Goal: Communication & Community: Answer question/provide support

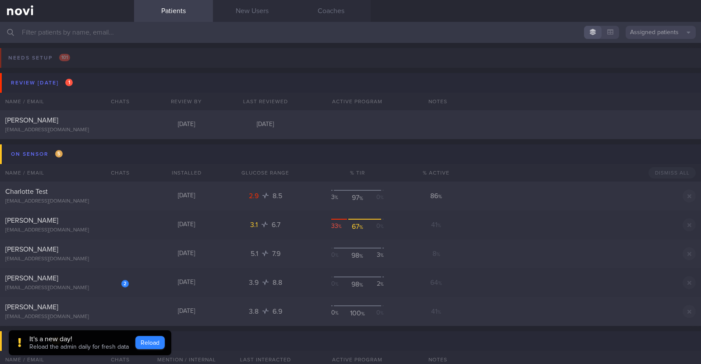
click at [155, 344] on button "Reload" at bounding box center [149, 342] width 29 height 13
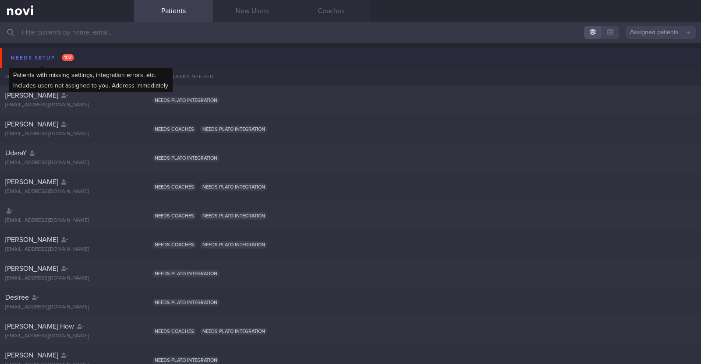
click at [39, 61] on div "Needs setup 102" at bounding box center [42, 58] width 67 height 12
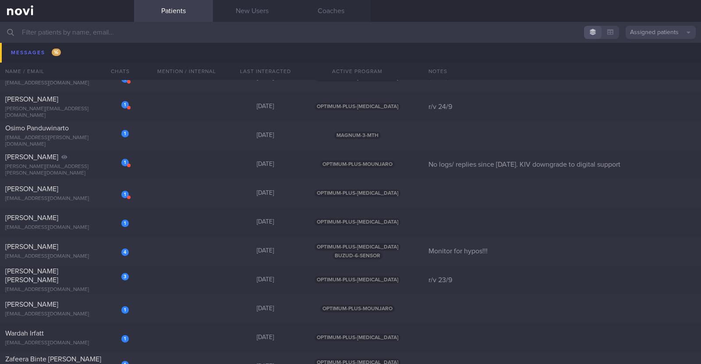
scroll to position [985, 0]
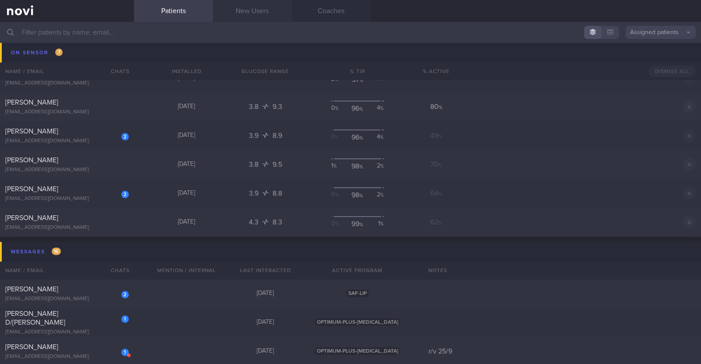
click at [264, 13] on link "New Users" at bounding box center [252, 11] width 79 height 22
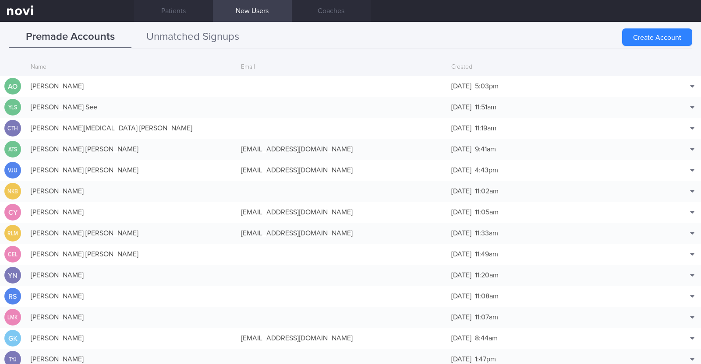
click at [233, 29] on button "Unmatched Signups" at bounding box center [192, 37] width 123 height 22
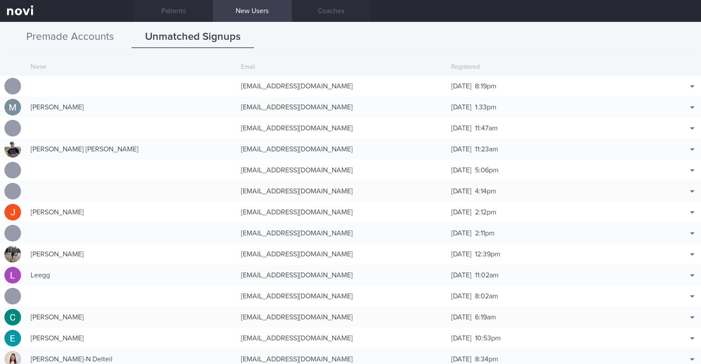
click at [95, 40] on button "Premade Accounts" at bounding box center [70, 37] width 123 height 22
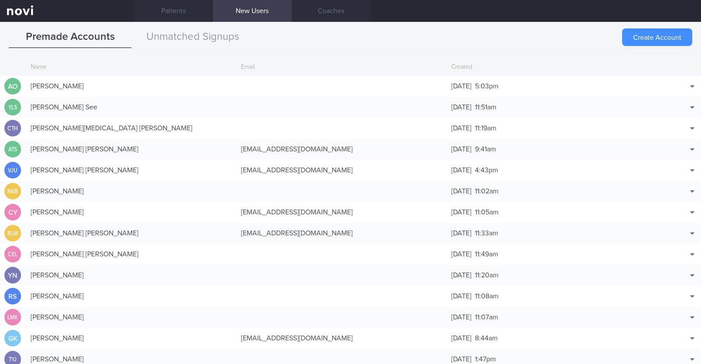
click at [639, 36] on button "Create Account" at bounding box center [657, 37] width 70 height 18
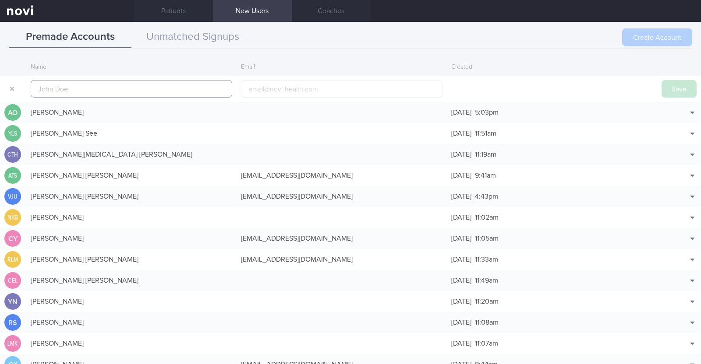
scroll to position [21, 0]
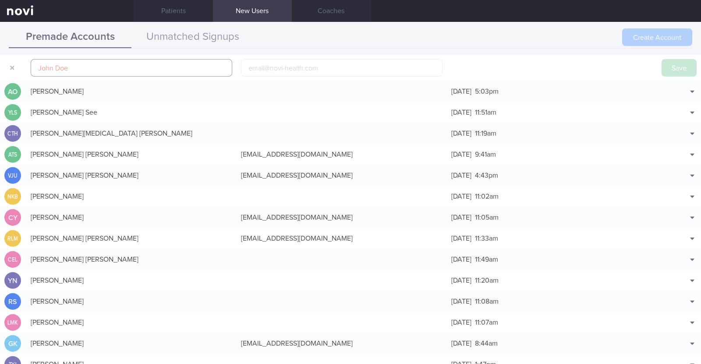
paste input "Kaylen Ang"
type input "Kaylen Ang"
click at [287, 64] on input "email" at bounding box center [341, 68] width 201 height 18
paste input "akainao@hotmail.com"
click at [270, 64] on input "akainao@hotmail.com" at bounding box center [341, 68] width 201 height 18
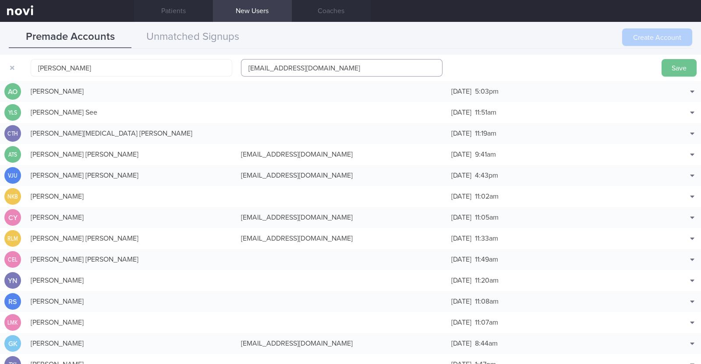
type input "akainao1@hotmail.com"
click at [666, 61] on button "Save" at bounding box center [678, 68] width 35 height 18
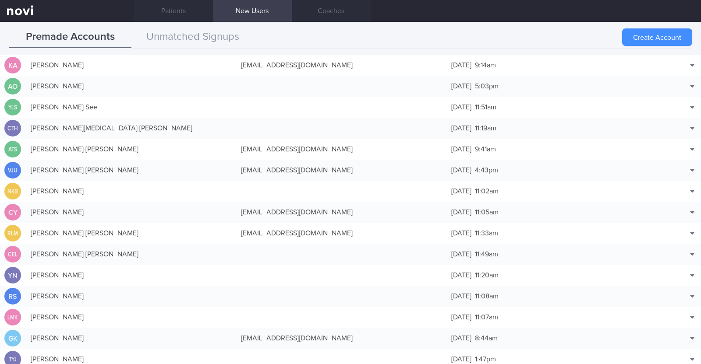
click at [664, 34] on button "Create Account" at bounding box center [657, 37] width 70 height 18
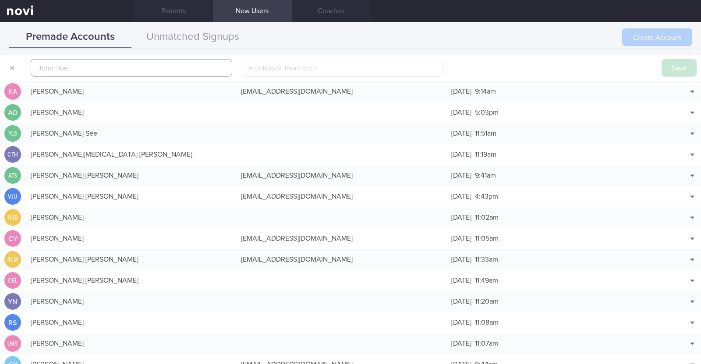
scroll to position [27, 0]
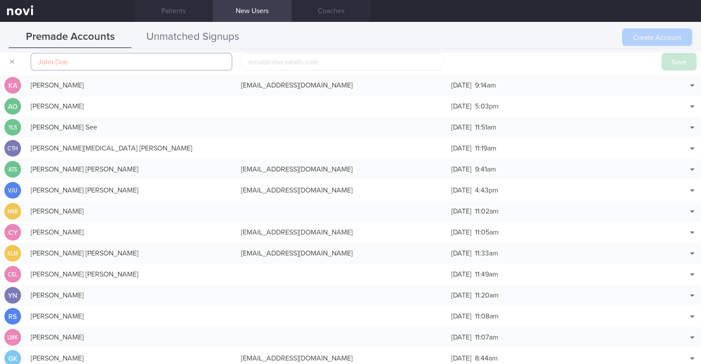
paste input "Kam yong"
type input "Kam yong"
click at [267, 66] on input "email" at bounding box center [341, 62] width 201 height 18
paste input "gibto@hotmail.com"
click at [261, 56] on input "gibto@hotmail.com" at bounding box center [341, 62] width 201 height 18
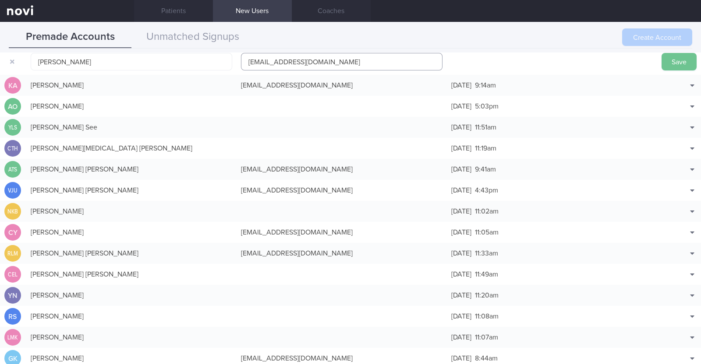
type input "gibto1@hotmail.com"
click at [683, 68] on button "Save" at bounding box center [678, 62] width 35 height 18
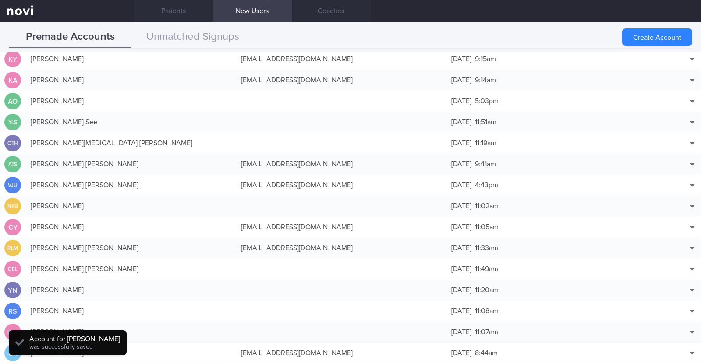
scroll to position [22, 0]
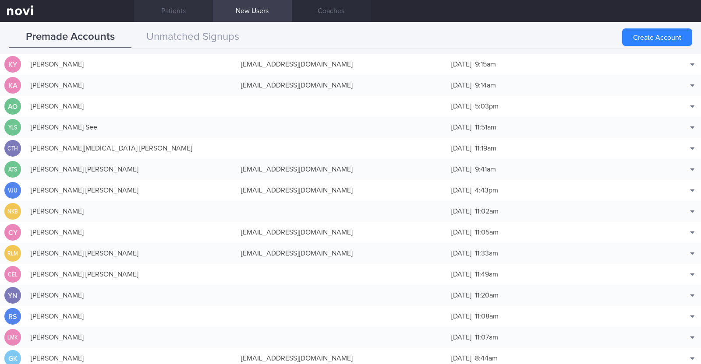
click at [179, 12] on link "Patients" at bounding box center [173, 11] width 79 height 22
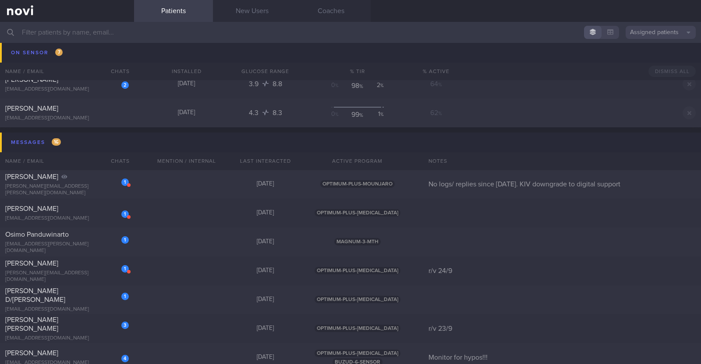
scroll to position [1150, 0]
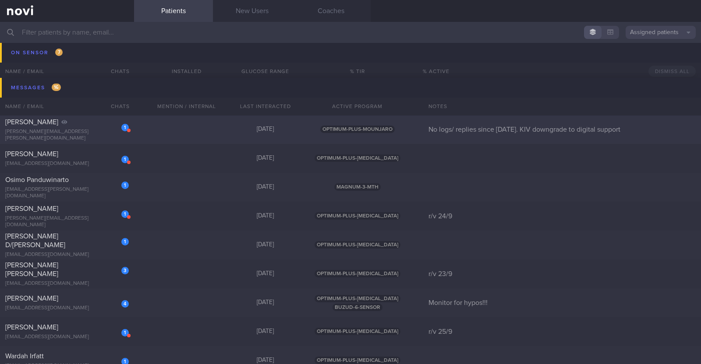
click at [180, 127] on div "1 Paul Azzopardi paul.azzopardi@wozair.com 11 days ago OPTIMUM-PLUS-MOUNJARO No…" at bounding box center [350, 129] width 701 height 29
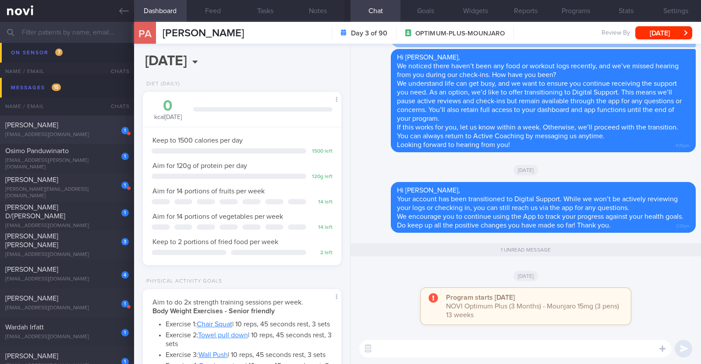
scroll to position [88, 177]
click at [646, 34] on button "[DATE]" at bounding box center [663, 32] width 57 height 13
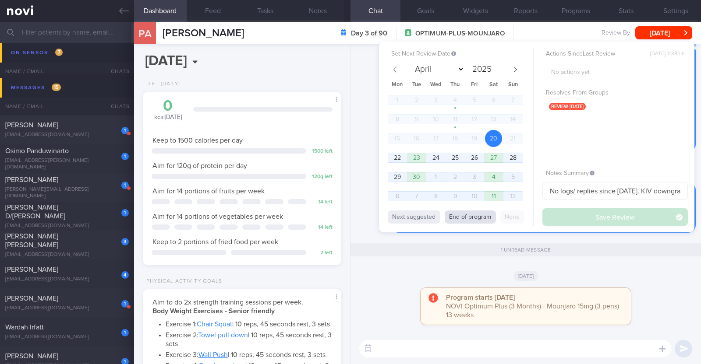
click at [473, 220] on button "End of program" at bounding box center [470, 217] width 51 height 13
select select "11"
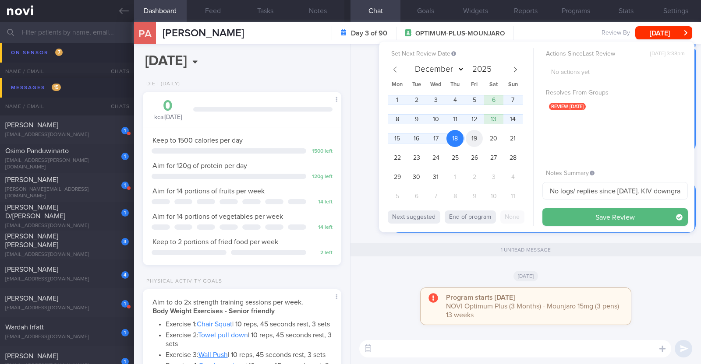
click at [473, 133] on span "19" at bounding box center [474, 138] width 17 height 17
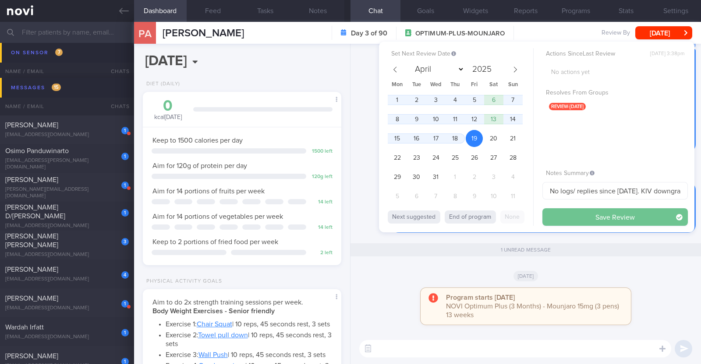
click at [573, 211] on button "Save Review" at bounding box center [614, 217] width 145 height 18
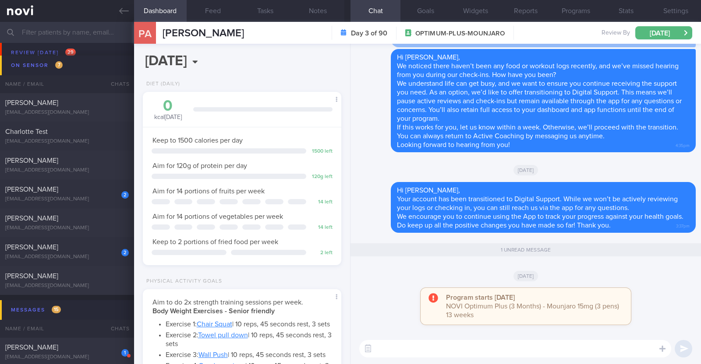
scroll to position [902, 0]
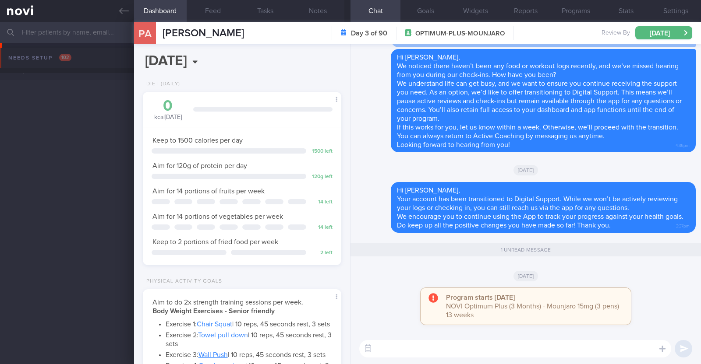
select select "11"
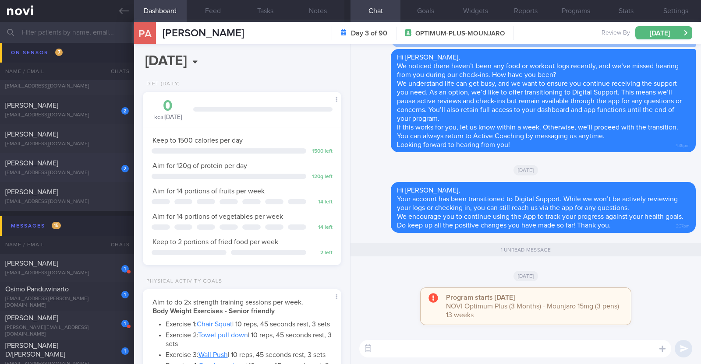
scroll to position [1011, 0]
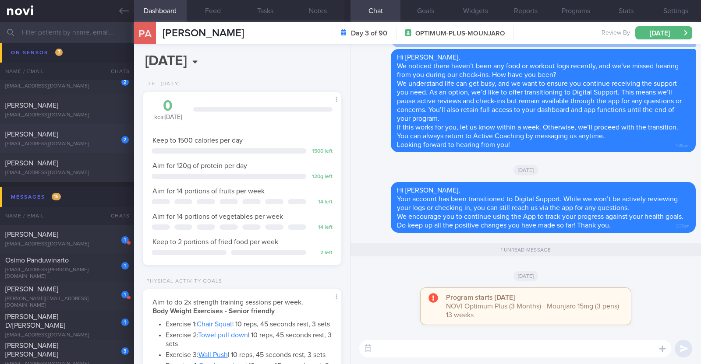
click at [61, 239] on div "[PERSON_NAME]" at bounding box center [65, 234] width 121 height 9
select select "8"
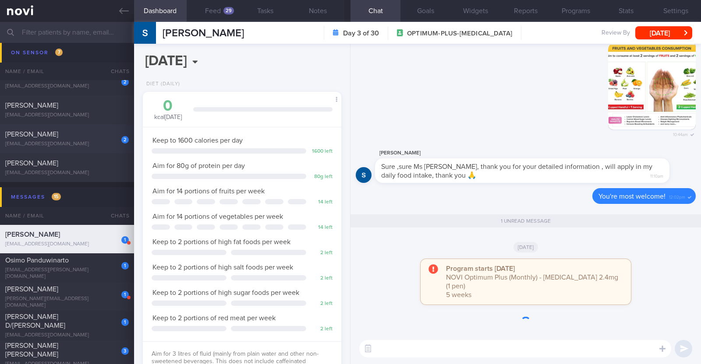
scroll to position [87, 174]
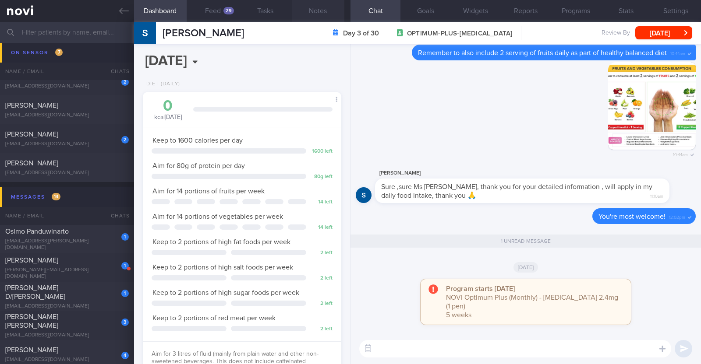
click at [332, 14] on button "Notes" at bounding box center [318, 11] width 53 height 22
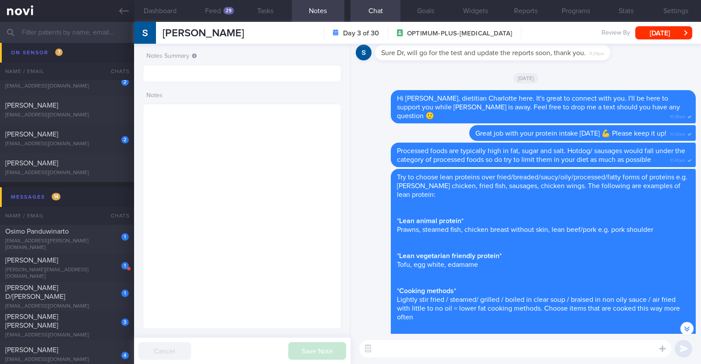
scroll to position [-491, 0]
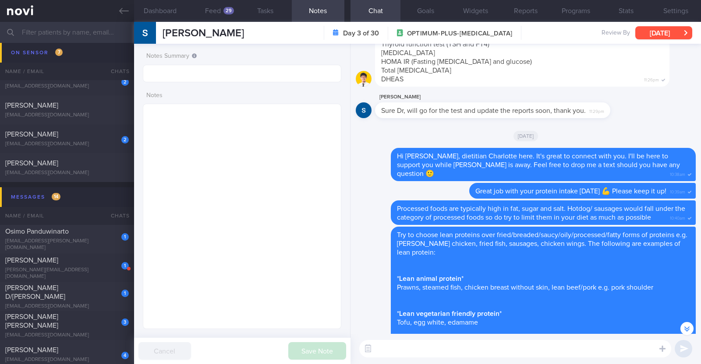
click at [646, 34] on button "Sat, 20 Sep" at bounding box center [663, 32] width 57 height 13
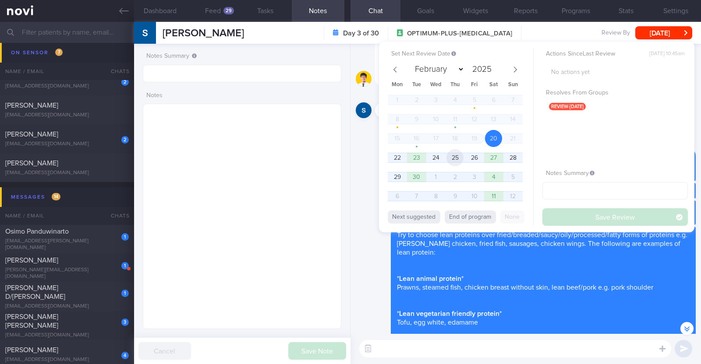
click at [458, 160] on span "25" at bounding box center [454, 157] width 17 height 17
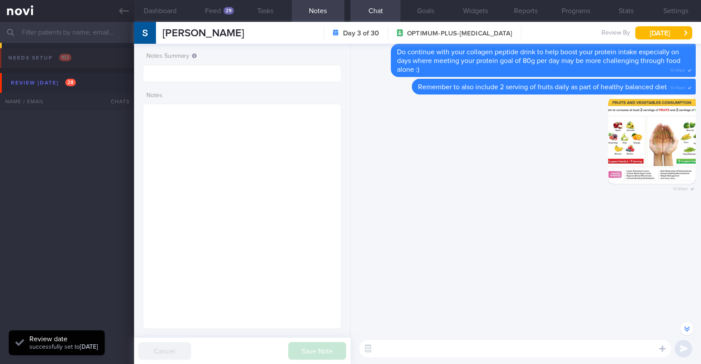
select select "8"
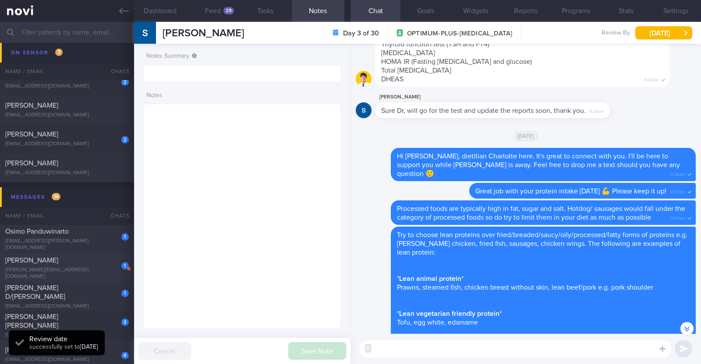
click at [79, 265] on div "[PERSON_NAME]" at bounding box center [65, 260] width 121 height 9
type input "r/v 24/9"
type textarea "44F Comorbidities: Fatty Liver HLD Psoriasis (2-3 weekly injections) Nil meds W…"
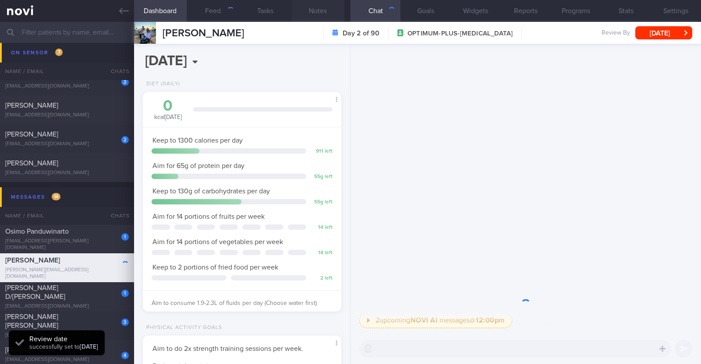
scroll to position [99, 174]
click at [335, 13] on button "Notes" at bounding box center [318, 11] width 53 height 22
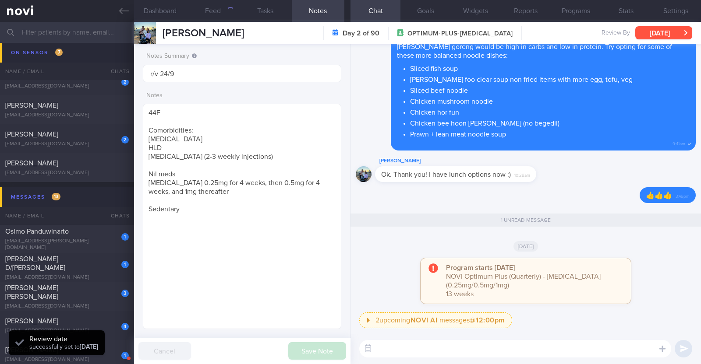
click at [659, 37] on button "Sun, 21 Sep" at bounding box center [663, 32] width 57 height 13
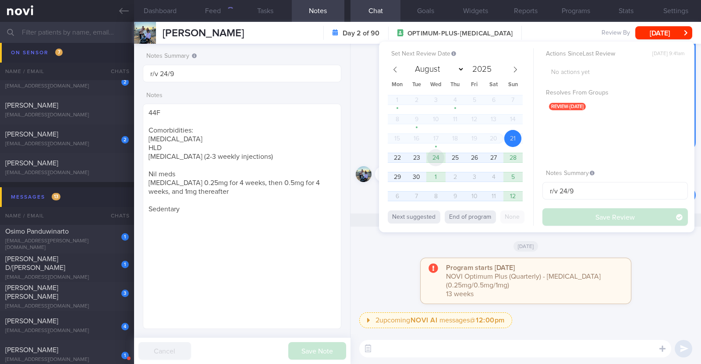
click at [437, 159] on span "24" at bounding box center [435, 157] width 17 height 17
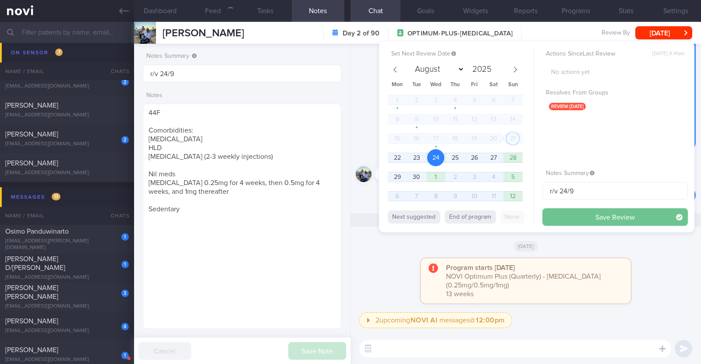
click at [565, 211] on button "Save Review" at bounding box center [614, 217] width 145 height 18
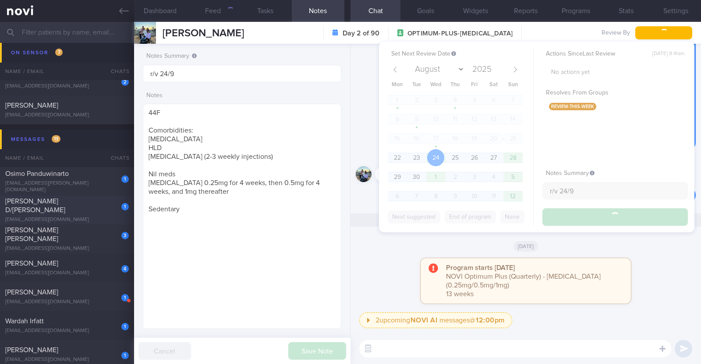
scroll to position [1063, 0]
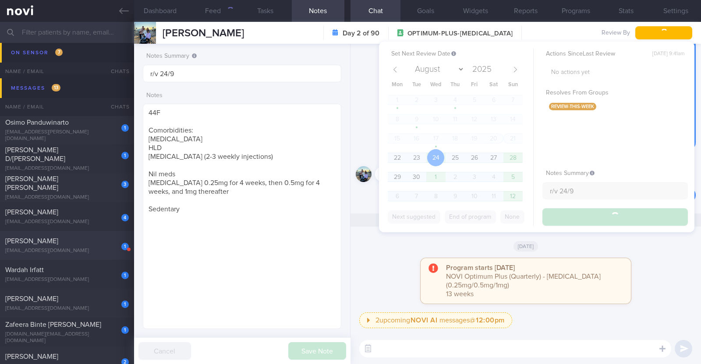
click at [84, 249] on div "lim_ming_jing@hotmail.com" at bounding box center [67, 251] width 124 height 7
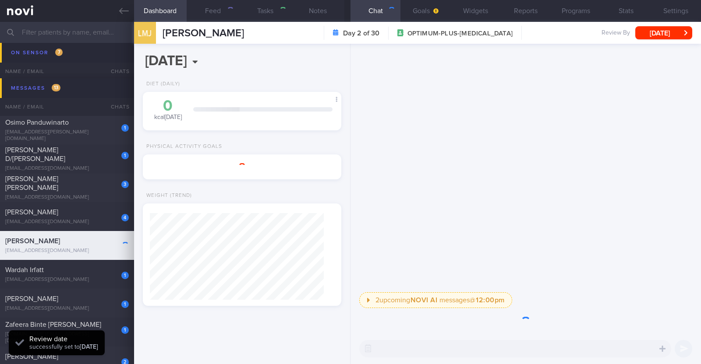
type input "r/v 25/9"
type textarea "40F Comorbidities: Endometrial cancer in remission (dx 2023) s/p THBSO in end M…"
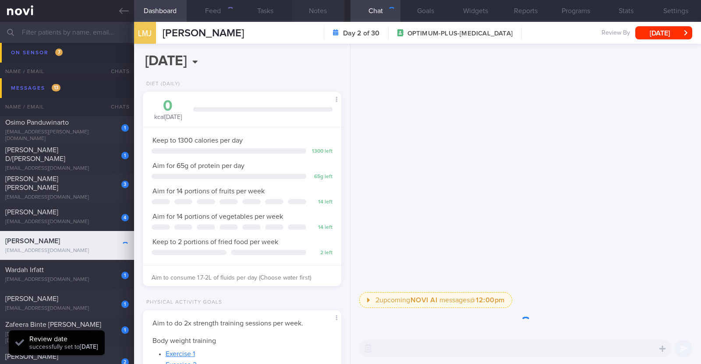
scroll to position [99, 174]
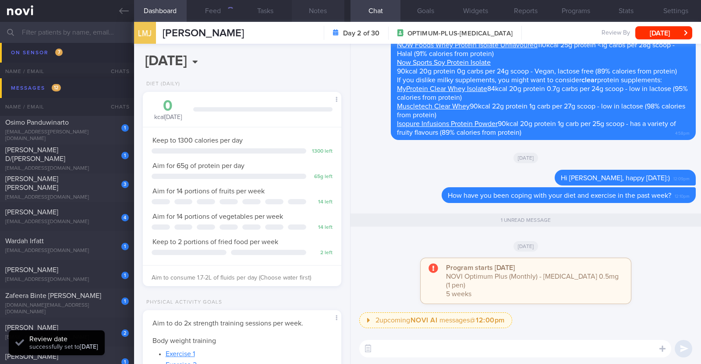
click at [325, 12] on button "Notes" at bounding box center [318, 11] width 53 height 22
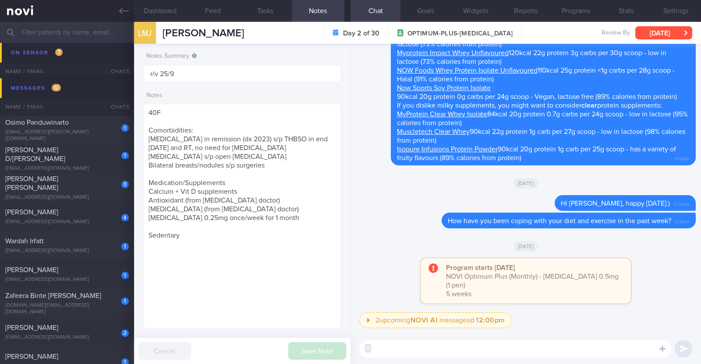
click at [653, 36] on button "Sun, 21 Sep" at bounding box center [663, 32] width 57 height 13
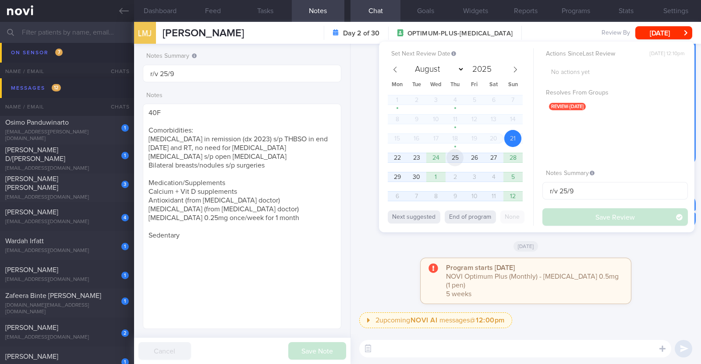
click at [453, 159] on span "25" at bounding box center [454, 157] width 17 height 17
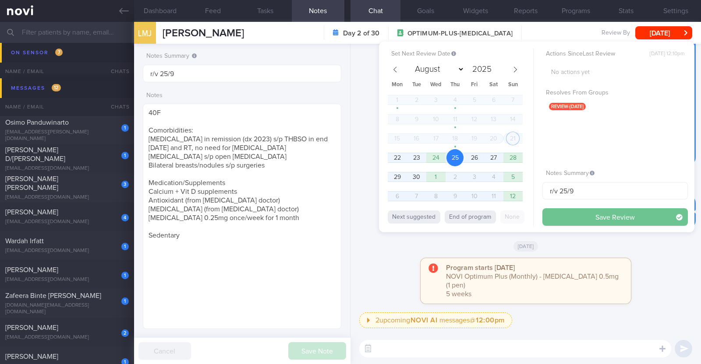
click at [580, 220] on button "Save Review" at bounding box center [614, 217] width 145 height 18
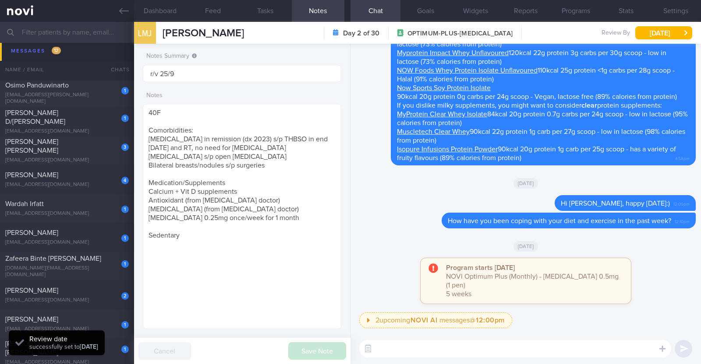
scroll to position [1034, 0]
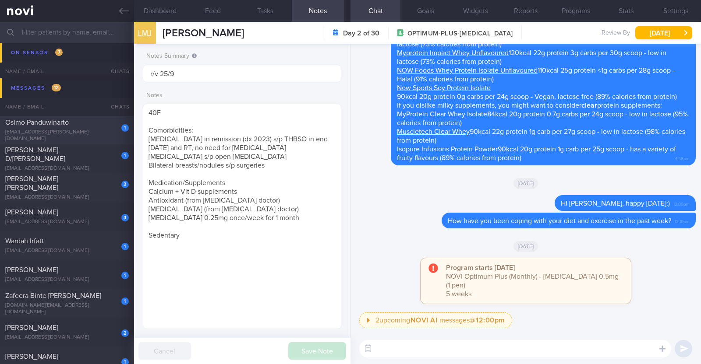
click at [92, 127] on div "Osimo Panduwinarto" at bounding box center [65, 122] width 121 height 9
type textarea "38M Comorbidities: Obesity [MEDICAL_DATA] [MEDICAL_DATA] [MEDICAL_DATA] Inferti…"
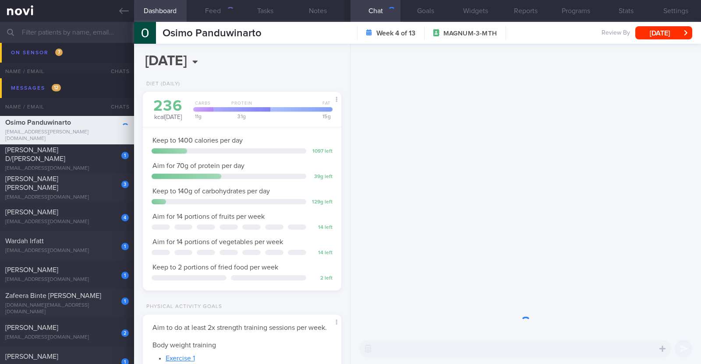
scroll to position [88, 177]
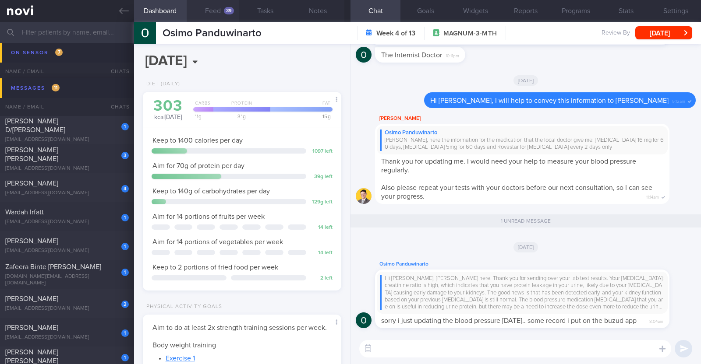
click at [208, 16] on button "Feed 39" at bounding box center [213, 11] width 53 height 22
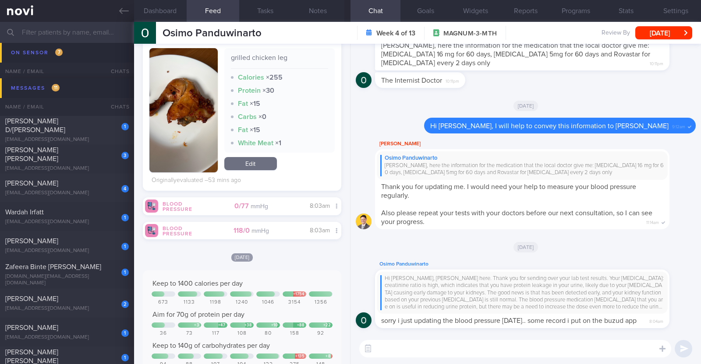
scroll to position [493, 0]
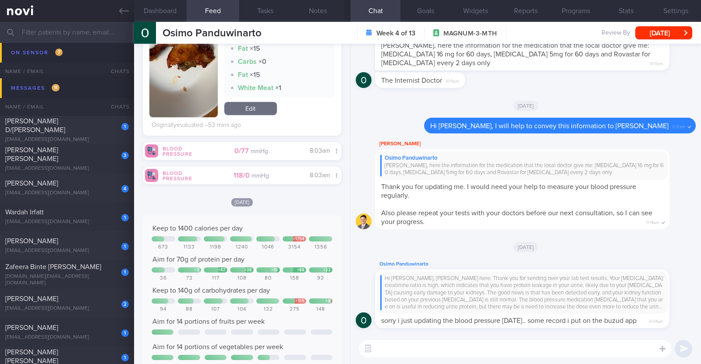
click at [389, 355] on textarea at bounding box center [515, 349] width 312 height 18
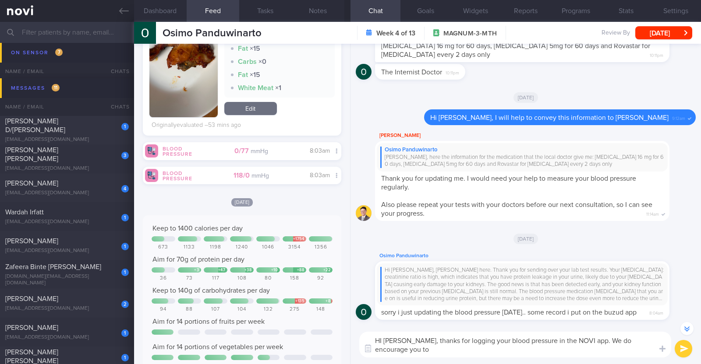
scroll to position [-8, 0]
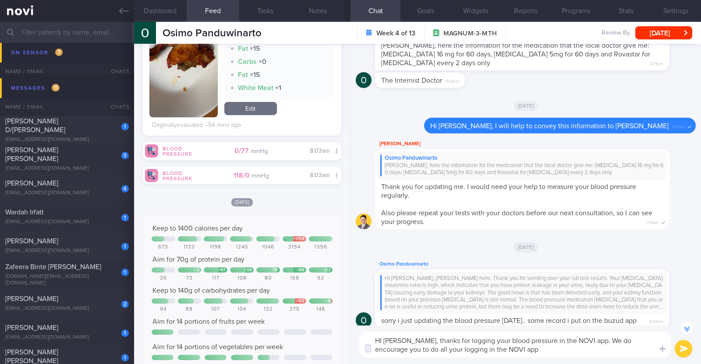
click at [441, 352] on textarea "HI Osimo, thanks for logging your blood pressure in the NOVI app. We do encoura…" at bounding box center [515, 345] width 312 height 26
click at [565, 348] on textarea "HI Osimo, thanks for logging your blood pressure in the NOVI app. We do encoura…" at bounding box center [515, 345] width 312 height 26
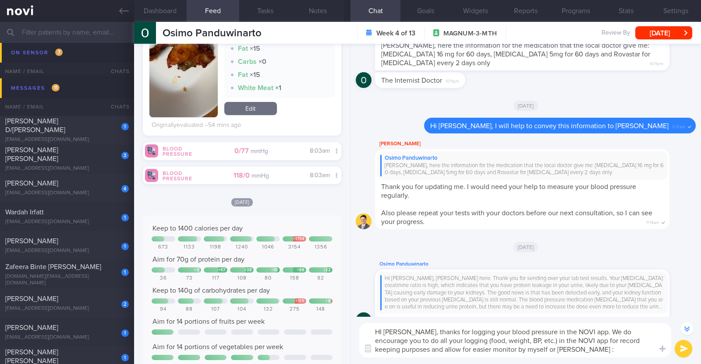
type textarea "HI [PERSON_NAME], thanks for logging your blood pressure in the NOVI app. We do…"
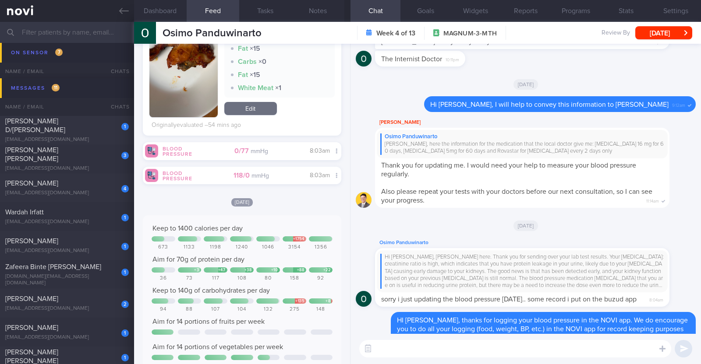
scroll to position [0, 0]
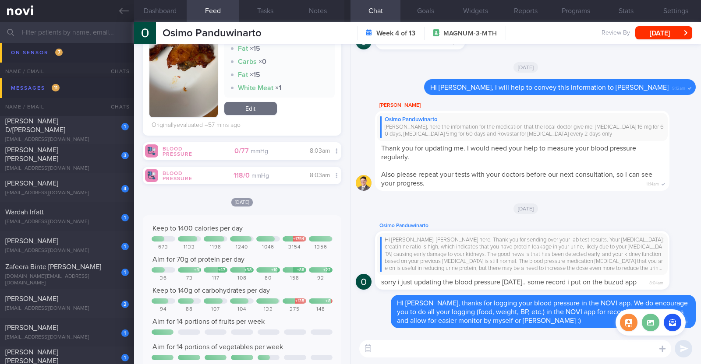
click at [650, 328] on label at bounding box center [651, 323] width 18 height 18
click at [0, 0] on input "file" at bounding box center [0, 0] width 0 height 0
click at [650, 332] on div "Attach media" at bounding box center [650, 323] width 70 height 26
click at [650, 326] on label at bounding box center [651, 323] width 18 height 18
click at [0, 0] on input "file" at bounding box center [0, 0] width 0 height 0
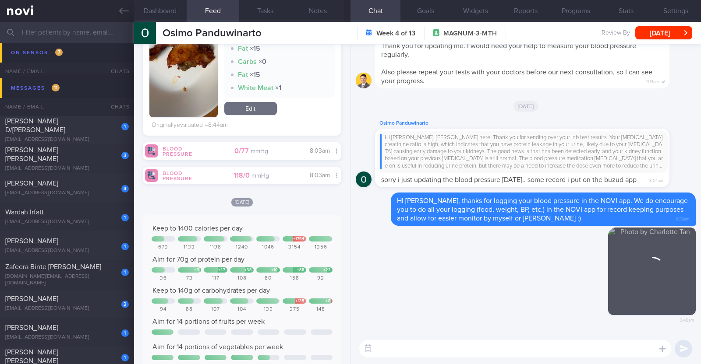
click at [440, 349] on textarea at bounding box center [515, 349] width 312 height 18
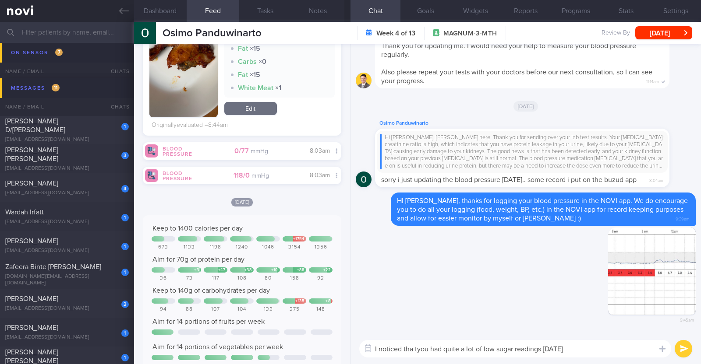
click at [413, 349] on textarea "I noticed tha tyou had quite a lot of low sugar readings last Wed" at bounding box center [515, 349] width 312 height 18
click at [588, 351] on textarea "I noticed that you had quite a lot of low sugar readings last Wed" at bounding box center [515, 349] width 312 height 18
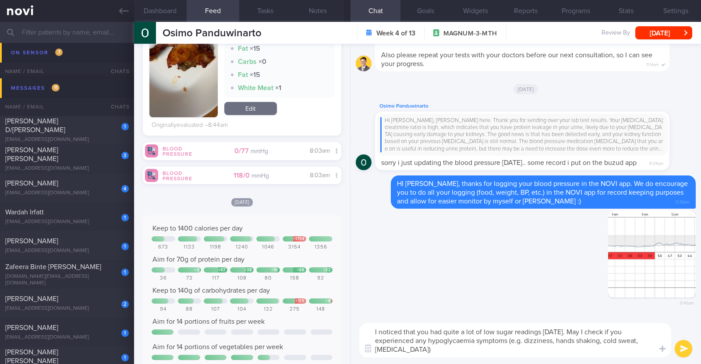
type textarea "I noticed that you had quite a lot of low sugar readings [DATE]. May I check if…"
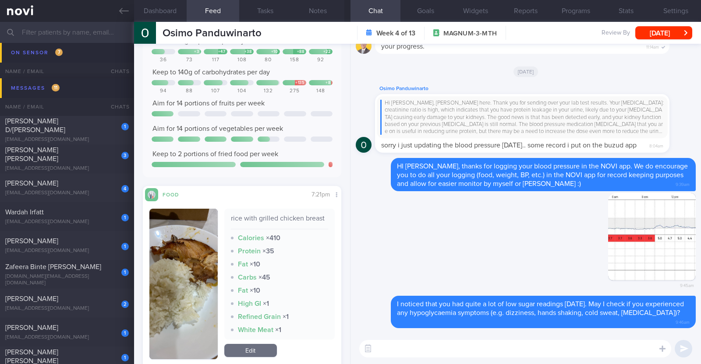
scroll to position [711, 0]
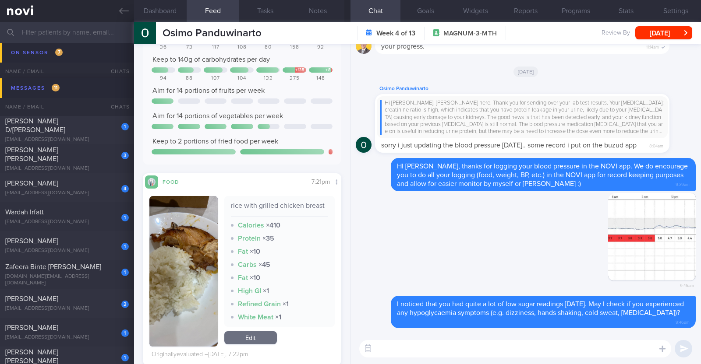
click at [181, 289] on button "button" at bounding box center [183, 271] width 68 height 151
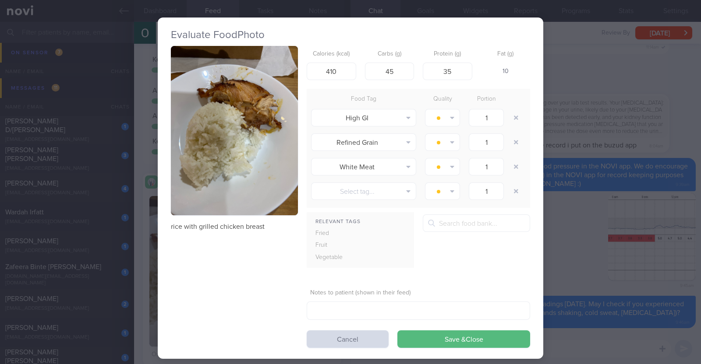
click at [142, 266] on div "Evaluate Food Photo rice with grilled chicken breast Calories (kcal) 410 Carbs …" at bounding box center [350, 182] width 701 height 364
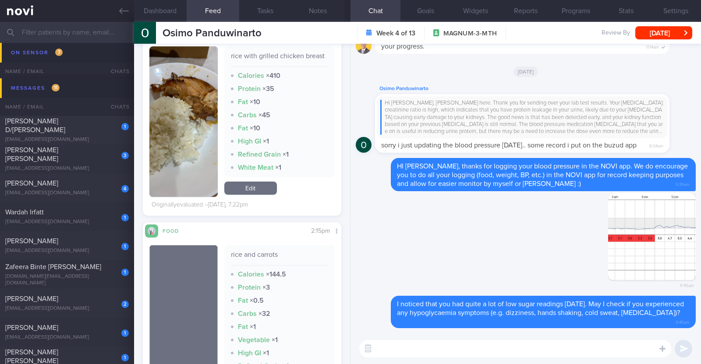
scroll to position [931, 0]
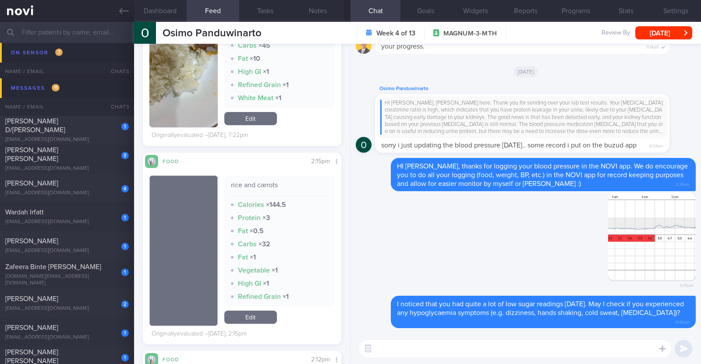
click at [166, 264] on button "button" at bounding box center [183, 251] width 68 height 151
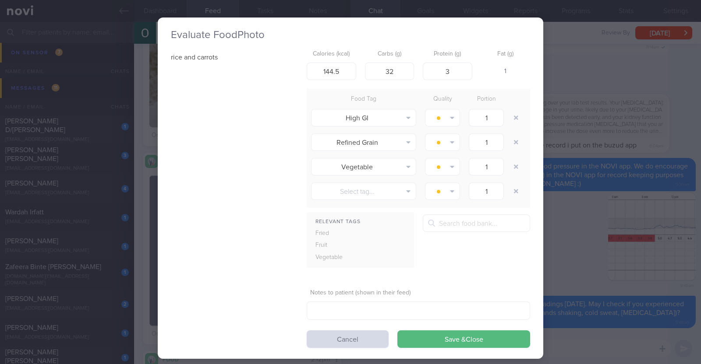
click at [141, 269] on div "Evaluate Food Photo rice and carrots Calories (kcal) 144.5 Carbs (g) 32 Protein…" at bounding box center [350, 182] width 701 height 364
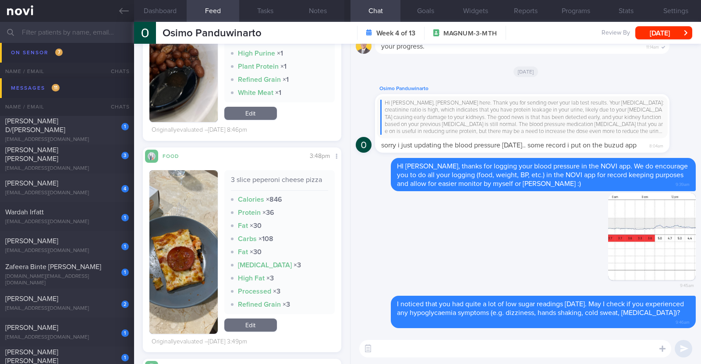
scroll to position [1861, 0]
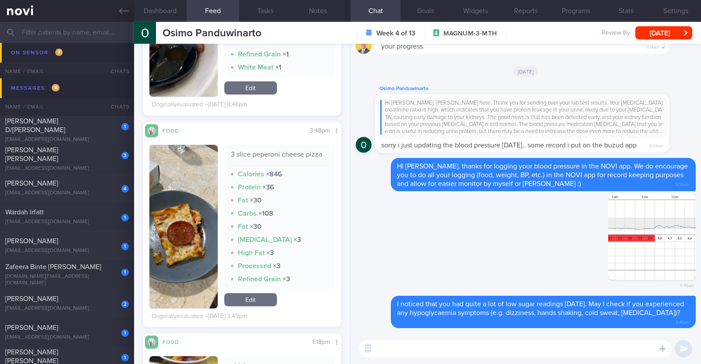
click at [205, 240] on button "button" at bounding box center [183, 227] width 68 height 164
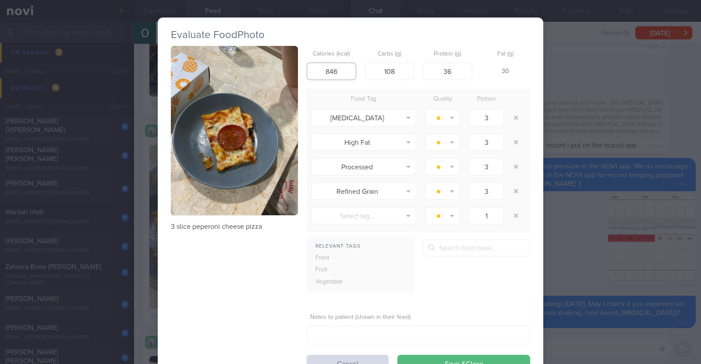
drag, startPoint x: 337, startPoint y: 74, endPoint x: 272, endPoint y: 58, distance: 67.8
click at [272, 58] on div "3 slice peperoni cheese pizza Calories (kcal) 846 Carbs (g) 108 Protein (g) 36 …" at bounding box center [350, 209] width 359 height 327
type input "470"
drag, startPoint x: 403, startPoint y: 73, endPoint x: 332, endPoint y: 52, distance: 74.0
click at [338, 55] on div "Calories (kcal) 470 Carbs (g) 108 Protein (g) 36 Fat (g) -" at bounding box center [418, 63] width 223 height 35
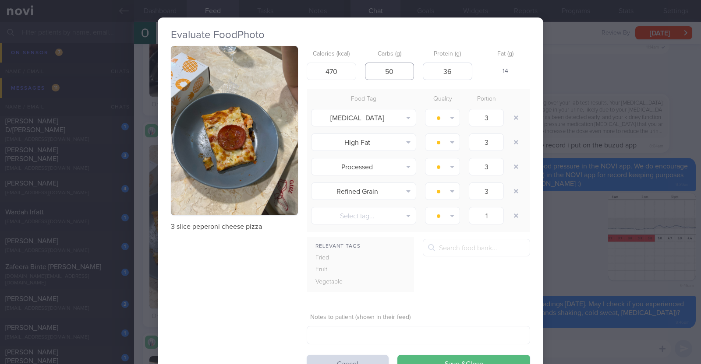
type input "50"
drag, startPoint x: 451, startPoint y: 71, endPoint x: 406, endPoint y: 62, distance: 46.5
click at [406, 62] on div "Calories (kcal) 470 Carbs (g) 50 Protein (g) 36 Fat (g) 14" at bounding box center [418, 63] width 223 height 35
type input "18"
click at [257, 284] on div "3 slice peperoni cheese pizza Calories (kcal) 470 Carbs (g) 50 Protein (g) 18 F…" at bounding box center [350, 209] width 359 height 327
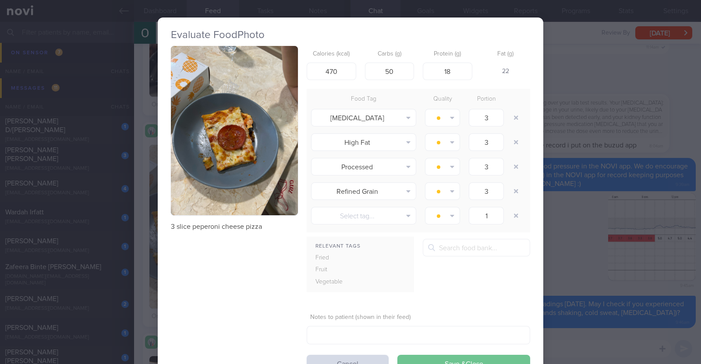
click at [506, 361] on button "Save & Close" at bounding box center [463, 364] width 133 height 18
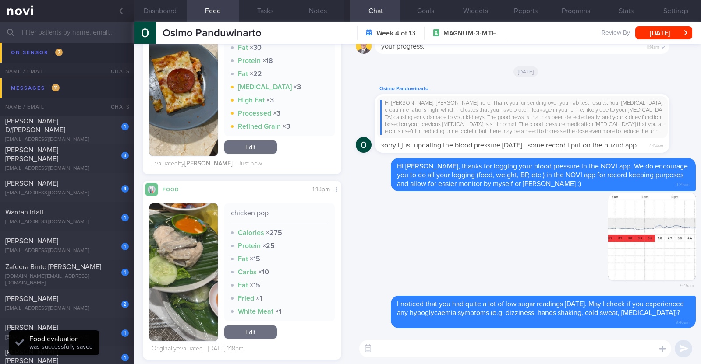
scroll to position [2026, 0]
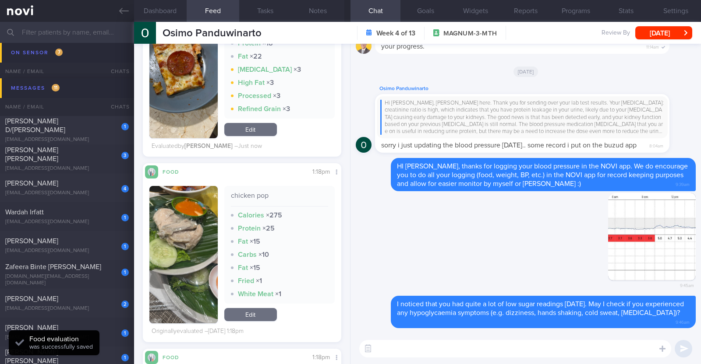
click at [171, 258] on button "button" at bounding box center [183, 255] width 68 height 138
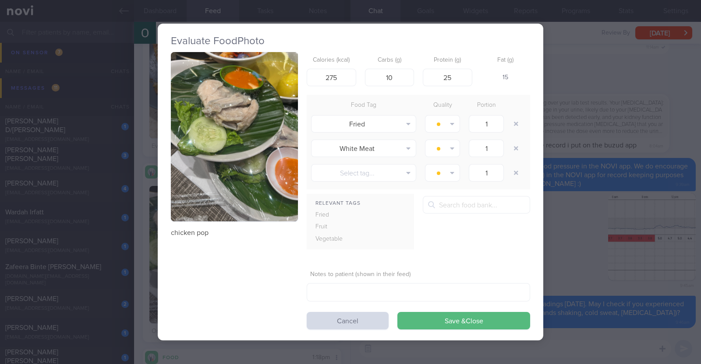
click at [135, 257] on div "Evaluate Food Photo chicken pop Calories (kcal) 275 Carbs (g) 10 Protein (g) 25…" at bounding box center [350, 182] width 701 height 364
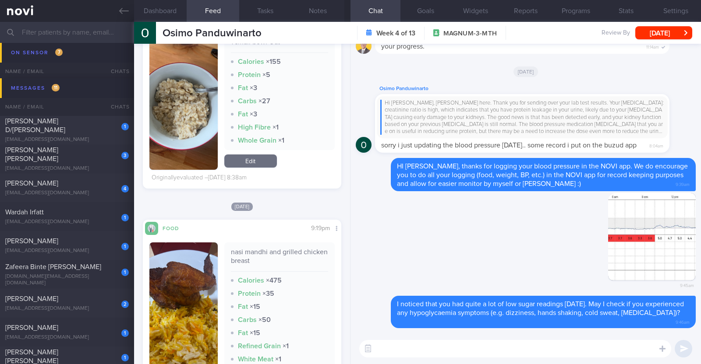
scroll to position [4106, 0]
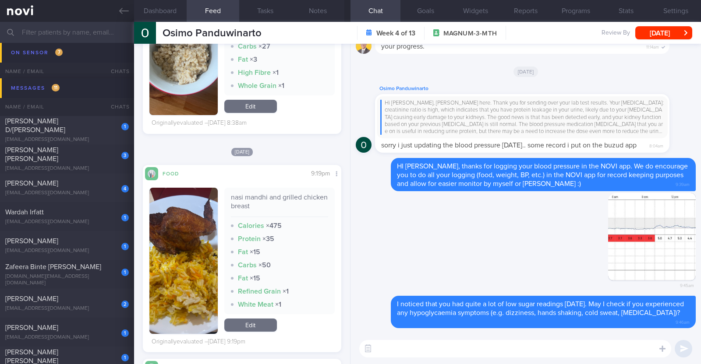
click at [169, 272] on button "button" at bounding box center [183, 261] width 68 height 146
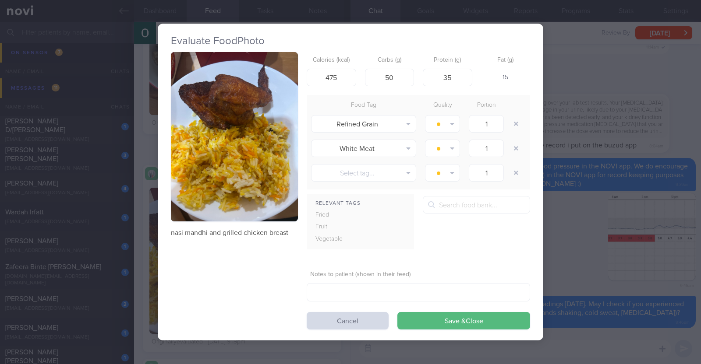
click at [144, 270] on div "Evaluate Food Photo nasi mandhi and grilled chicken breast Calories (kcal) 475 …" at bounding box center [350, 182] width 701 height 364
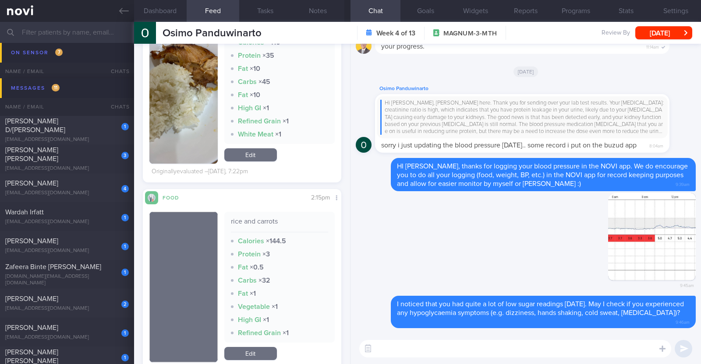
scroll to position [885, 0]
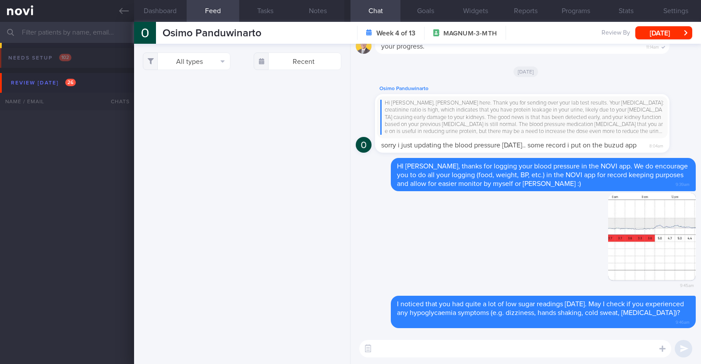
select select "8"
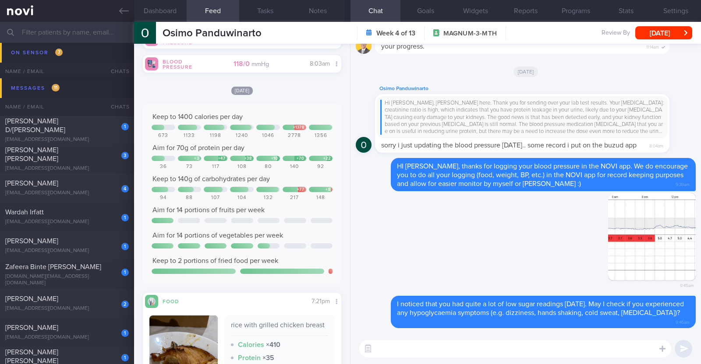
scroll to position [623, 0]
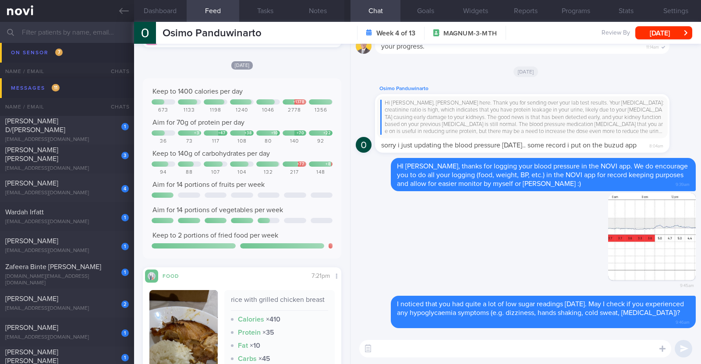
click at [415, 356] on textarea at bounding box center [515, 349] width 312 height 18
click at [383, 347] on textarea "DO try to ensure that" at bounding box center [515, 349] width 312 height 18
click at [441, 351] on textarea "Do try to ensure that" at bounding box center [515, 349] width 312 height 18
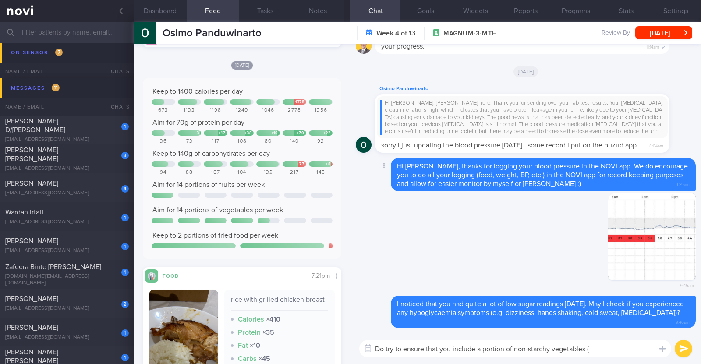
paste textarea "green leafy vegetables, broccoli, cauliflower, bell peppers, long beans, brinja…"
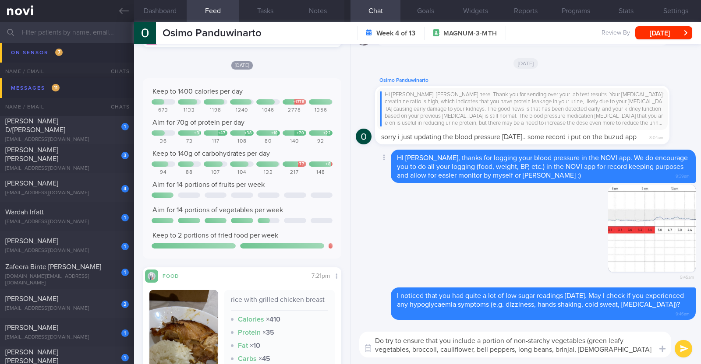
scroll to position [0, 0]
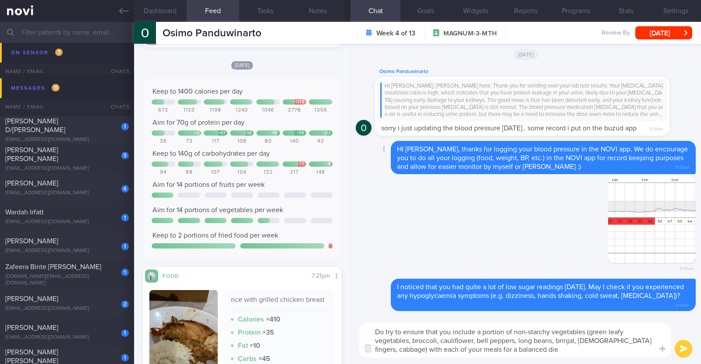
type textarea "Do try to ensure that you include a portion of non-starchy vegetables (green le…"
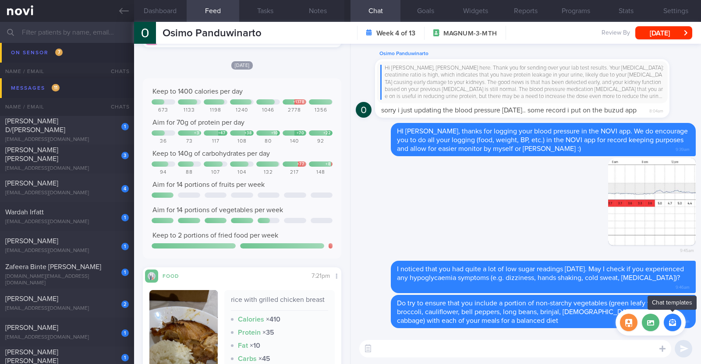
click at [673, 317] on button "button" at bounding box center [673, 323] width 18 height 18
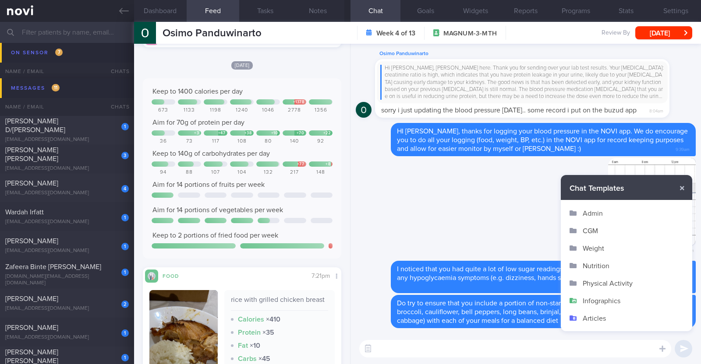
click at [615, 296] on button "Infographics" at bounding box center [626, 301] width 131 height 18
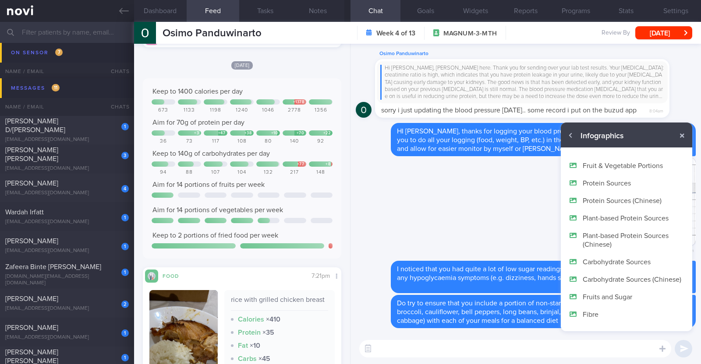
scroll to position [52, 0]
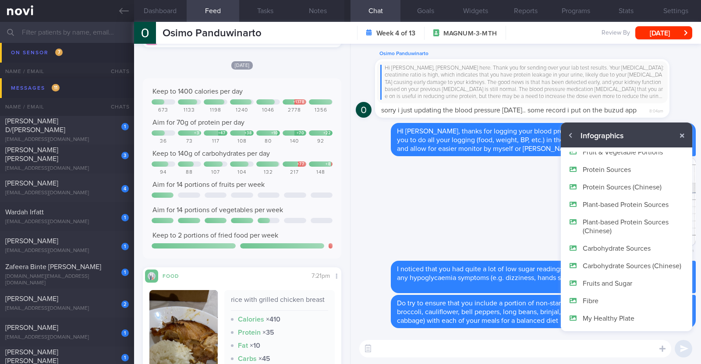
click at [602, 314] on button "My Healthy Plate" at bounding box center [626, 319] width 131 height 18
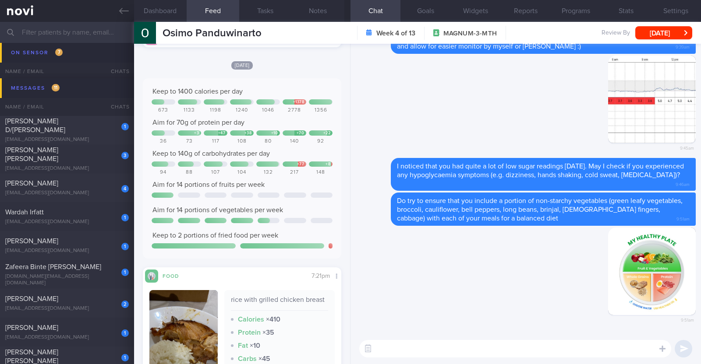
scroll to position [0, 0]
click at [570, 350] on textarea at bounding box center [515, 349] width 312 height 18
type textarea "Y"
paste textarea "You can use My Healthy Plate as a guide to planning your meals. - Fill half of …"
type textarea "You can use My Healthy Plate as a guide to planning your meals. - Fill half of …"
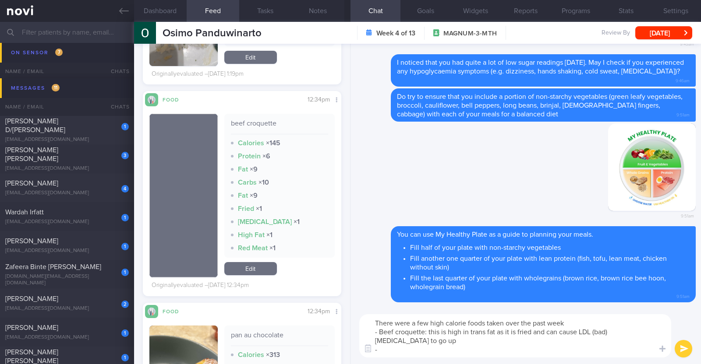
scroll to position [2594, 0]
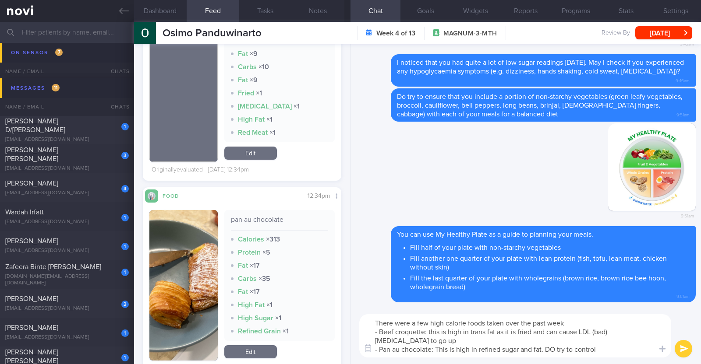
click at [553, 348] on textarea "There were a few high calorie foods taken over the past week - Beef croquette: …" at bounding box center [515, 335] width 312 height 43
click at [606, 345] on textarea "There were a few high calorie foods taken over the past week - Beef croquette: …" at bounding box center [515, 335] width 312 height 43
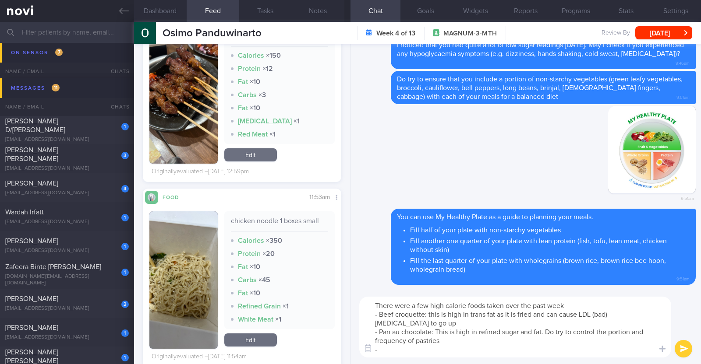
scroll to position [4346, 0]
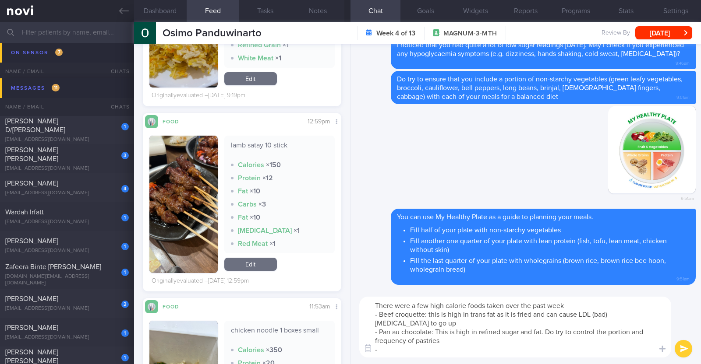
click at [188, 228] on button "button" at bounding box center [183, 205] width 68 height 138
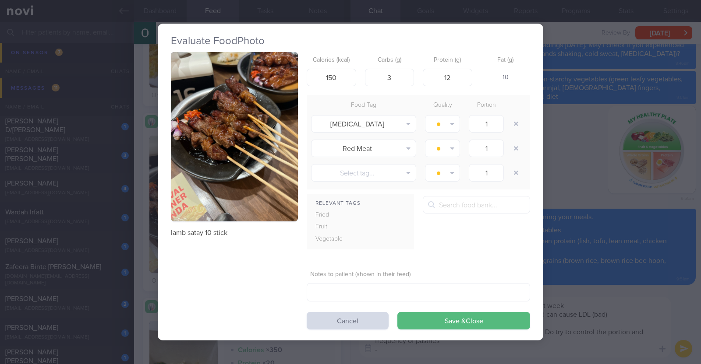
click at [141, 237] on div "Evaluate Food Photo lamb satay 10 stick Calories (kcal) 150 Carbs (g) 3 Protein…" at bounding box center [350, 182] width 701 height 364
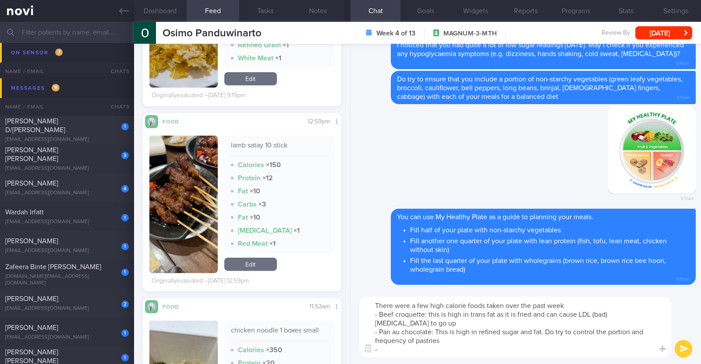
click at [401, 348] on textarea "There were a few high calorie foods taken over the past week - Beef croquette: …" at bounding box center [515, 327] width 312 height 61
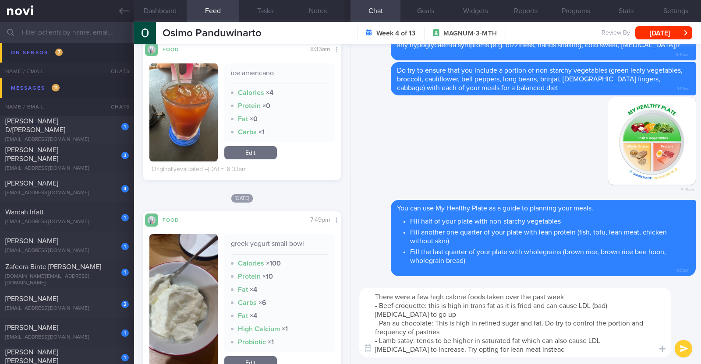
scroll to position [7083, 0]
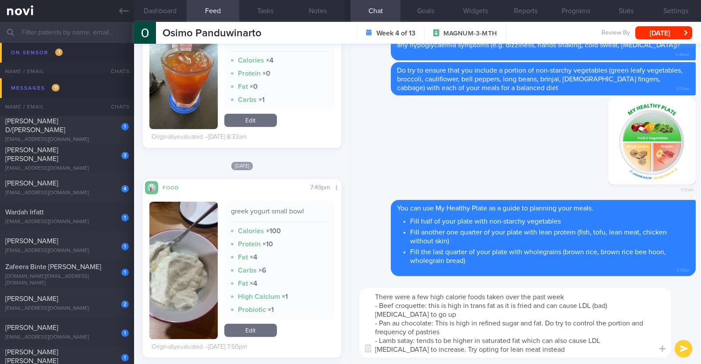
type textarea "There were a few high calorie foods taken over the past week - Beef croquette: …"
click at [690, 345] on button "submit" at bounding box center [683, 349] width 18 height 18
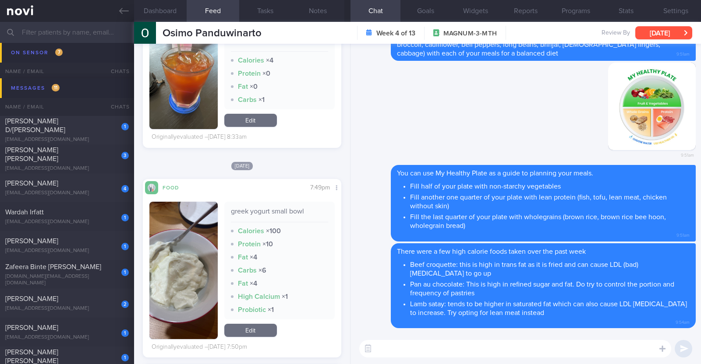
click at [648, 31] on button "[DATE]" at bounding box center [663, 32] width 57 height 13
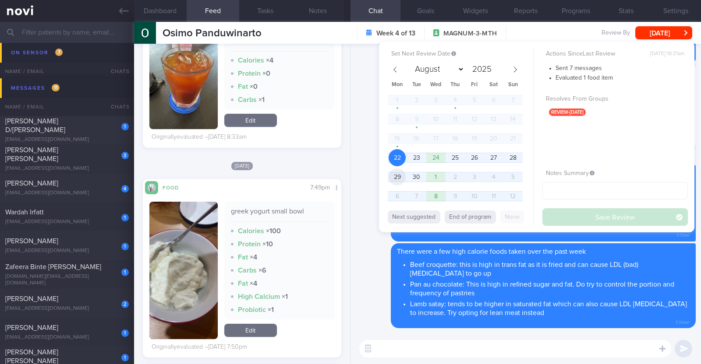
click at [396, 173] on span "29" at bounding box center [396, 177] width 17 height 17
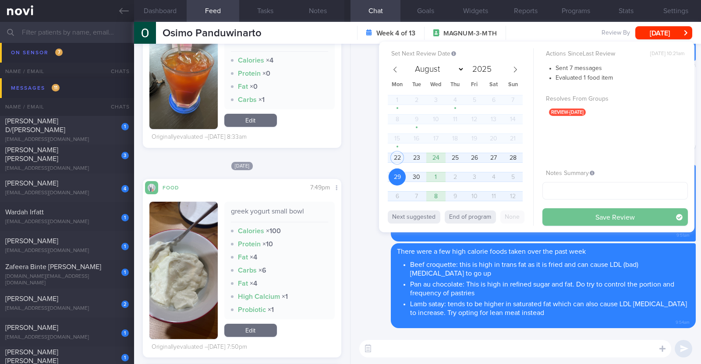
click at [556, 218] on button "Save Review" at bounding box center [614, 217] width 145 height 18
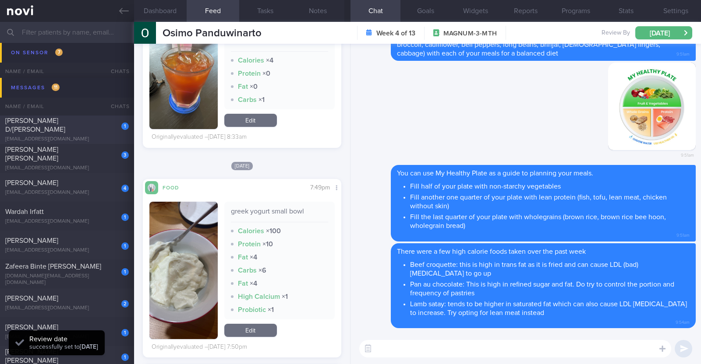
scroll to position [88, 177]
click at [79, 127] on div "JESSICA RUBAH D/O JAGANATHAN" at bounding box center [65, 126] width 121 height 18
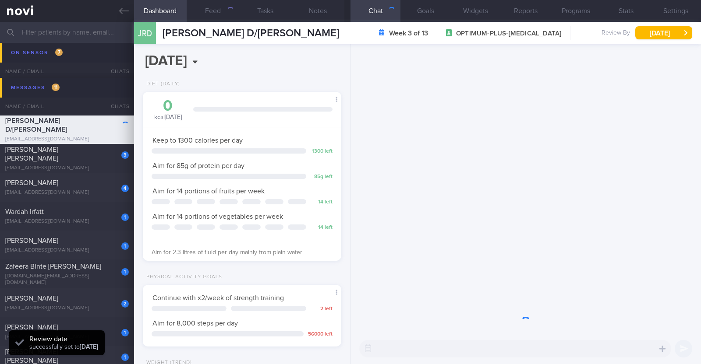
scroll to position [99, 174]
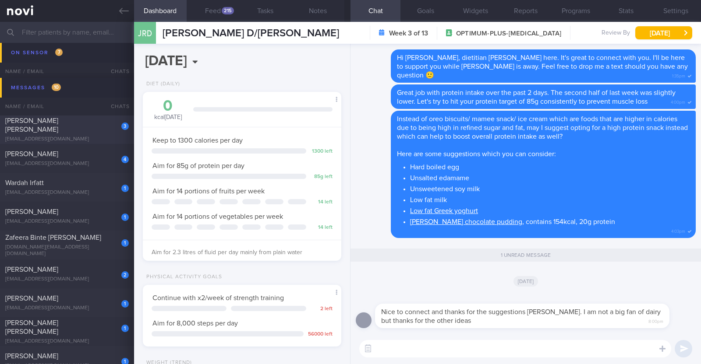
click at [77, 126] on div "Talia Cai Lin Jia" at bounding box center [65, 126] width 121 height 18
type input "r/v 23/9"
type textarea "37F (Wife of Jonio Huang) Ovo lacto vegetarian Co-morbidities: Elevated BP Nil …"
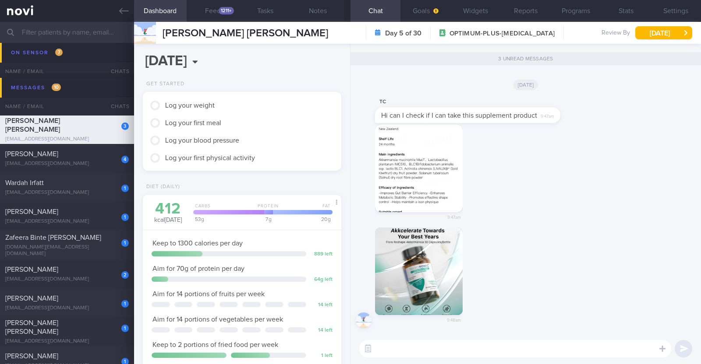
click at [442, 270] on button "button" at bounding box center [419, 272] width 88 height 88
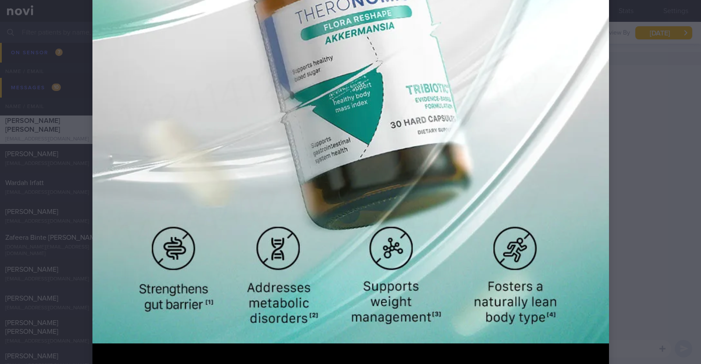
scroll to position [602, 0]
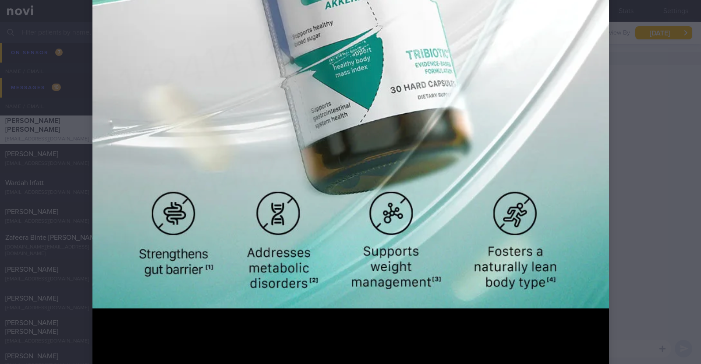
click at [659, 236] on div at bounding box center [350, 182] width 701 height 364
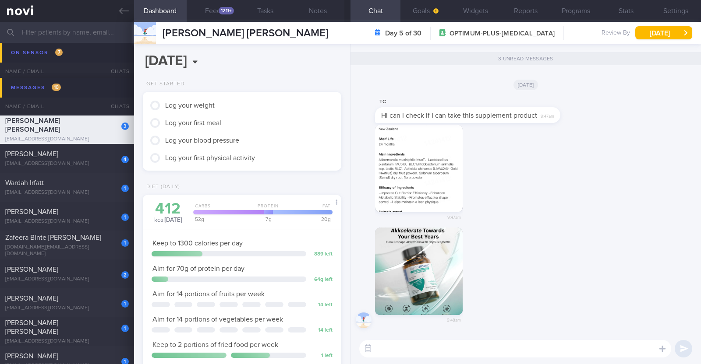
click at [420, 173] on button "button" at bounding box center [419, 169] width 88 height 88
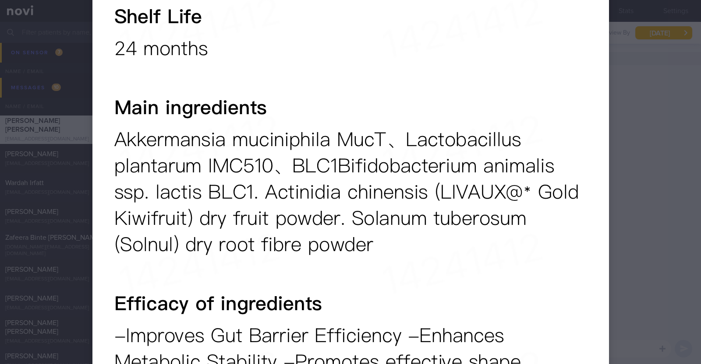
scroll to position [387, 0]
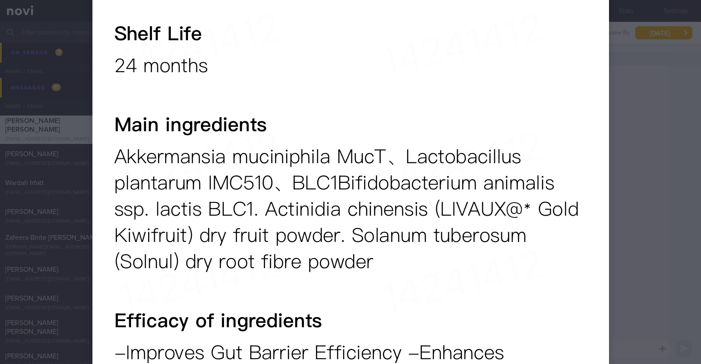
click at [669, 218] on div at bounding box center [350, 182] width 701 height 364
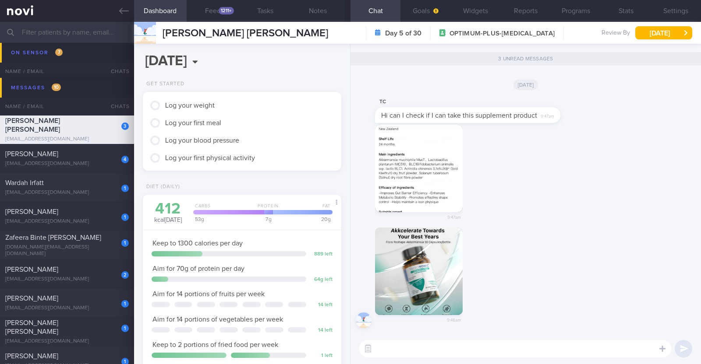
click at [479, 345] on textarea at bounding box center [515, 349] width 312 height 18
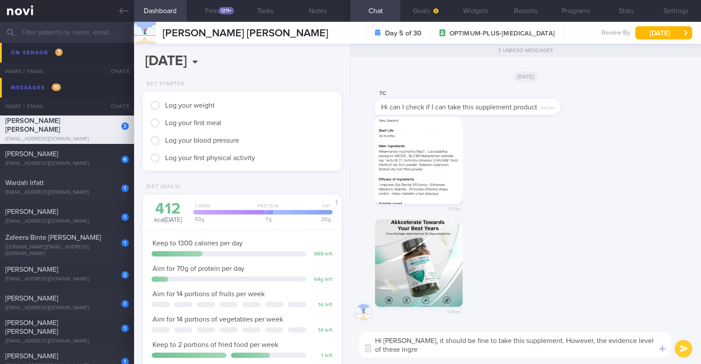
scroll to position [0, 0]
click at [445, 268] on button "button" at bounding box center [419, 263] width 88 height 88
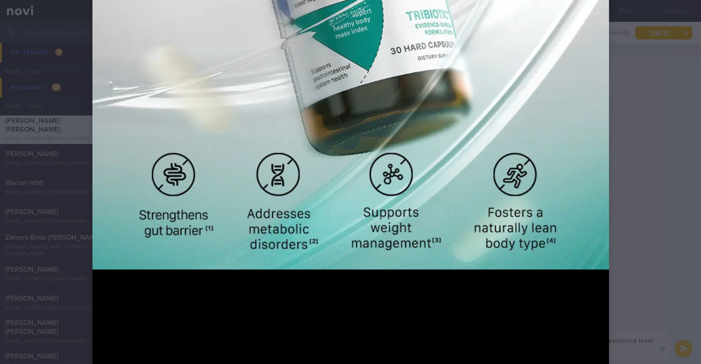
scroll to position [657, 0]
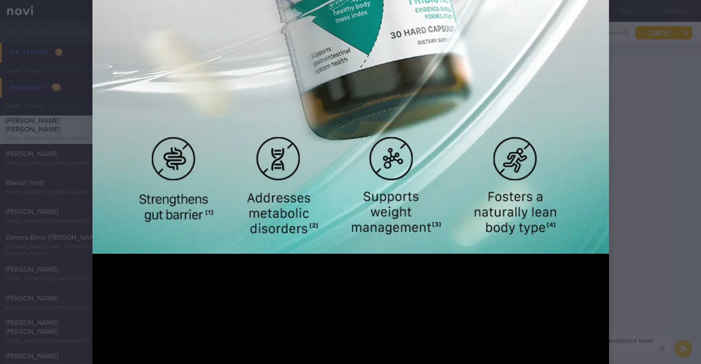
click at [655, 184] on div at bounding box center [350, 182] width 701 height 364
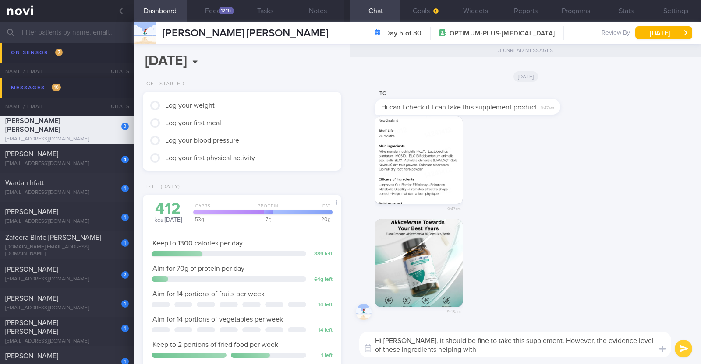
click at [455, 351] on textarea "Hi Talia, it should be fine to take this supplement. However, the evidence leve…" at bounding box center [515, 345] width 312 height 26
click at [555, 352] on textarea "Hi Talia, it should be fine to take this supplement. However, the evidence leve…" at bounding box center [515, 345] width 312 height 26
type textarea "Hi Talia, it should be fine to take this supplement. However, the evidence leve…"
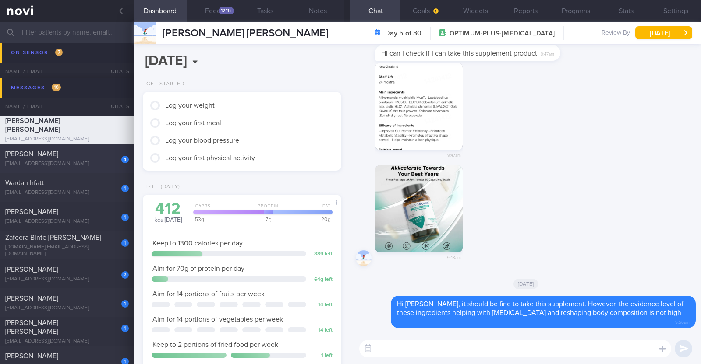
click at [72, 161] on div "[EMAIL_ADDRESS][DOMAIN_NAME]" at bounding box center [67, 164] width 124 height 7
type input "Monitor for hypos!!!"
type textarea "63F Co-morbidities: DM HTN HLD CKD G1/A2 Hepatic steatosis Gallbladder polyp/so…"
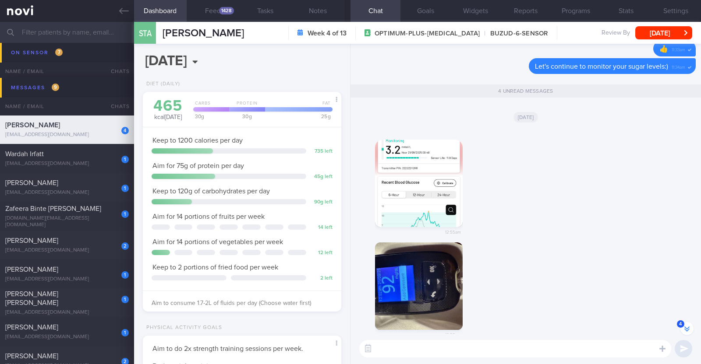
scroll to position [-109, 0]
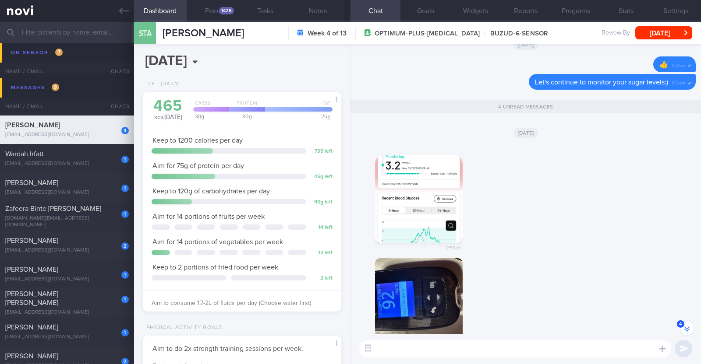
click at [425, 198] on button "button" at bounding box center [419, 199] width 88 height 88
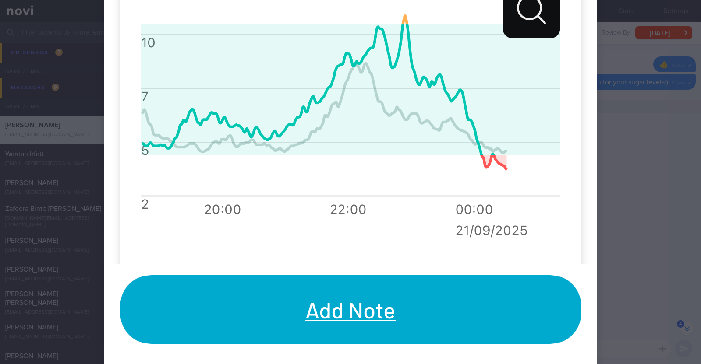
scroll to position [711, 0]
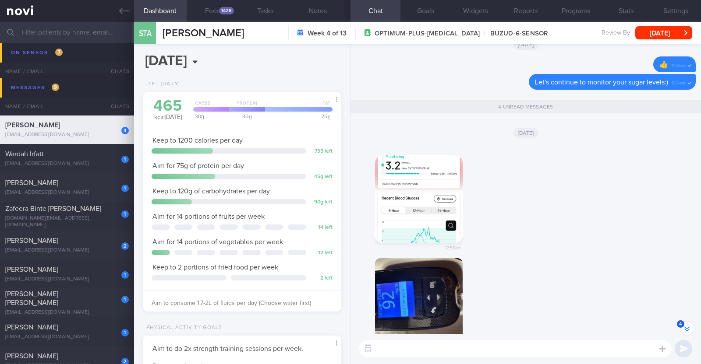
scroll to position [0, 0]
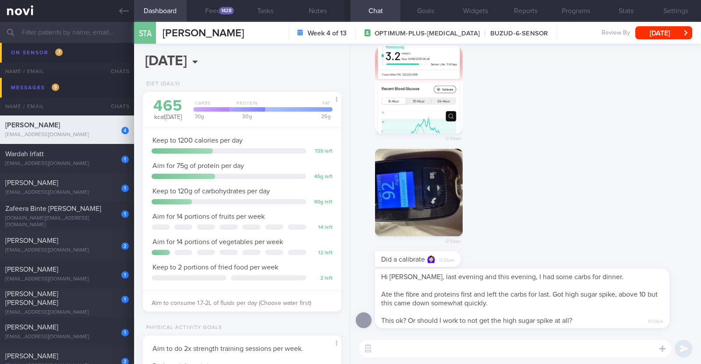
click at [438, 196] on button "button" at bounding box center [419, 193] width 88 height 88
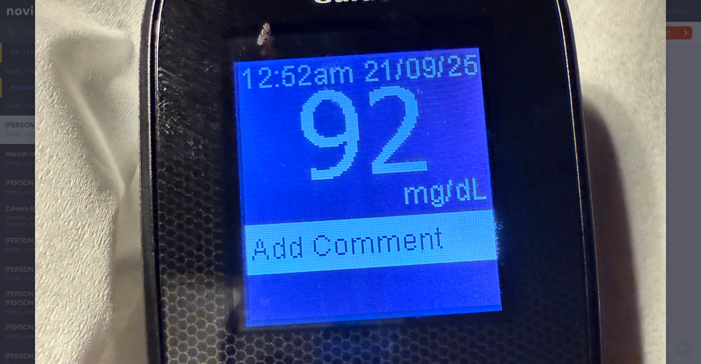
scroll to position [109, 0]
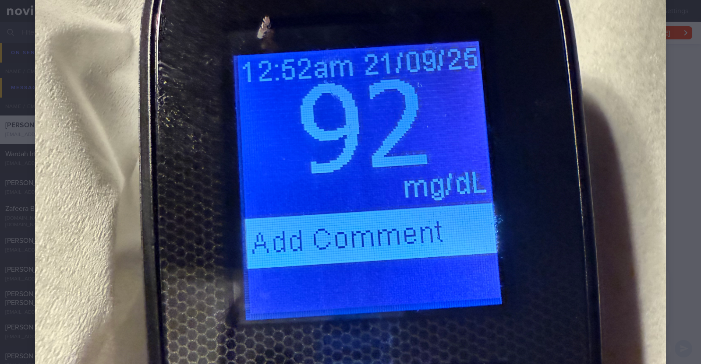
click at [673, 164] on div at bounding box center [350, 346] width 701 height 911
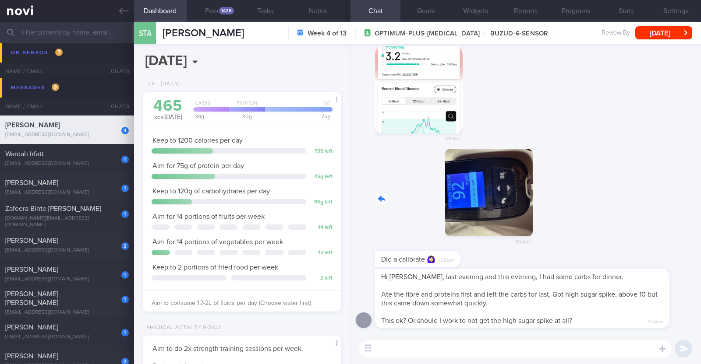
drag, startPoint x: 455, startPoint y: 221, endPoint x: 700, endPoint y: 220, distance: 245.7
click at [700, 220] on div "Hi Charlotte, last evening and this evening, I had some carbs for dinner. Ate t…" at bounding box center [525, 189] width 350 height 290
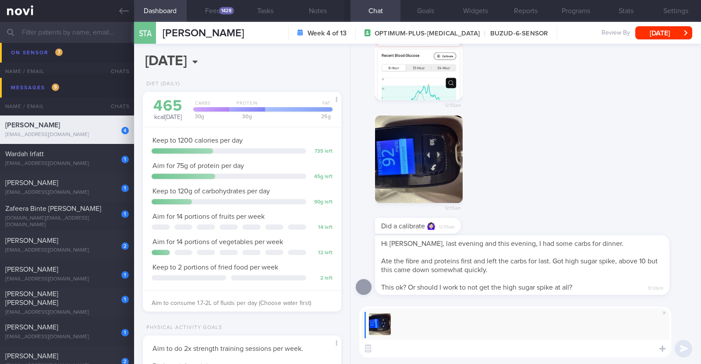
click at [416, 348] on textarea at bounding box center [515, 349] width 312 height 18
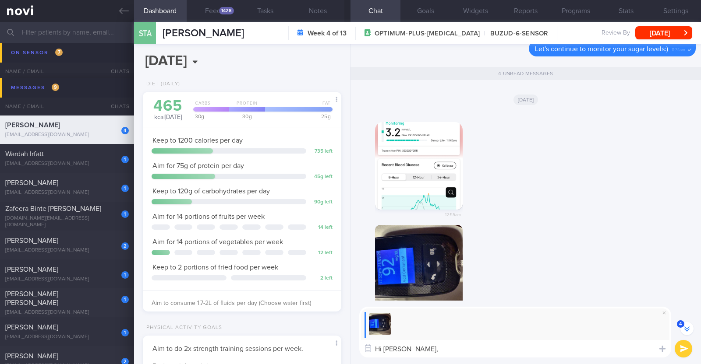
scroll to position [0, 0]
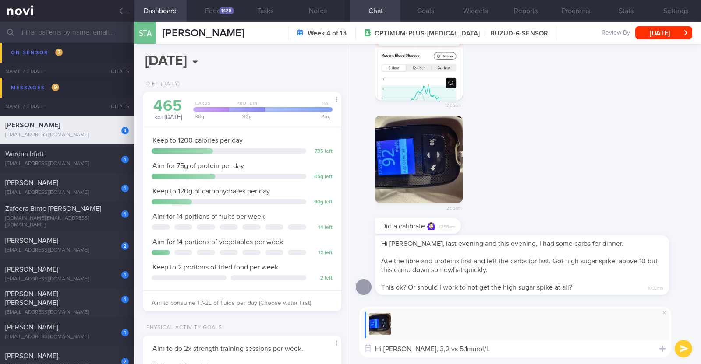
click at [406, 351] on textarea "Hi Anne, 3,2 vs 5.1mmol/L" at bounding box center [515, 349] width 312 height 18
click at [465, 346] on textarea "Hi Anne, 3.2 vs 5.1mmol/L" at bounding box center [515, 349] width 312 height 18
type textarea "Hi Anne, 3.2 vs 5.1mmol/L is quite a bit of a difference. Thank you for calibra…"
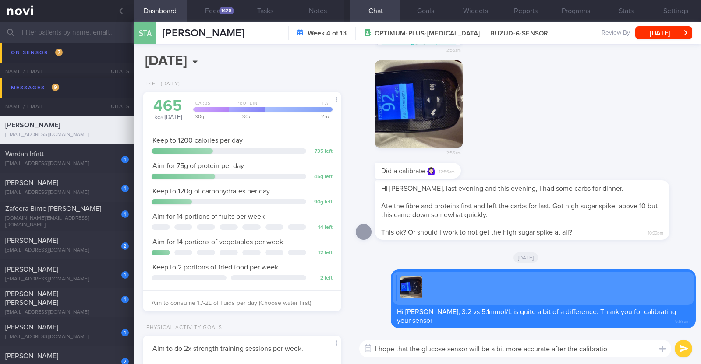
type textarea "I hope that the glucose sensor will be a bit more accurate after the calibration"
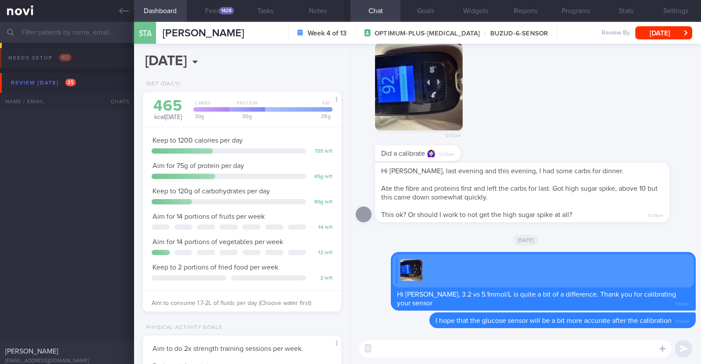
select select "8"
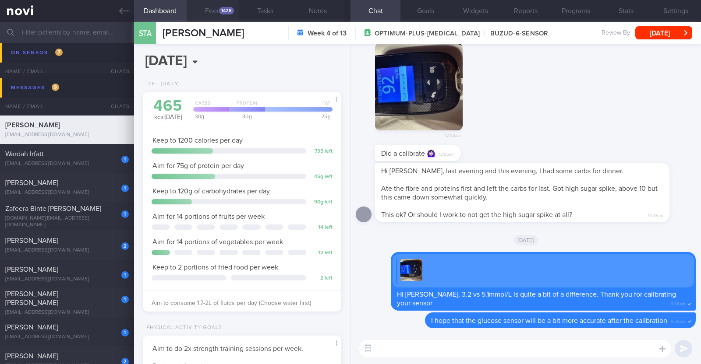
click at [227, 7] on div "1428" at bounding box center [226, 10] width 15 height 7
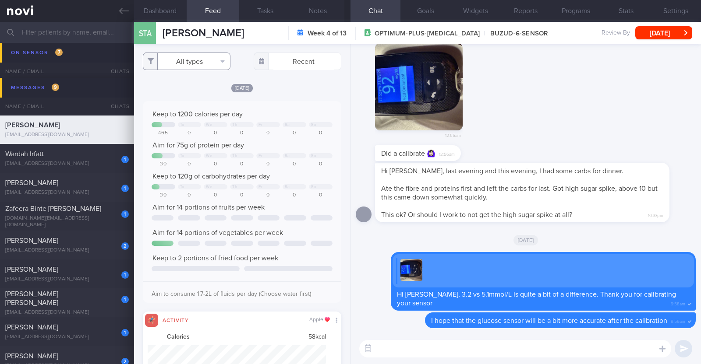
click at [219, 67] on button "All types" at bounding box center [187, 62] width 88 height 18
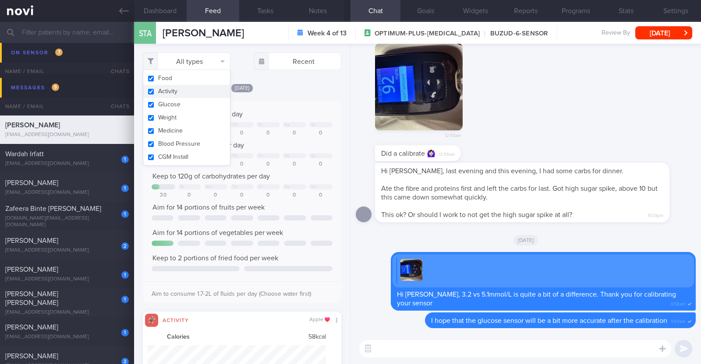
click at [201, 95] on button "Activity" at bounding box center [186, 91] width 87 height 13
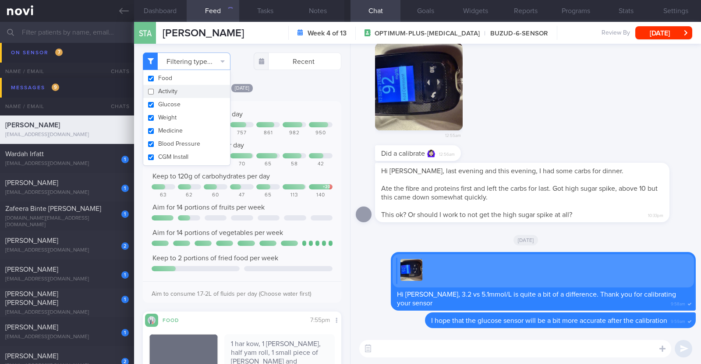
checkbox input "false"
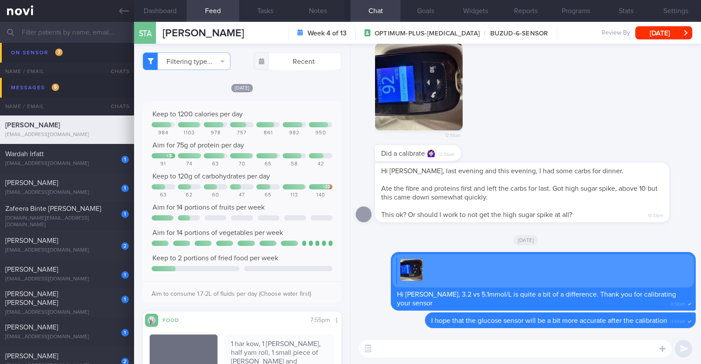
click at [304, 80] on div "Filtering type... Food Activity Glucose Weight Medicine Blood Pressure CGM Inst…" at bounding box center [242, 204] width 216 height 321
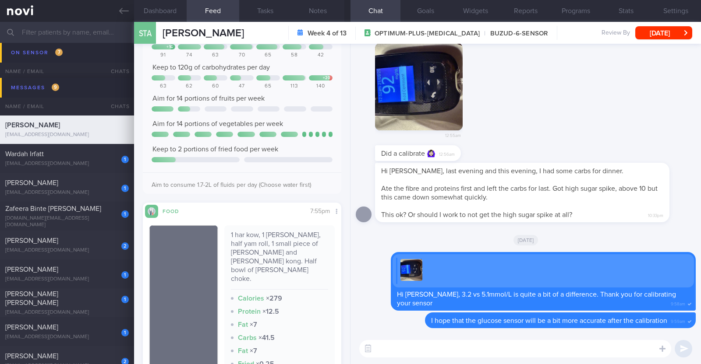
scroll to position [0, 0]
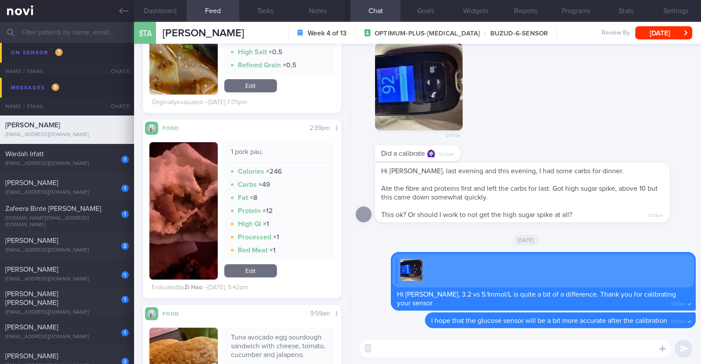
click at [417, 343] on textarea at bounding box center [515, 349] width 312 height 18
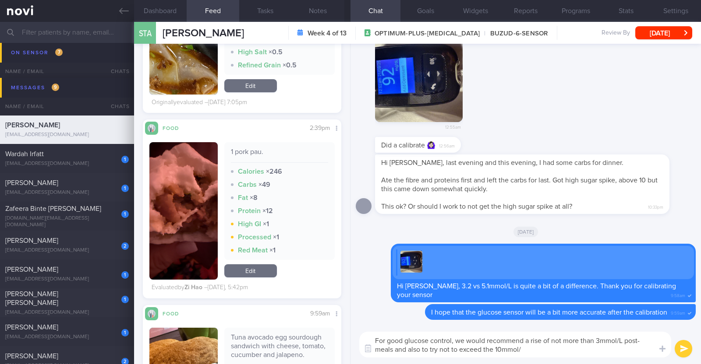
type textarea "For good glucose control, we would recommend a rise of not more than 3mmol/L po…"
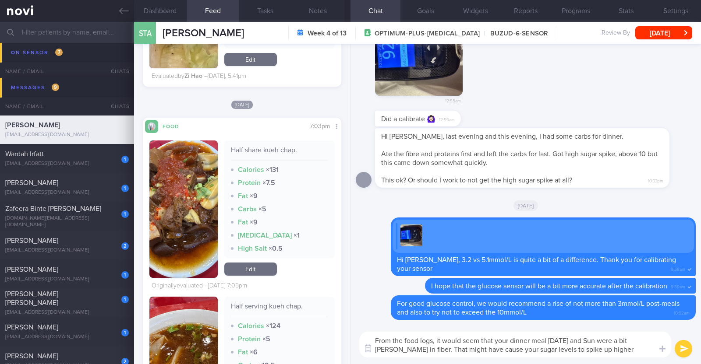
click at [639, 340] on textarea "From the food logs, it would seem that your dinner meal on Sat and Sun were a b…" at bounding box center [515, 345] width 312 height 26
click at [610, 351] on textarea "From the food logs, it would seem that your dinner meal on Sat and Sun were a b…" at bounding box center [515, 345] width 312 height 26
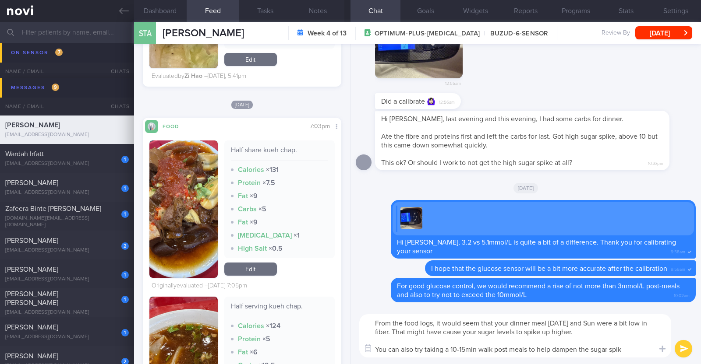
type textarea "From the food logs, it would seem that your dinner meal on Sat and Sun were a b…"
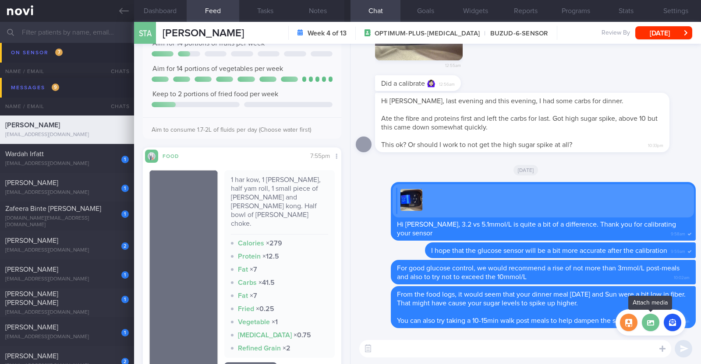
click at [655, 324] on label at bounding box center [651, 323] width 18 height 18
click at [0, 0] on input "file" at bounding box center [0, 0] width 0 height 0
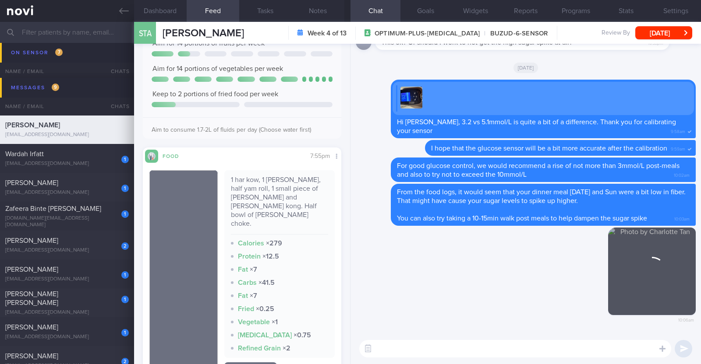
click at [443, 351] on textarea at bounding box center [515, 349] width 312 height 18
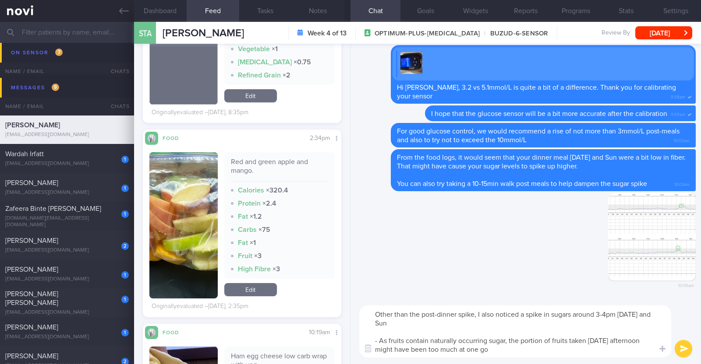
click at [607, 341] on textarea "Other than the post-dinner spike, I also noticed a spike in sugars around 3-4pm…" at bounding box center [515, 332] width 312 height 52
click at [510, 351] on textarea "Other than the post-dinner spike, I also noticed a spike in sugars around 3-4pm…" at bounding box center [515, 332] width 312 height 52
click at [523, 349] on textarea "Other than the post-dinner spike, I also noticed a spike in sugars around 3-4pm…" at bounding box center [515, 332] width 312 height 52
click at [618, 351] on textarea "Other than the post-dinner spike, I also noticed a spike in sugars around 3-4pm…" at bounding box center [515, 332] width 312 height 52
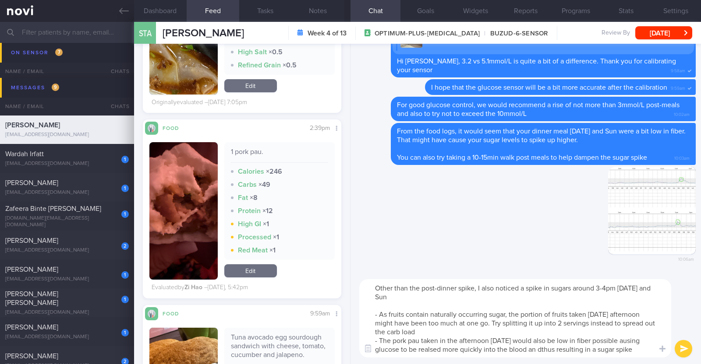
click at [622, 340] on textarea "Other than the post-dinner spike, I also noticed a spike in sugars around 3-4pm…" at bounding box center [515, 318] width 312 height 78
type textarea "Other than the post-dinner spike, I also noticed a spike in sugars around 3-4pm…"
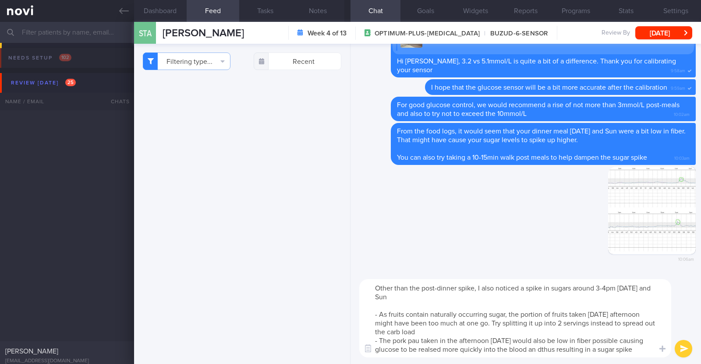
select select "8"
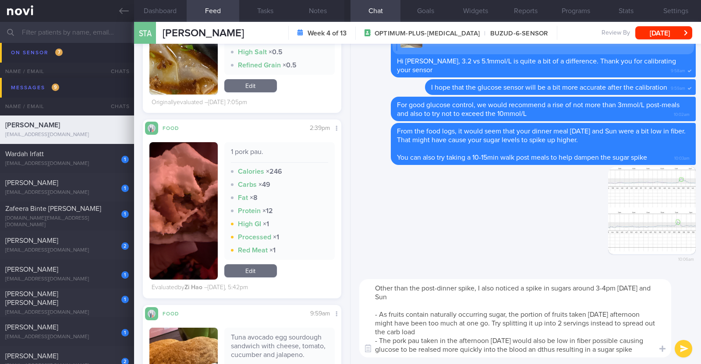
drag, startPoint x: 0, startPoint y: 0, endPoint x: 420, endPoint y: 358, distance: 551.7
click at [420, 358] on div "Other than the post-dinner spike, I also noticed a spike in sugars around 3-4pm…" at bounding box center [525, 319] width 350 height 92
click at [425, 350] on textarea "Other than the post-dinner spike, I also noticed a spike in sugars around 3-4pm…" at bounding box center [515, 318] width 312 height 78
click at [543, 346] on textarea "Other than the post-dinner spike, I also noticed a spike in sugars around 3-4pm…" at bounding box center [515, 318] width 312 height 78
click at [641, 350] on textarea "Other than the post-dinner spike, I also noticed a spike in sugars around 3-4pm…" at bounding box center [515, 318] width 312 height 78
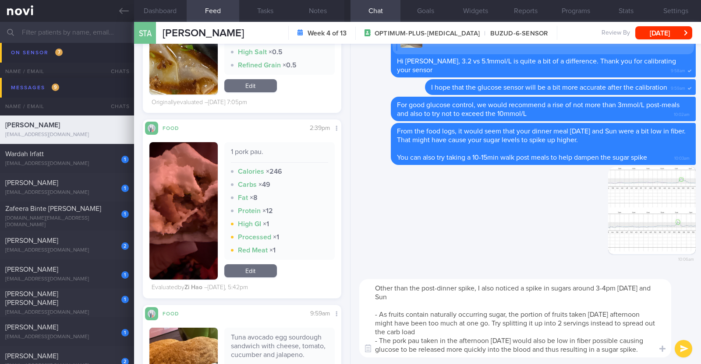
type textarea "Other than the post-dinner spike, I also noticed a spike in sugars around 3-4pm…"
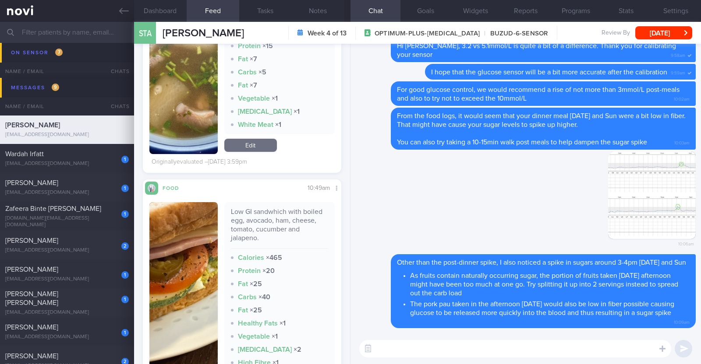
scroll to position [3887, 0]
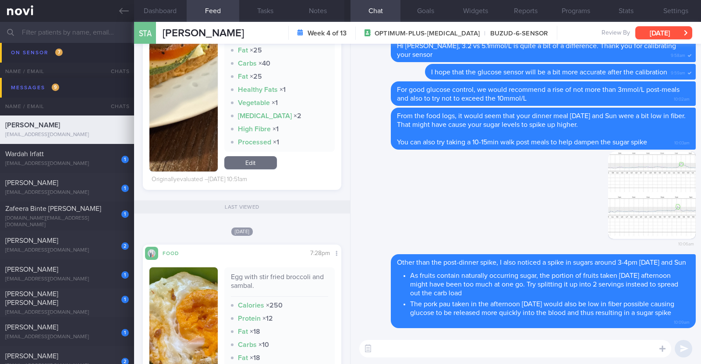
click at [671, 34] on button "[DATE]" at bounding box center [663, 32] width 57 height 13
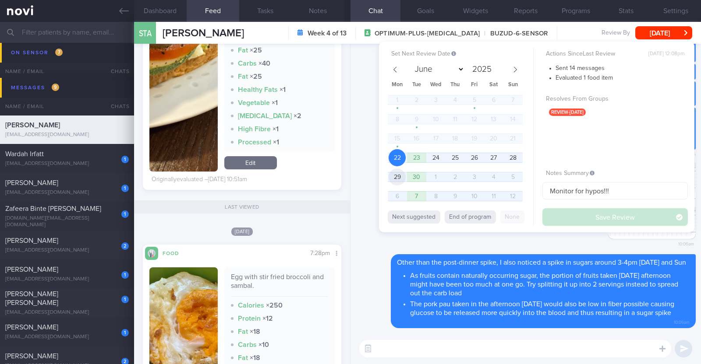
click at [395, 180] on span "29" at bounding box center [396, 177] width 17 height 17
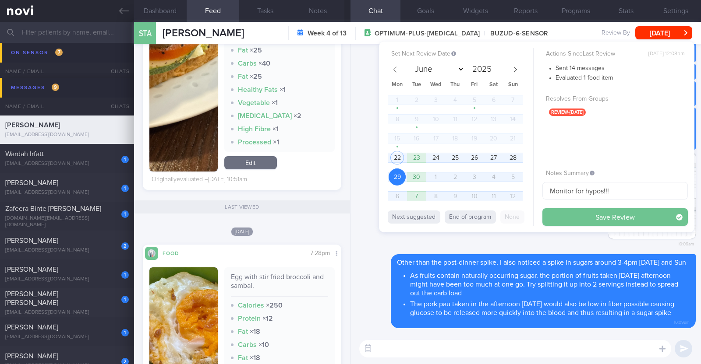
click at [584, 218] on button "Save Review" at bounding box center [614, 217] width 145 height 18
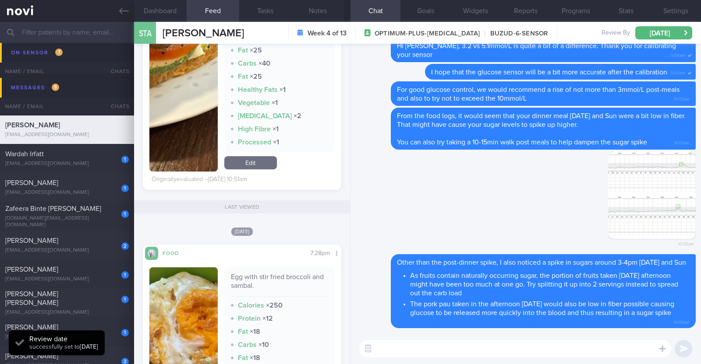
scroll to position [88, 177]
click at [70, 163] on div "wrdhirft@gmail.com" at bounding box center [67, 164] width 124 height 7
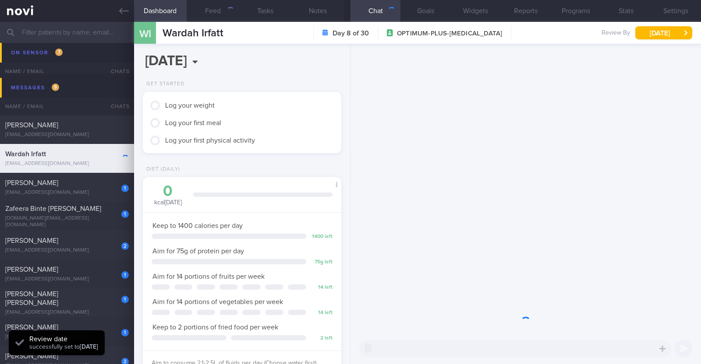
scroll to position [99, 174]
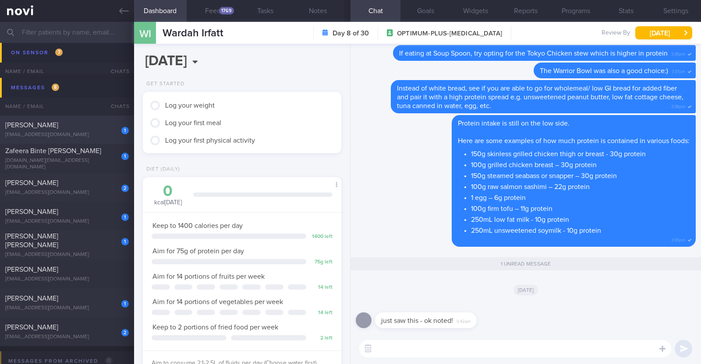
click at [65, 127] on div "[PERSON_NAME]" at bounding box center [65, 125] width 121 height 9
type textarea "38F Nil PMHx/ Meds Wegovy 0.25mg for 4 weeks, then 0.5mg for 4 weeks, and 1mg t…"
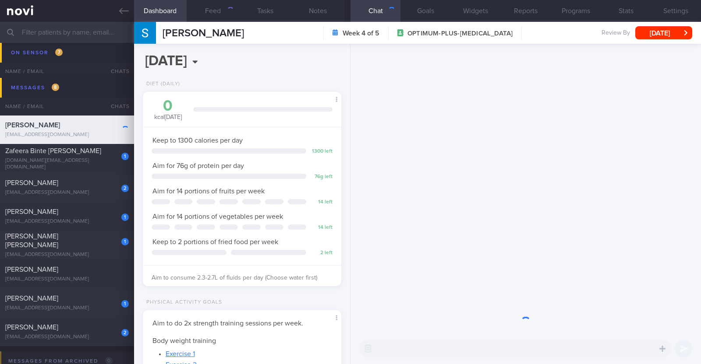
scroll to position [437882, 437808]
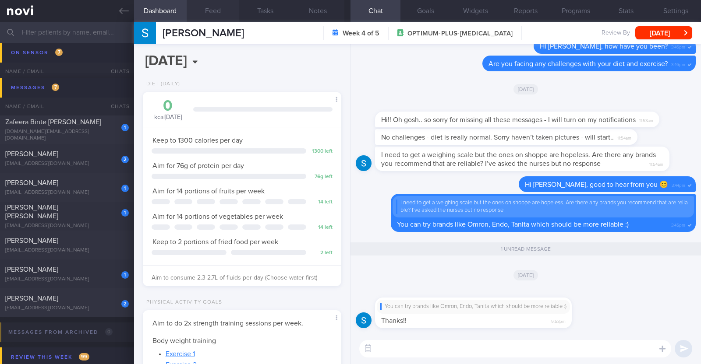
click at [226, 10] on button "Feed" at bounding box center [213, 11] width 53 height 22
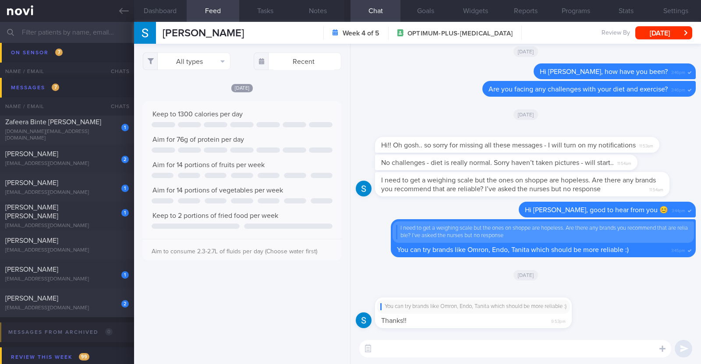
click at [432, 343] on textarea at bounding box center [515, 349] width 312 height 18
drag, startPoint x: 553, startPoint y: 346, endPoint x: 406, endPoint y: 350, distance: 146.8
click at [406, 350] on textarea "Hi Sasha, how have you been doing with exercise so far?" at bounding box center [515, 349] width 312 height 18
type textarea "Hi Sasha, you're most welcome!"
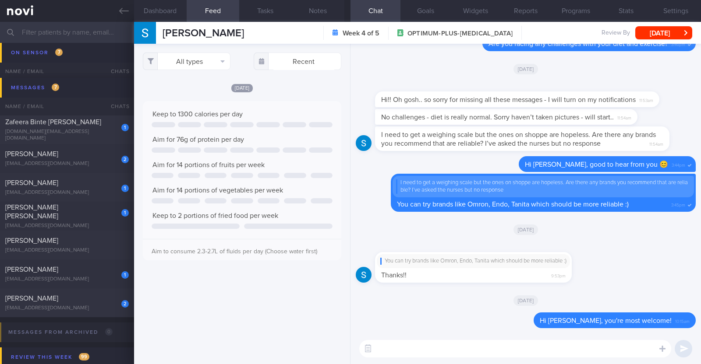
paste textarea "how have you been doing with exercise so far?"
type textarea "how have you been doing with exercise so far?"
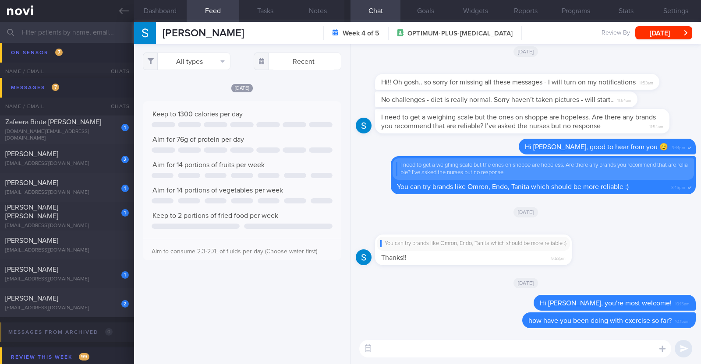
click at [656, 40] on div "Sasha Mathew Sasha Mathew sashaannmathew@gmail.com Week 4 of 5 OPTIMUM-PLUS-WEG…" at bounding box center [417, 33] width 567 height 22
click at [658, 35] on button "[DATE]" at bounding box center [663, 32] width 57 height 13
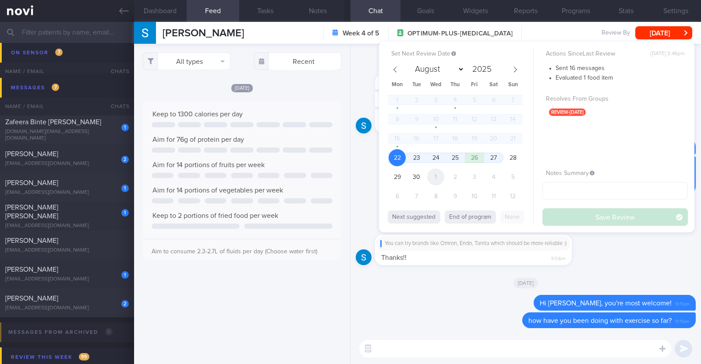
click at [431, 178] on span "1" at bounding box center [435, 177] width 17 height 17
select select "9"
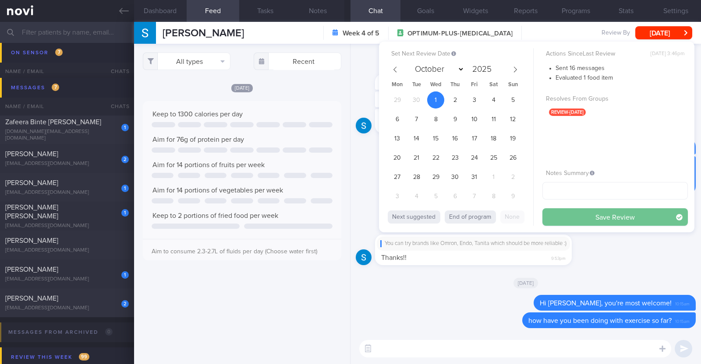
click at [586, 215] on button "Save Review" at bounding box center [614, 217] width 145 height 18
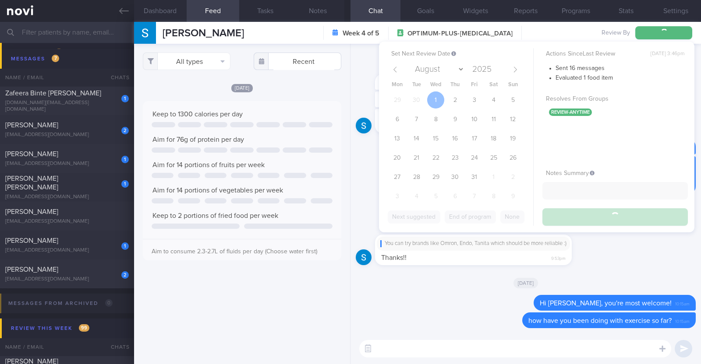
scroll to position [947, 0]
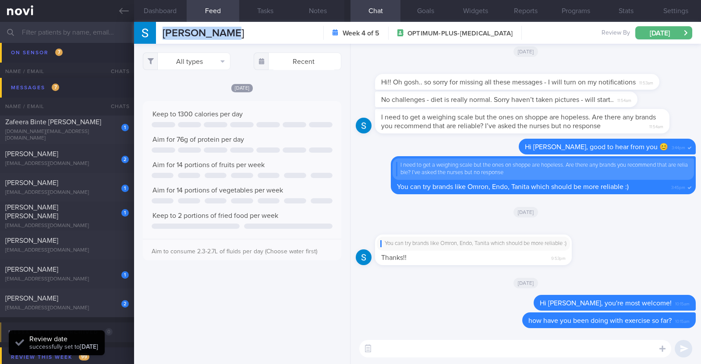
drag, startPoint x: 237, startPoint y: 32, endPoint x: 152, endPoint y: 32, distance: 84.1
click at [152, 32] on div "Sasha Mathew Sasha Mathew sashaannmathew@gmail.com Week 4 of 5 OPTIMUM-PLUS-WEG…" at bounding box center [417, 33] width 567 height 22
copy div "[PERSON_NAME]"
click at [320, 4] on button "Notes" at bounding box center [318, 11] width 53 height 22
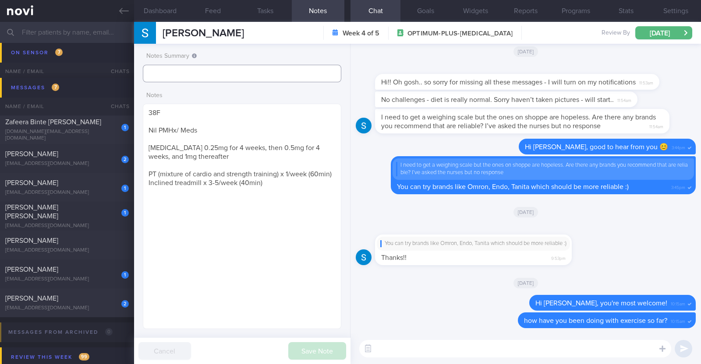
click at [221, 71] on input "text" at bounding box center [242, 74] width 198 height 18
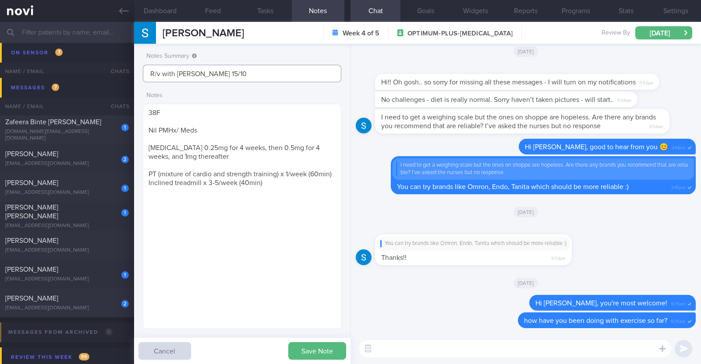
click at [182, 75] on input "R/v with DR Kyle 15/10" at bounding box center [242, 74] width 198 height 18
click at [223, 66] on input "R/v with Dr Kyle 15/10" at bounding box center [242, 74] width 198 height 18
type input "R/v with [PERSON_NAME] 15/10. R/v 1/10"
click at [314, 350] on button "Save Note" at bounding box center [317, 352] width 58 height 18
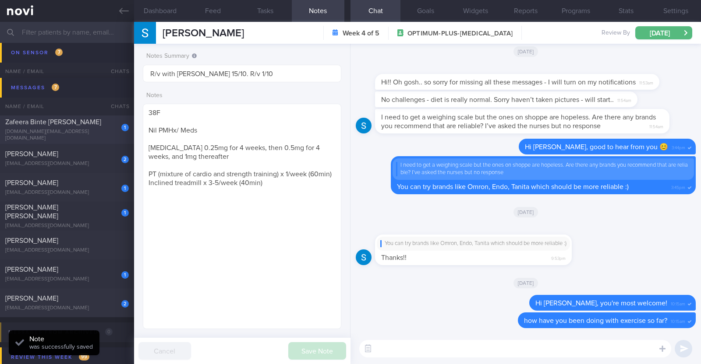
click at [105, 123] on div "Zafeera Binte Ghulam Haider" at bounding box center [65, 122] width 121 height 9
type input "R/v with Dr SA 30/9."
type textarea "43F Comorbidities: 1. Hypercholesterolemia - diagnosed in 2018 2. Mild asthma -…"
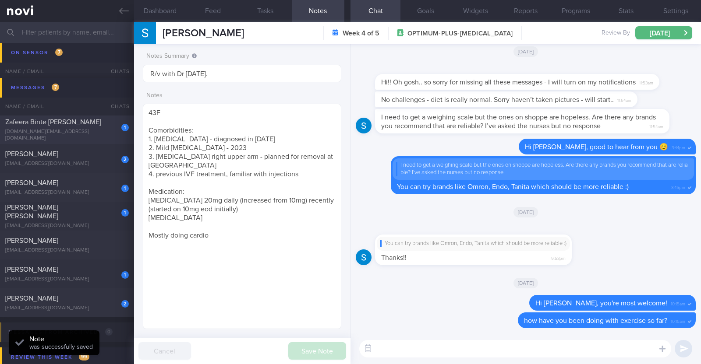
select select "8"
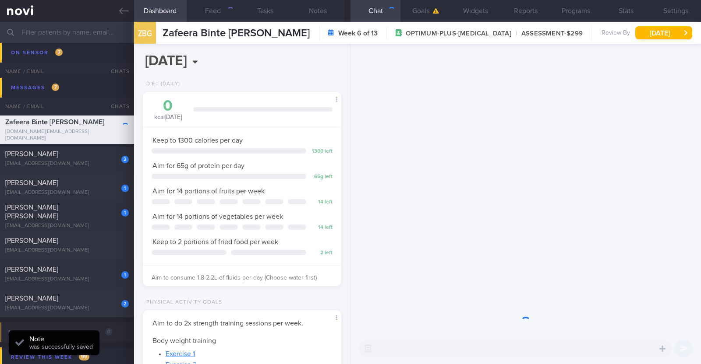
scroll to position [99, 174]
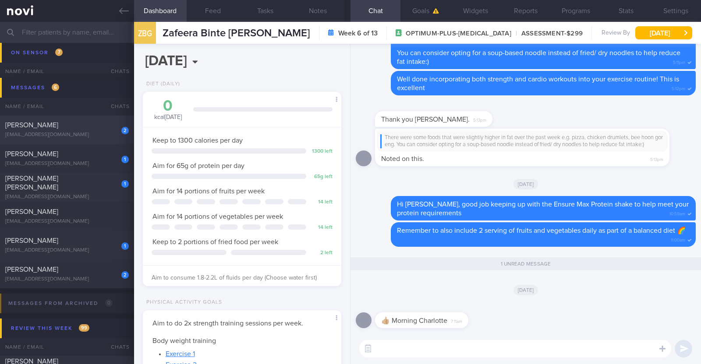
click at [76, 124] on div "[PERSON_NAME]" at bounding box center [65, 125] width 121 height 9
type textarea "32M Comorbidities: HLD - familial (diagnosed for 4-5 years back) Borderline HTN…"
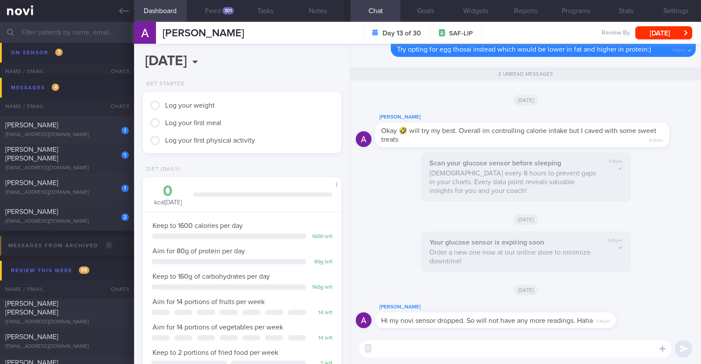
scroll to position [88, 177]
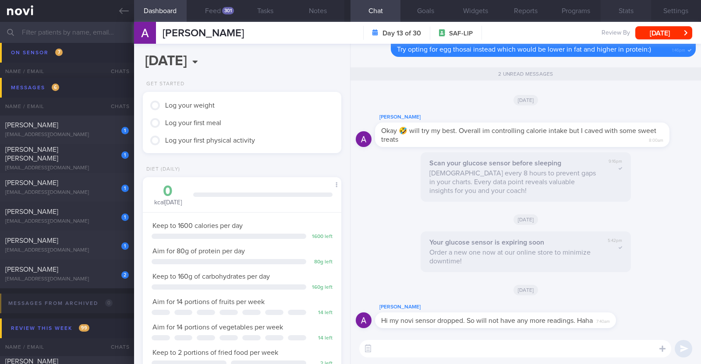
click at [623, 13] on button "Stats" at bounding box center [625, 11] width 50 height 22
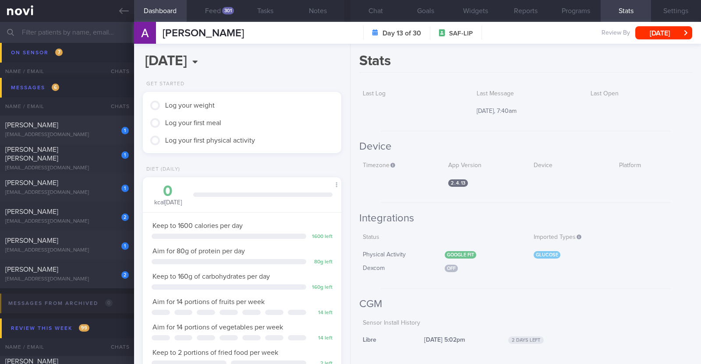
drag, startPoint x: 453, startPoint y: 224, endPoint x: 419, endPoint y: 191, distance: 47.4
click at [453, 223] on h2 "Integrations" at bounding box center [525, 218] width 333 height 13
click at [206, 7] on button "Feed 301" at bounding box center [213, 11] width 53 height 22
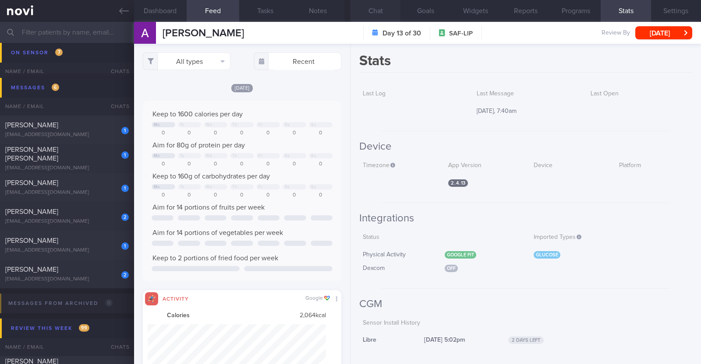
click at [378, 12] on button "Chat" at bounding box center [375, 11] width 50 height 22
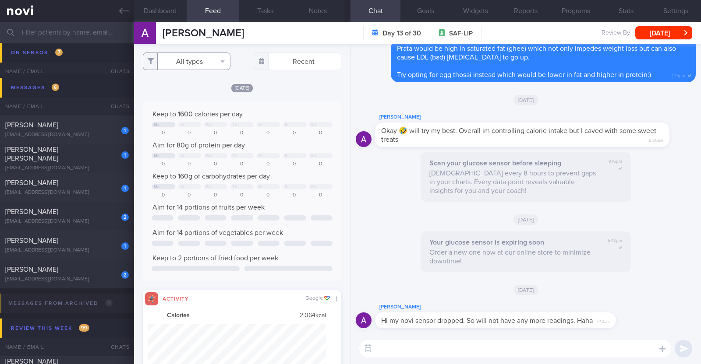
click at [195, 60] on button "All types" at bounding box center [187, 62] width 88 height 18
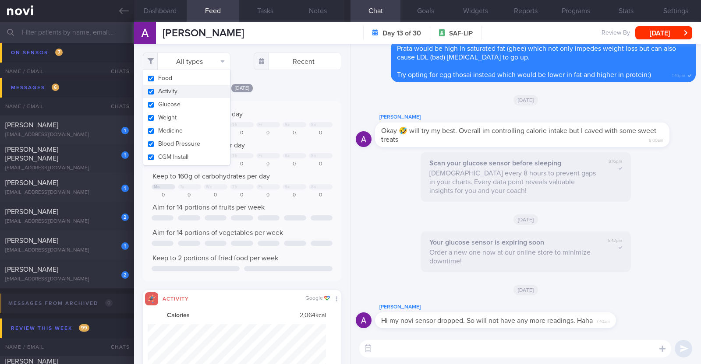
click at [185, 88] on button "Activity" at bounding box center [186, 91] width 87 height 13
checkbox input "false"
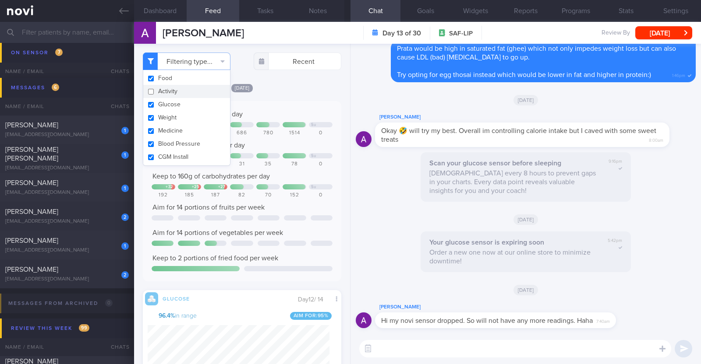
scroll to position [120, 182]
click at [419, 350] on textarea at bounding box center [515, 349] width 312 height 18
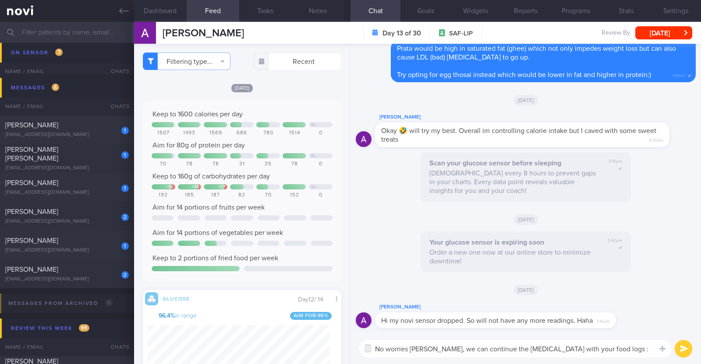
type textarea "No worries Alvin, we can continue the health coaching with your food logs :)"
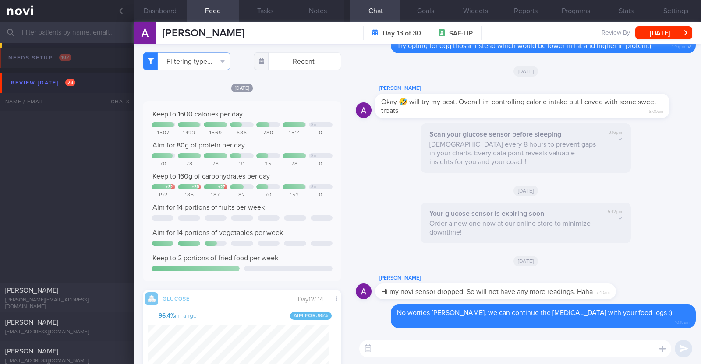
scroll to position [120, 182]
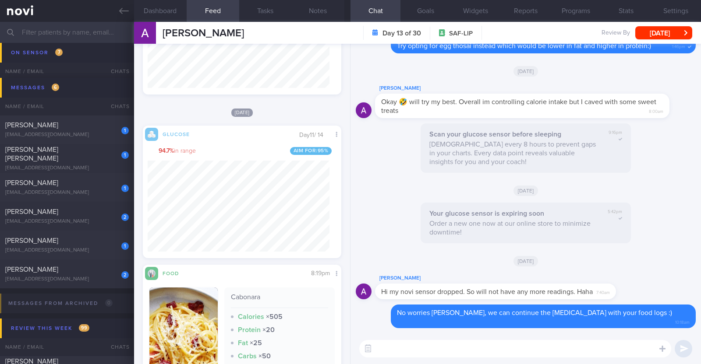
click at [409, 347] on textarea at bounding box center [515, 349] width 312 height 18
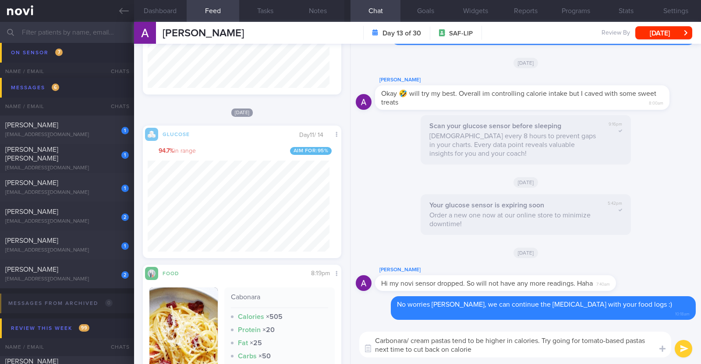
type textarea "Carbonara/ cream pastas tend to be higher in calories. Try going for tomato-bas…"
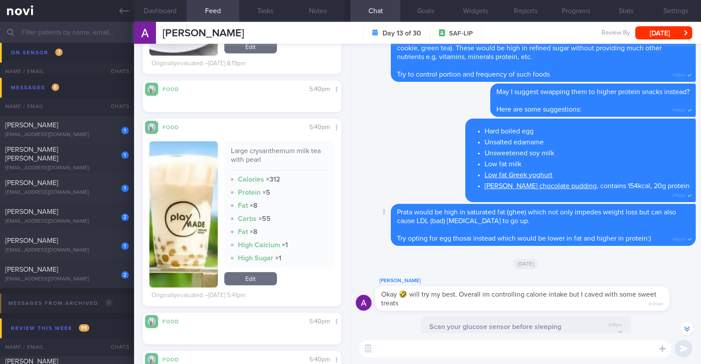
scroll to position [-328, 0]
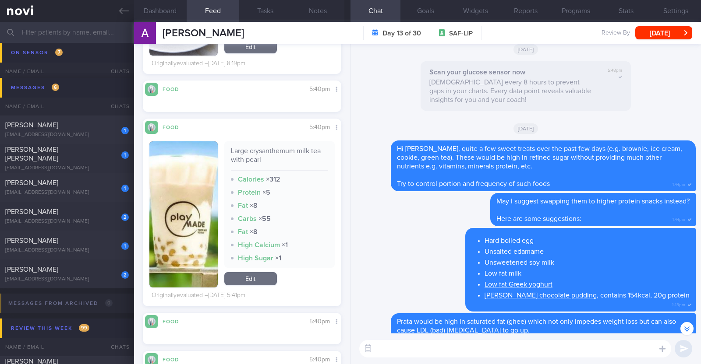
click at [441, 353] on textarea at bounding box center [515, 349] width 312 height 18
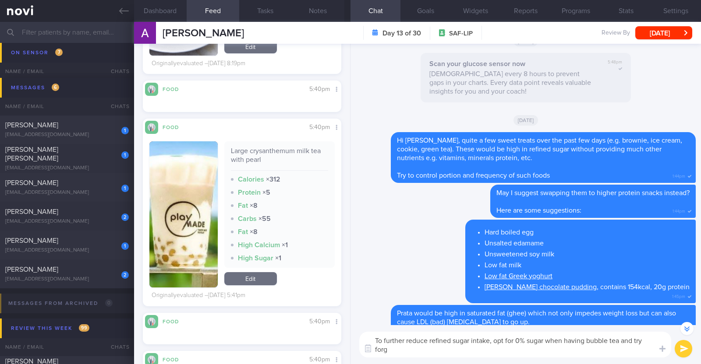
scroll to position [-336, 0]
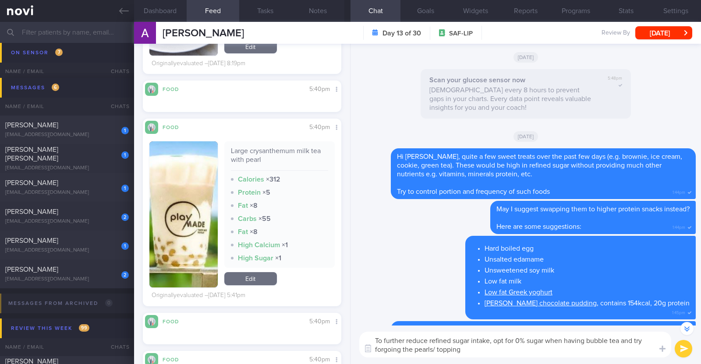
type textarea "To further reduce refined sugar intake, opt for 0% sugar when having bubble tea…"
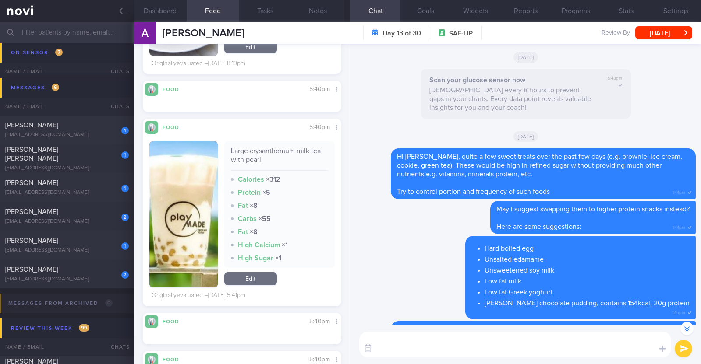
scroll to position [0, 0]
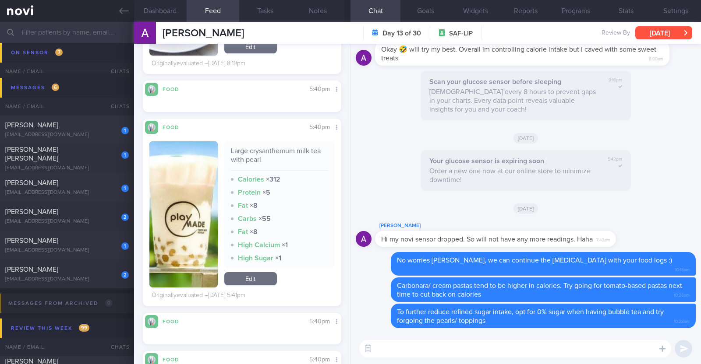
click at [649, 34] on button "[DATE]" at bounding box center [663, 32] width 57 height 13
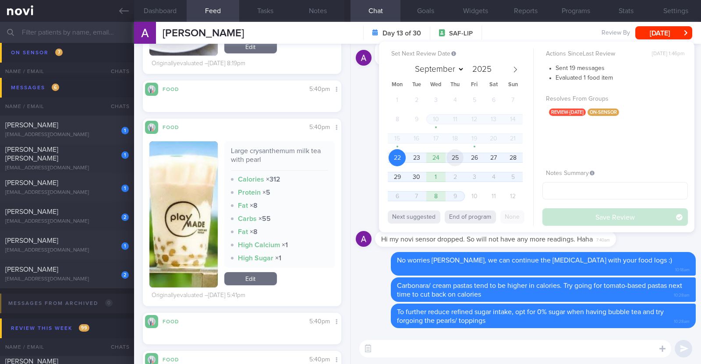
click at [460, 156] on span "25" at bounding box center [454, 157] width 17 height 17
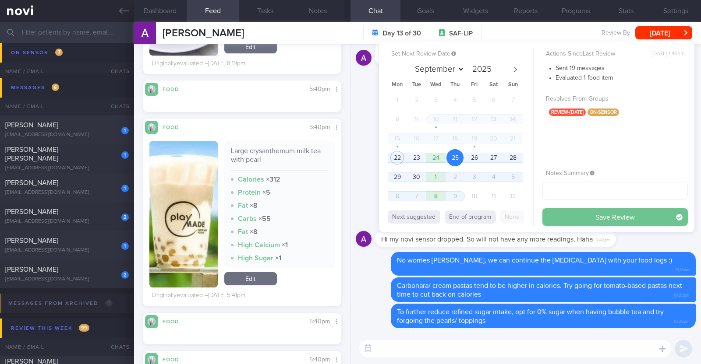
click at [592, 213] on button "Save Review" at bounding box center [614, 217] width 145 height 18
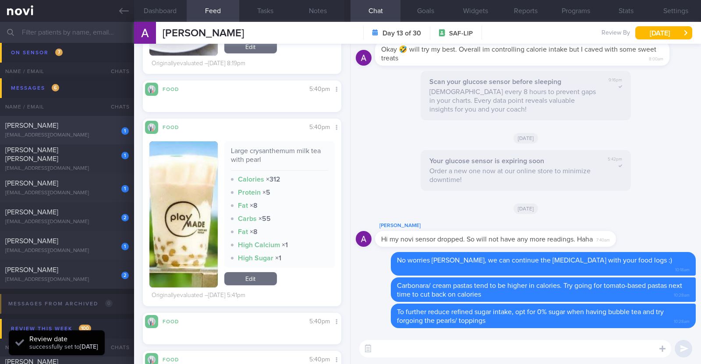
scroll to position [120, 182]
click at [78, 180] on div "[PERSON_NAME]" at bounding box center [65, 183] width 121 height 9
type input "Monitor for hypos!!!"
type textarea "63F Co-morbidities: DM HTN HLD CKD G1/A2 Hepatic steatosis Gallbladder polyp/so…"
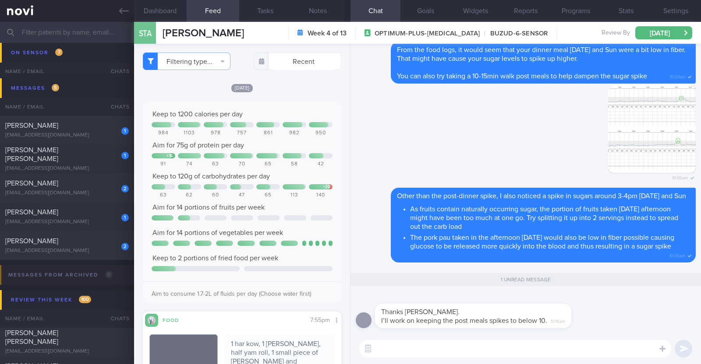
click at [403, 356] on textarea at bounding box center [515, 349] width 312 height 18
paste textarea "👍"
type textarea "👍"
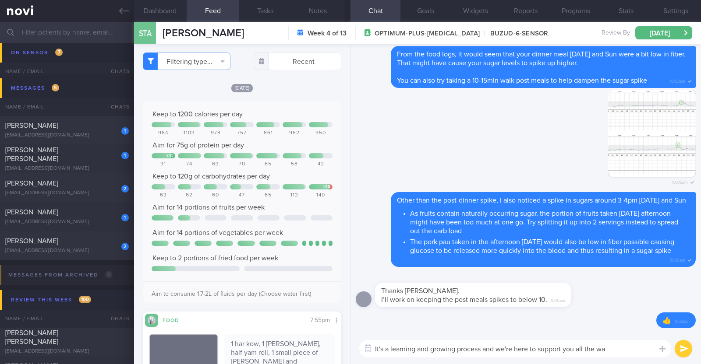
type textarea "It's a learning and growing process and we're here to support you all the way"
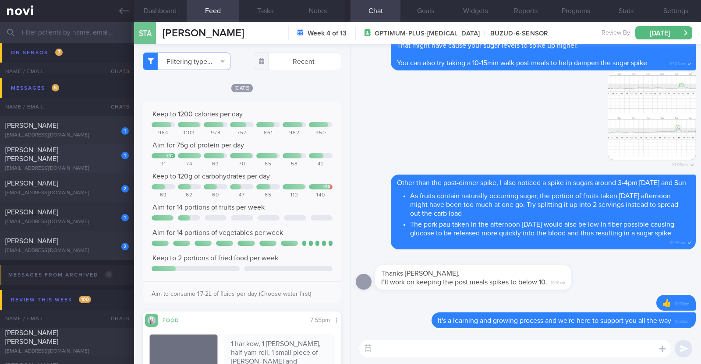
click at [95, 153] on div "Zarina Yamaguchi Roberson" at bounding box center [65, 155] width 121 height 18
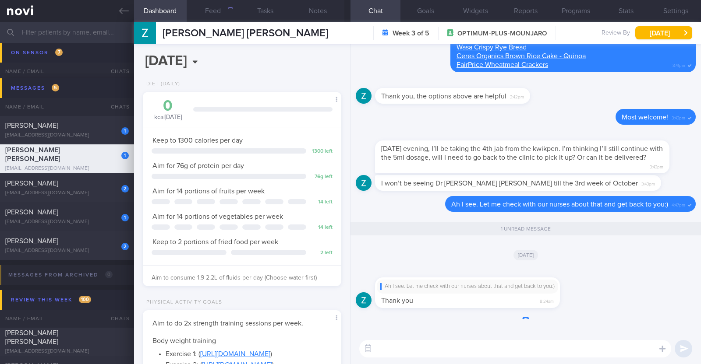
scroll to position [99, 174]
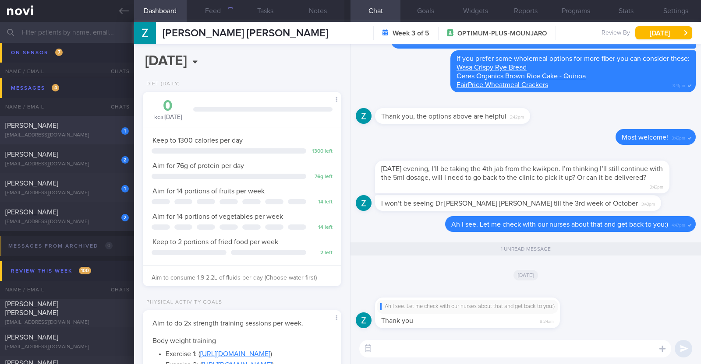
click at [94, 135] on div "[EMAIL_ADDRESS][DOMAIN_NAME]" at bounding box center [67, 135] width 124 height 7
type textarea "35M Comorbidities: HTN Nil meds Mounjaro 2.5mg Weight training (30min) + cardio…"
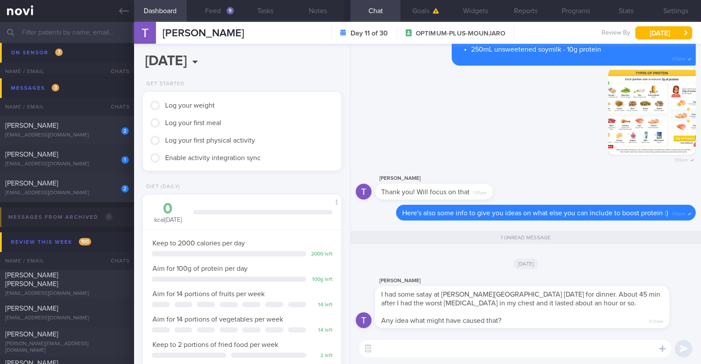
click at [482, 353] on textarea at bounding box center [515, 349] width 312 height 18
paste textarea "This medication slows down food leaving your stomach after eating and hence nau…"
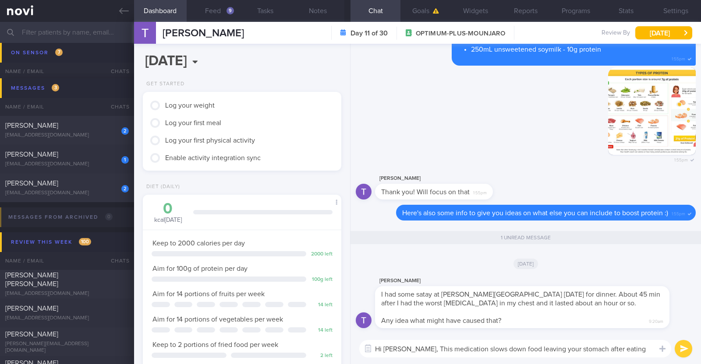
scroll to position [-57, 0]
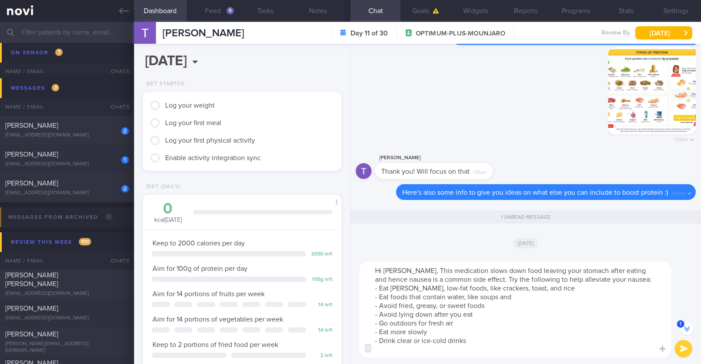
drag, startPoint x: 413, startPoint y: 269, endPoint x: 460, endPoint y: 268, distance: 46.4
click at [460, 268] on textarea "Hi Thomas, This medication slows down food leaving your stomach after eating an…" at bounding box center [515, 310] width 312 height 96
drag, startPoint x: 397, startPoint y: 282, endPoint x: 376, endPoint y: 280, distance: 21.1
click at [376, 280] on textarea "Hi Thomas, Mounjaro slows down food leaving your stomach after eating and hence…" at bounding box center [515, 310] width 312 height 96
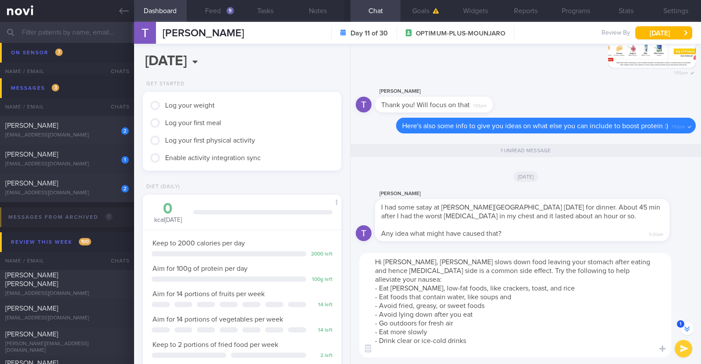
scroll to position [-8, 0]
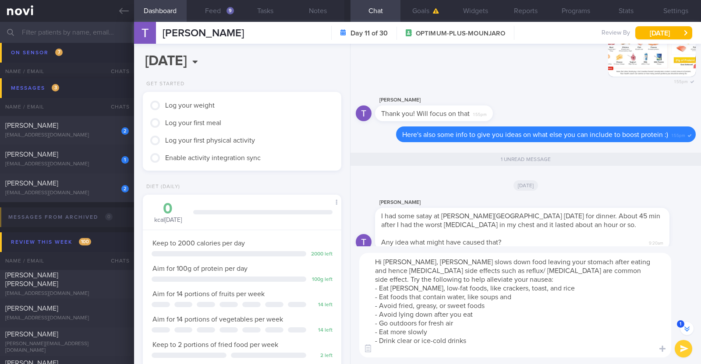
click at [611, 268] on textarea "Hi Thomas, Mounjaro slows down food leaving your stomach after eating and hence…" at bounding box center [515, 305] width 312 height 105
click at [619, 272] on textarea "Hi [PERSON_NAME], [PERSON_NAME] slows down food leaving your stomach after eati…" at bounding box center [515, 305] width 312 height 105
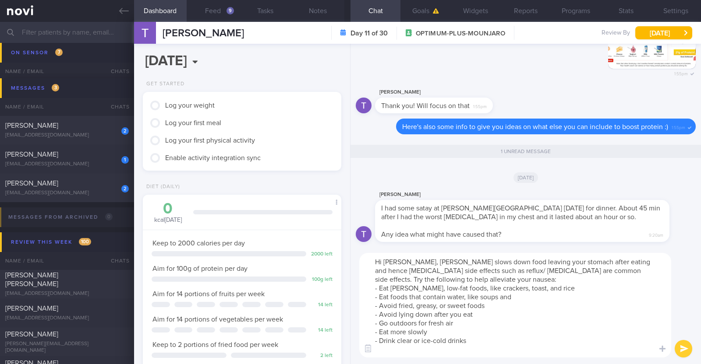
scroll to position [0, 0]
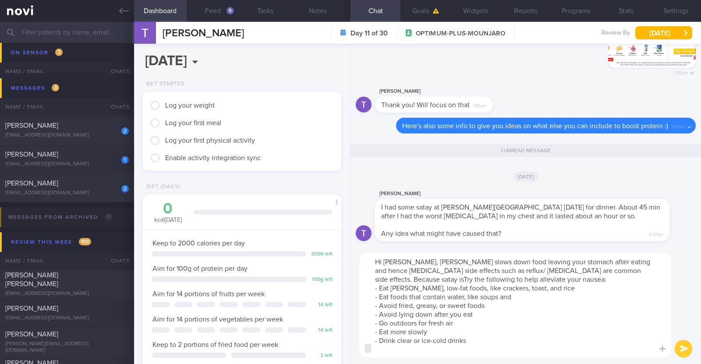
type textarea "Hi [PERSON_NAME], [PERSON_NAME] slows down food leaving your stomach after eati…"
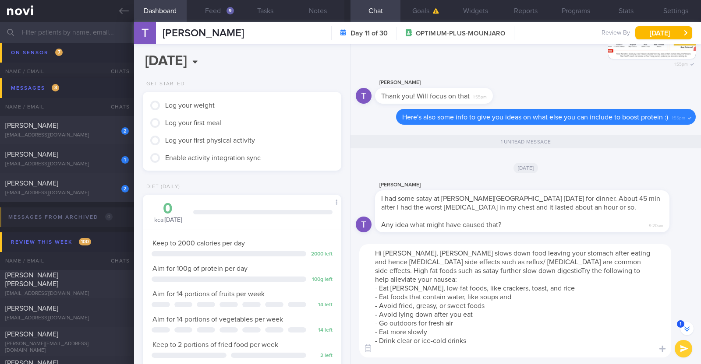
scroll to position [-8, 0]
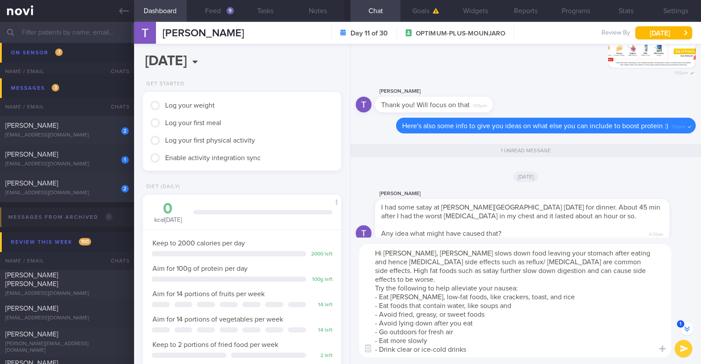
drag, startPoint x: 515, startPoint y: 281, endPoint x: 436, endPoint y: 279, distance: 78.9
click at [436, 279] on textarea "Hi [PERSON_NAME], [PERSON_NAME] slows down food leaving your stomach after eati…" at bounding box center [515, 300] width 312 height 113
drag, startPoint x: 373, startPoint y: 289, endPoint x: 519, endPoint y: 296, distance: 146.0
click at [519, 296] on textarea "Hi [PERSON_NAME], [PERSON_NAME] slows down food leaving your stomach after eati…" at bounding box center [515, 300] width 312 height 113
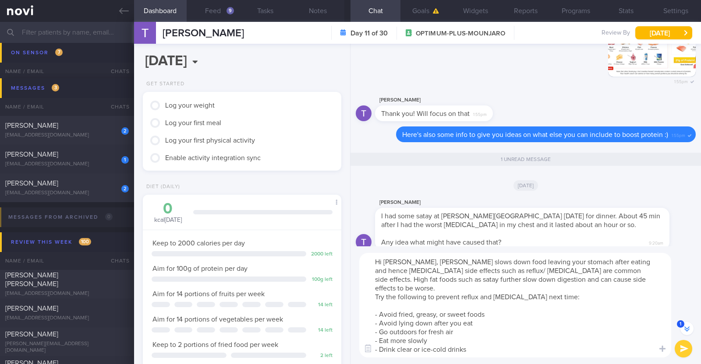
scroll to position [0, 0]
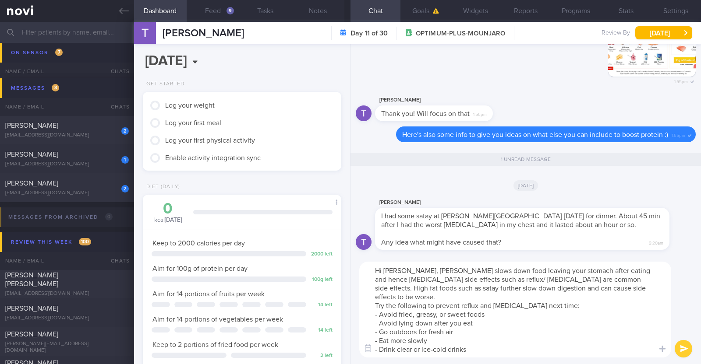
drag, startPoint x: 475, startPoint y: 342, endPoint x: 381, endPoint y: 339, distance: 93.8
click at [381, 339] on textarea "Hi Thomas, Mounjaro slows down food leaving your stomach after eating and hence…" at bounding box center [515, 310] width 312 height 96
drag, startPoint x: 466, startPoint y: 324, endPoint x: 458, endPoint y: 324, distance: 7.9
click at [458, 324] on textarea "Hi Thomas, Mounjaro slows down food leaving your stomach after eating and hence…" at bounding box center [515, 310] width 312 height 96
drag, startPoint x: 457, startPoint y: 323, endPoint x: 380, endPoint y: 325, distance: 77.1
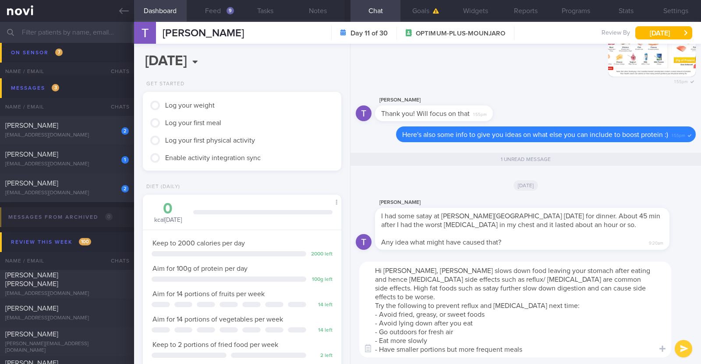
click at [380, 325] on textarea "Hi Thomas, Mounjaro slows down food leaving your stomach after eating and hence…" at bounding box center [515, 310] width 312 height 96
type textarea "Hi Thomas, Mounjaro slows down food leaving your stomach after eating and hence…"
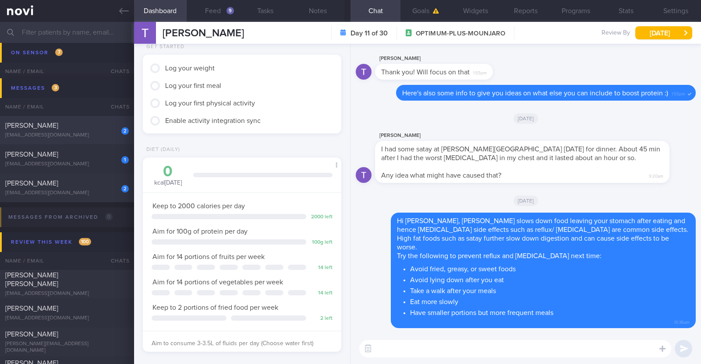
scroll to position [54, 0]
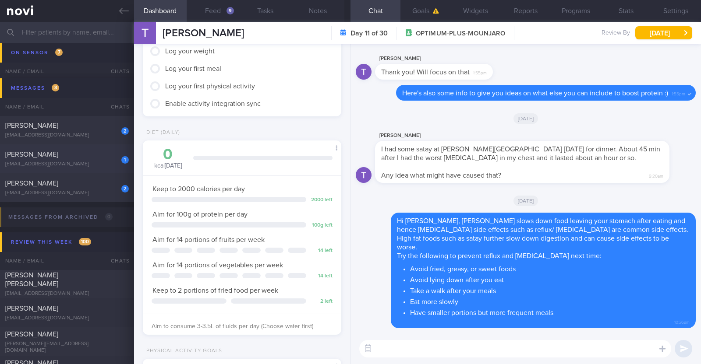
click at [67, 156] on div "[PERSON_NAME]" at bounding box center [65, 154] width 121 height 9
type input "R/v with [PERSON_NAME] 24/9. R/v 23/9"
type textarea "47F PMHx: Fatty liver Ryblesus 14mg Weight training 3 times per week (30-40 min…"
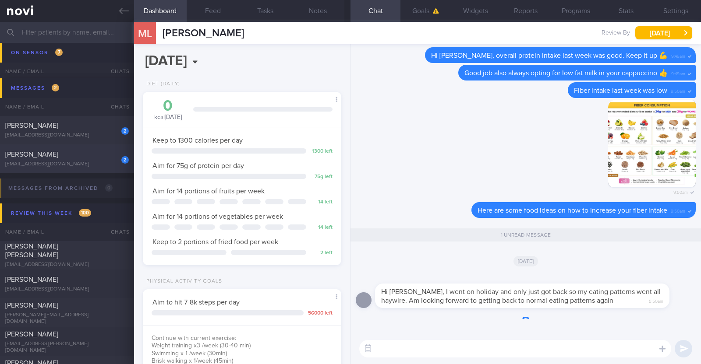
scroll to position [99, 174]
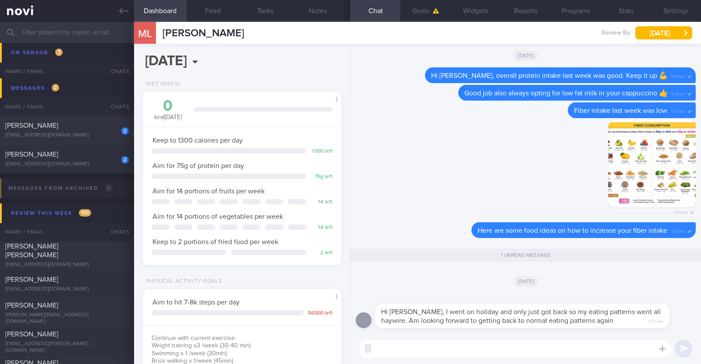
click at [392, 347] on textarea at bounding box center [515, 349] width 312 height 18
click at [407, 350] on textarea "Hi Marisa, I hope you had a good holiday:)" at bounding box center [515, 349] width 312 height 18
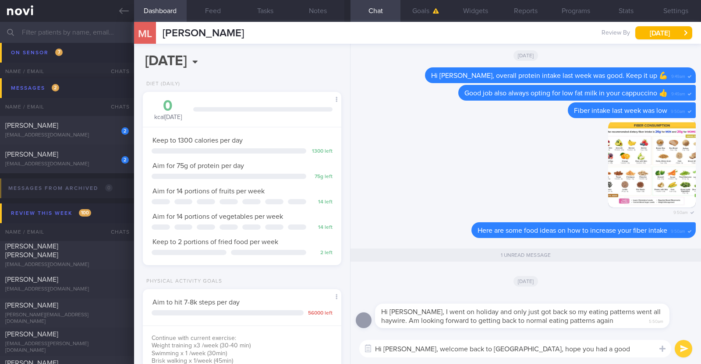
click at [464, 349] on textarea "Hi Marisa, welcome back to SIngapore, hope you had a good holiday:)" at bounding box center [515, 349] width 312 height 18
type textarea "Hi Marisa, welcome back to Singapore, hope you had a good holiday:)"
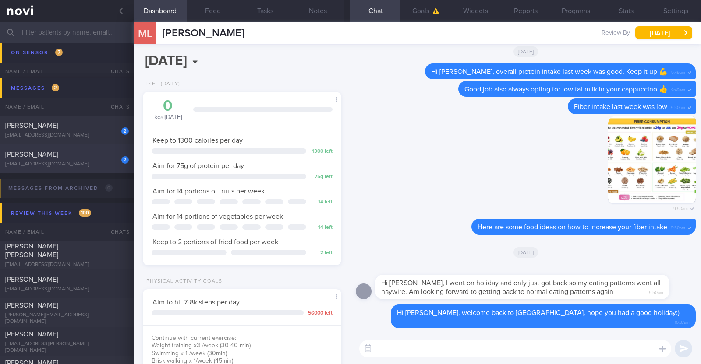
click at [94, 154] on div "[PERSON_NAME]" at bounding box center [65, 154] width 121 height 9
type input "r/v 22/9"
type textarea "30M Comorbidities: HLD Nil meds Jogging & static exercises x 3/week (45min)"
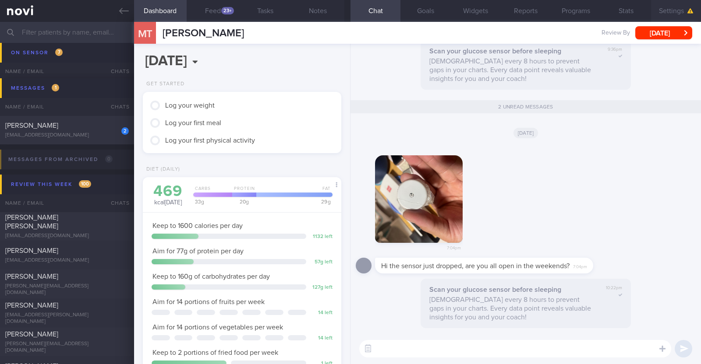
click at [667, 10] on button "Settings" at bounding box center [676, 11] width 50 height 22
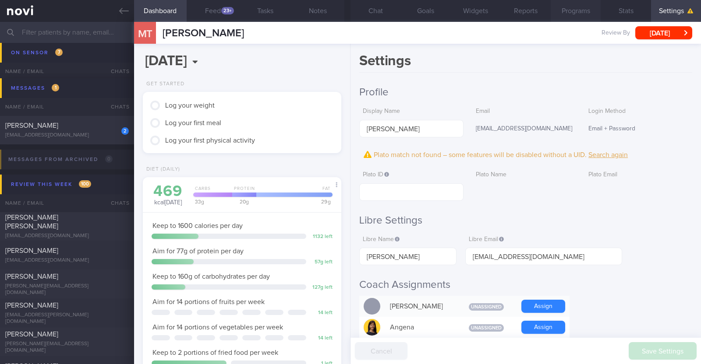
click at [567, 11] on button "Programs" at bounding box center [576, 11] width 50 height 22
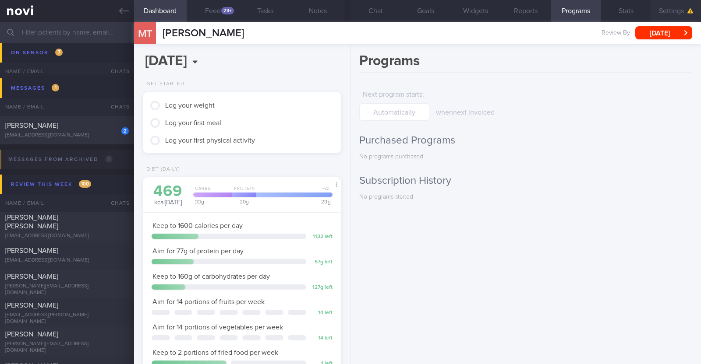
click at [671, 7] on button "Settings" at bounding box center [676, 11] width 50 height 22
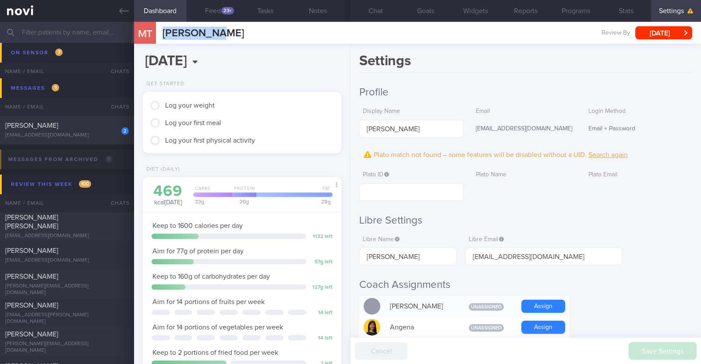
drag, startPoint x: 230, startPoint y: 36, endPoint x: 158, endPoint y: 36, distance: 72.3
click at [158, 36] on div "MT Mervin Tan Mervin Tan mervintanchongray1@hotmail.com Review By Mon, 22 Sep S…" at bounding box center [417, 33] width 567 height 22
copy div "[PERSON_NAME]"
click at [406, 196] on input "text" at bounding box center [411, 193] width 104 height 18
paste input "29125cb91cb846f1935f422135e29539"
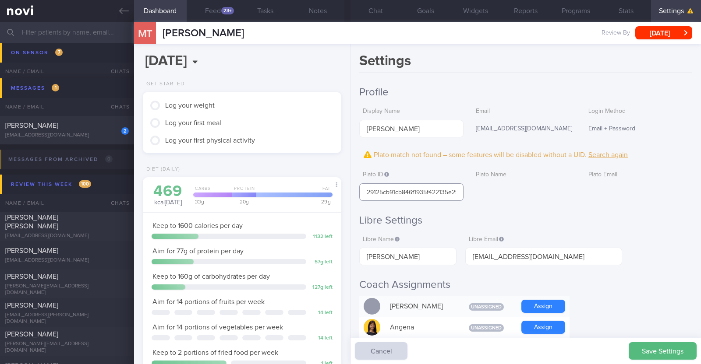
scroll to position [0, 18]
type input "29125cb91cb846f1935f422135e29539"
click at [654, 347] on button "Save Settings" at bounding box center [663, 352] width 68 height 18
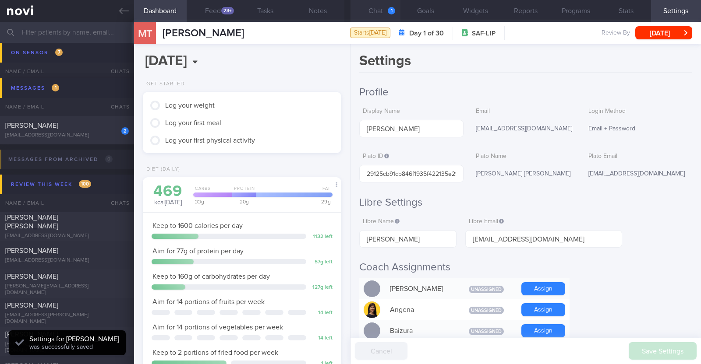
click at [380, 12] on button "Chat 1" at bounding box center [375, 11] width 50 height 22
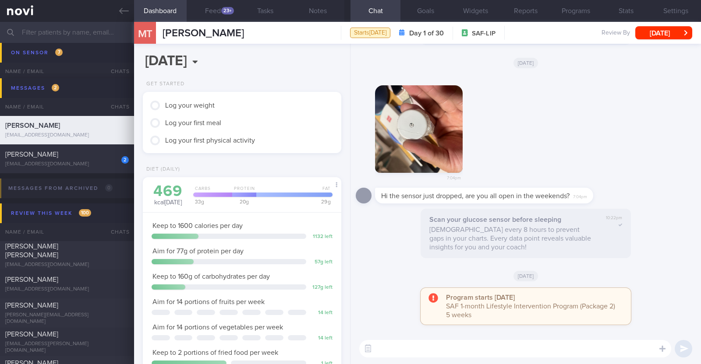
click at [466, 353] on textarea at bounding box center [515, 349] width 312 height 18
type textarea "Hi Mervin, our clinic does not open on the weekends"
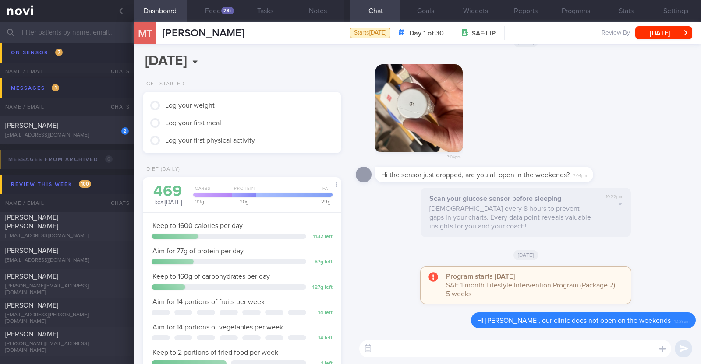
paste textarea "You may contact Abbott at 1800 272 2881 or +65 3138 3799 (8:30am – 5:30pm, Mond…"
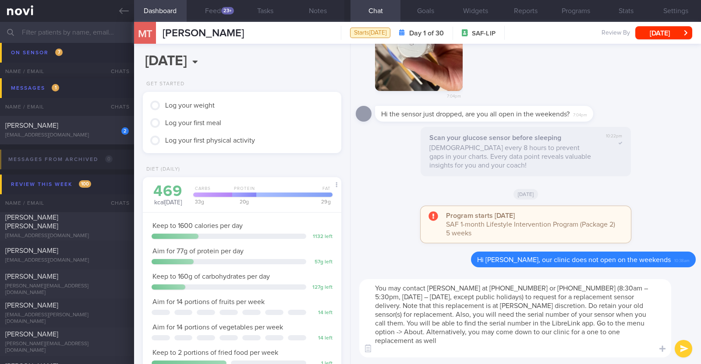
paste textarea "The clinic is open from Monday to Thursday, 9 AM to 6PM, and Friday, 9 AM to 5:…"
type textarea "You may contact Abbott at 1800 272 2881 or +65 3138 3799 (8:30am – 5:30pm, Mond…"
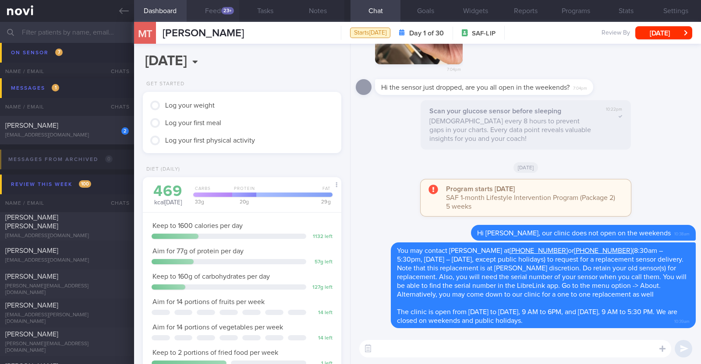
click at [204, 11] on button "Feed 23+" at bounding box center [213, 11] width 53 height 22
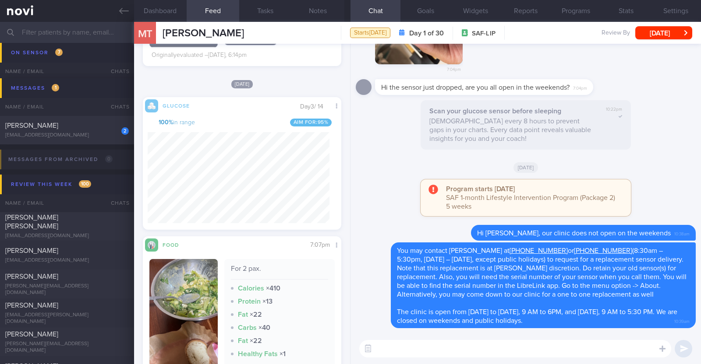
scroll to position [1423, 0]
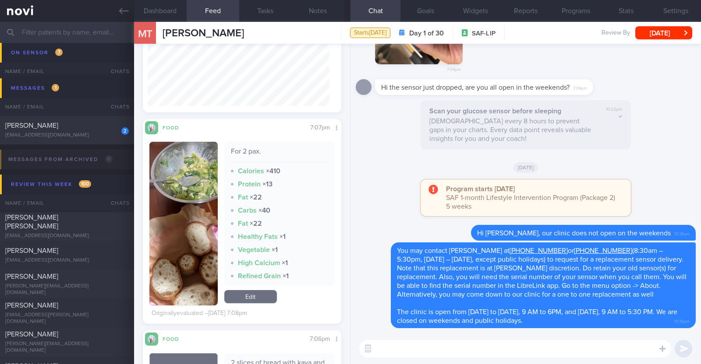
click at [180, 275] on img "button" at bounding box center [183, 224] width 68 height 164
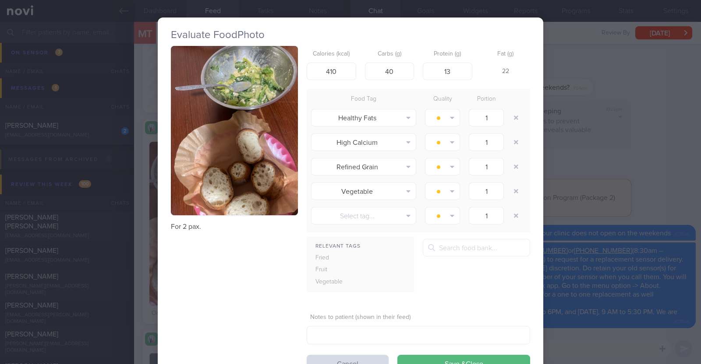
click at [132, 278] on div "Evaluate Food Photo For 2 pax. Calories (kcal) 410 Carbs (g) 40 Protein (g) 13 …" at bounding box center [350, 182] width 701 height 364
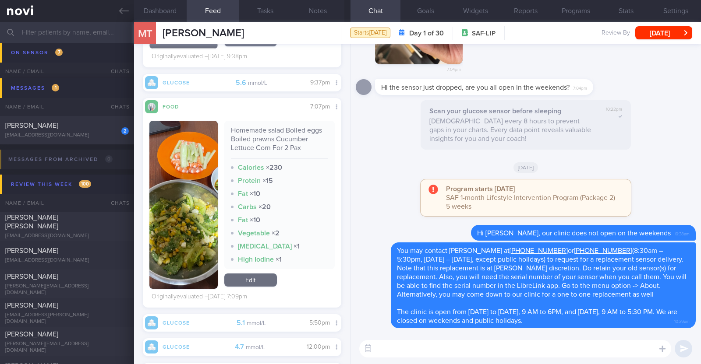
scroll to position [2299, 0]
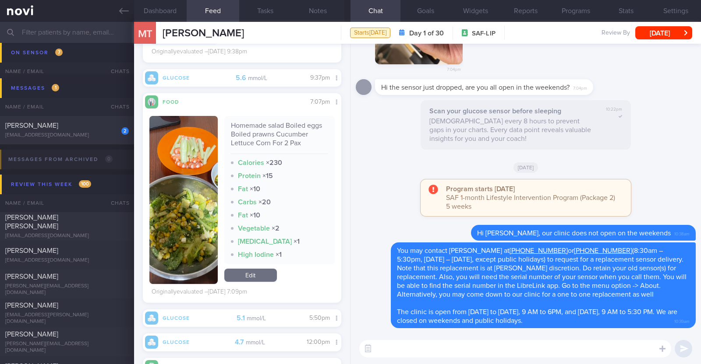
click at [198, 226] on button "button" at bounding box center [183, 200] width 68 height 168
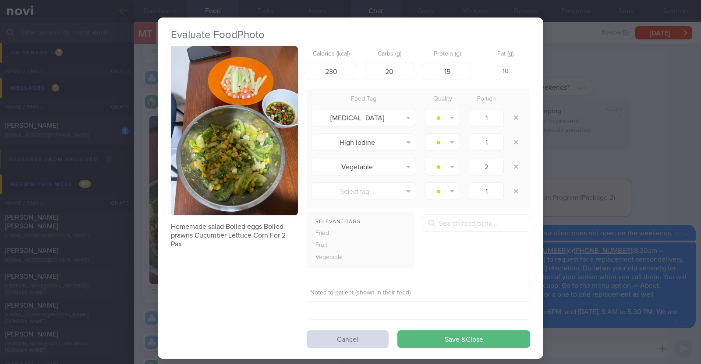
click at [144, 235] on div "Evaluate Food Photo Homemade salad Boiled eggs Boiled prawns Cucumber Lettuce C…" at bounding box center [350, 182] width 701 height 364
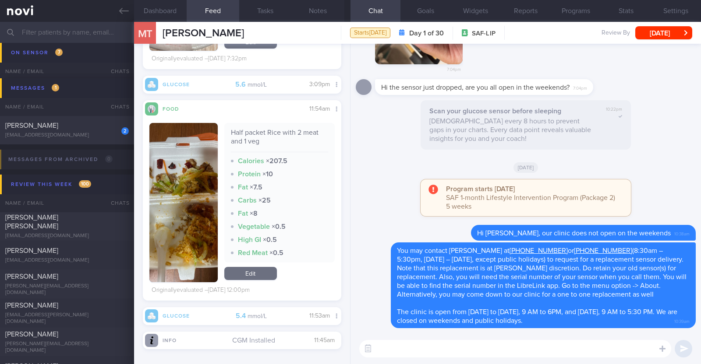
click at [446, 351] on textarea at bounding box center [515, 349] width 312 height 18
type textarea "Thank you for logging your meals:)"
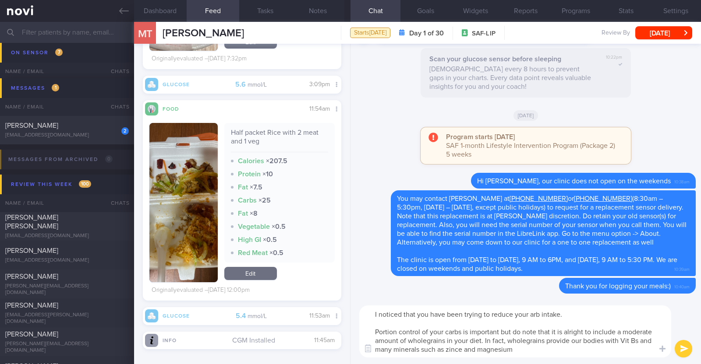
click at [461, 352] on textarea "I noticed that you have been trying to reduce your arb intake. Portion control …" at bounding box center [515, 332] width 312 height 52
type textarea "I noticed that you have been trying to reduce your arb intake. Portion control …"
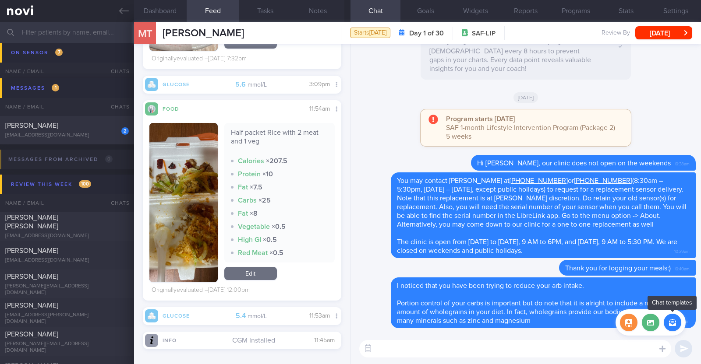
click at [672, 325] on button "button" at bounding box center [673, 323] width 18 height 18
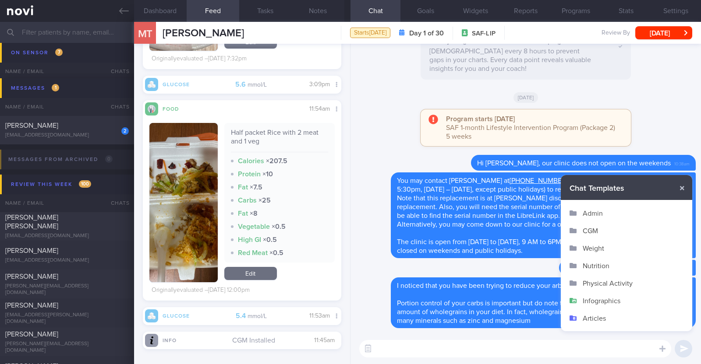
click at [598, 303] on button "Infographics" at bounding box center [626, 301] width 131 height 18
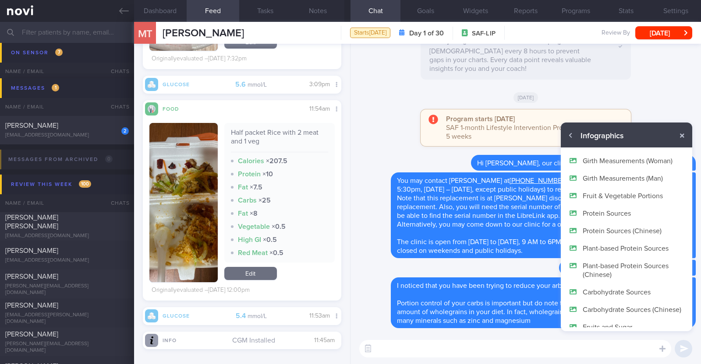
scroll to position [52, 0]
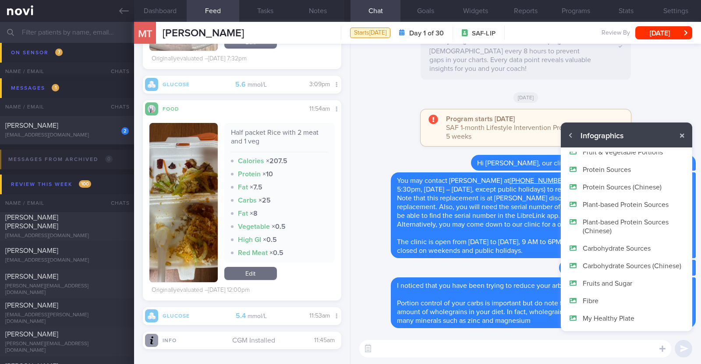
click at [646, 240] on button "Carbohydrate Sources" at bounding box center [626, 249] width 131 height 18
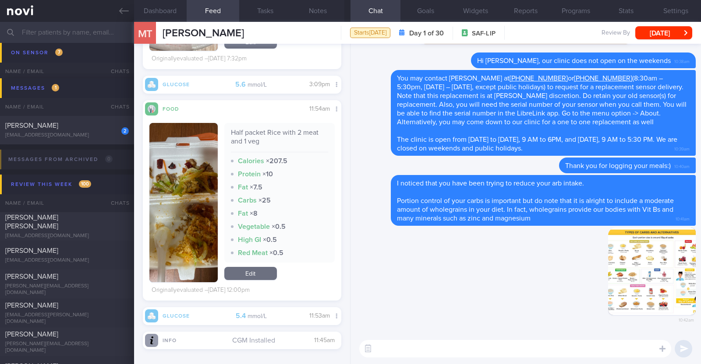
scroll to position [0, 0]
click at [630, 277] on button "button" at bounding box center [652, 272] width 88 height 88
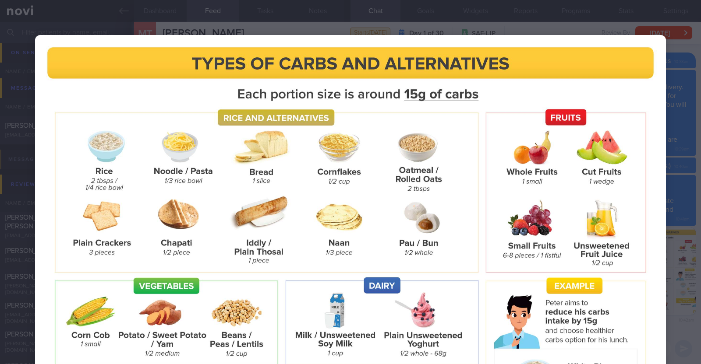
scroll to position [216, 0]
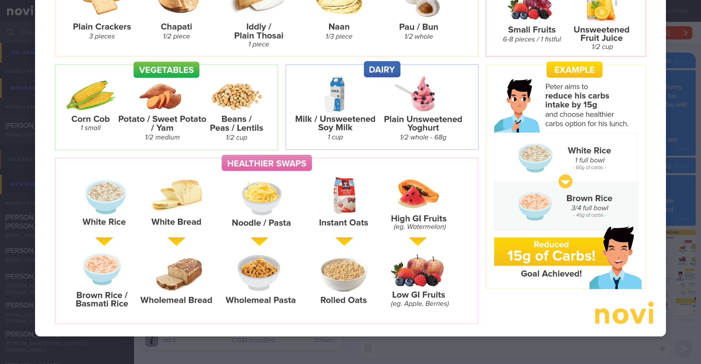
click at [665, 233] on div at bounding box center [350, 78] width 701 height 588
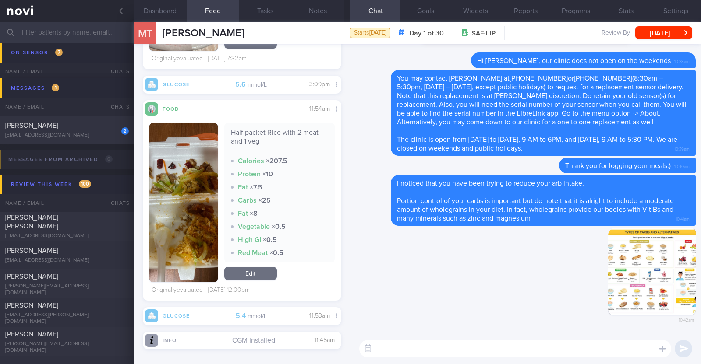
click at [547, 349] on textarea at bounding box center [515, 349] width 312 height 18
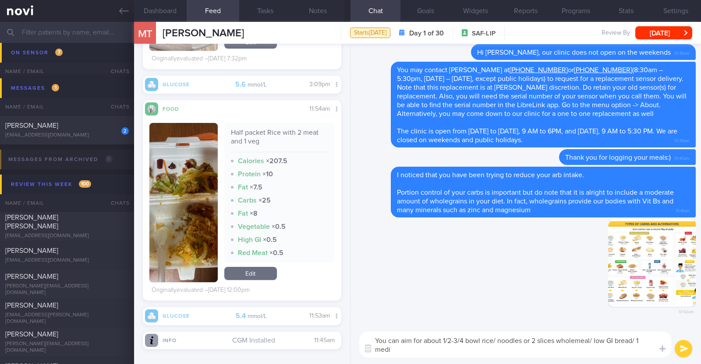
scroll to position [0, 0]
type textarea "You can aim for about 1/2-3/4 bowl rice/ noodles or 2 slices wholemeal/ low GI …"
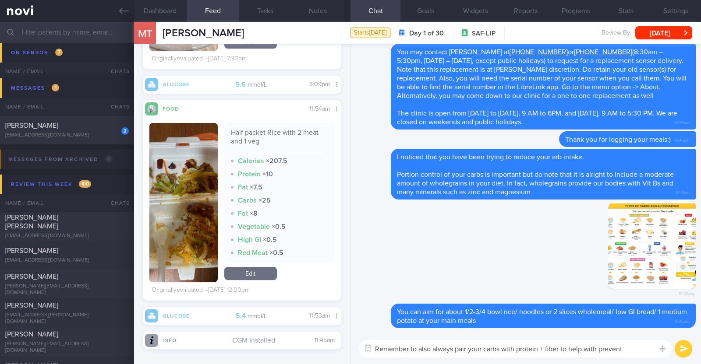
type textarea "Remember to also always pair your carbs with protein + fiber to help with preve…"
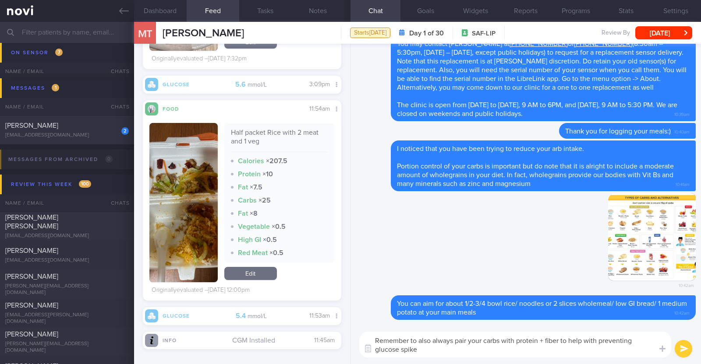
type textarea "Remember to also always pair your carbs with protein + fiber to help with preve…"
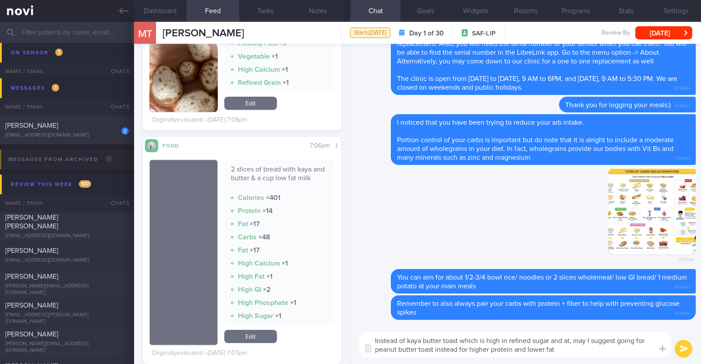
type textarea "Instead of kaya butter toast which is high in refined sugar and at, may I sugge…"
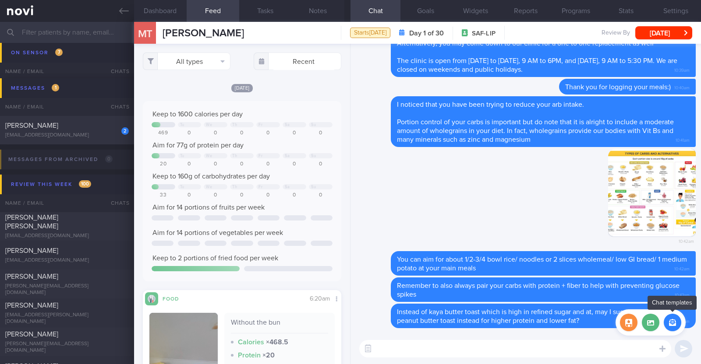
click at [673, 326] on button "button" at bounding box center [673, 323] width 18 height 18
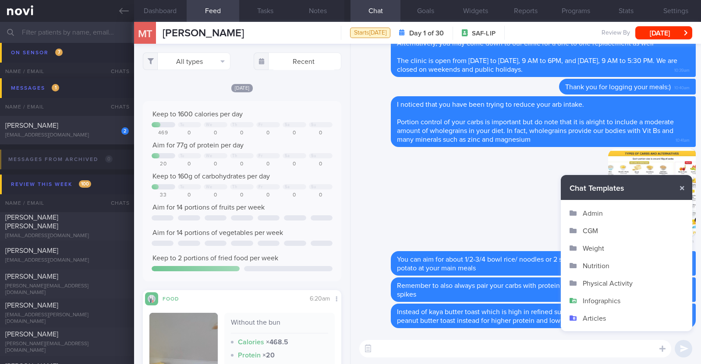
click at [614, 303] on button "Infographics" at bounding box center [626, 301] width 131 height 18
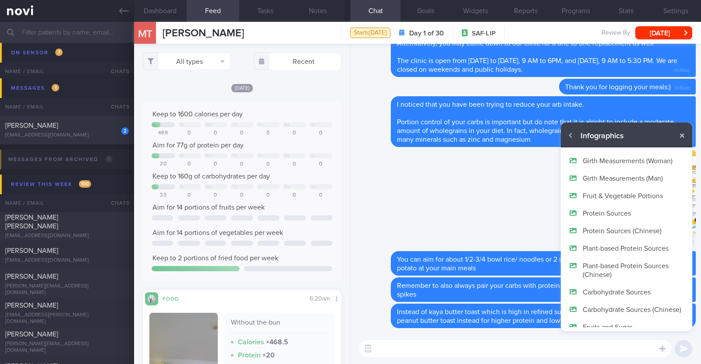
scroll to position [52, 0]
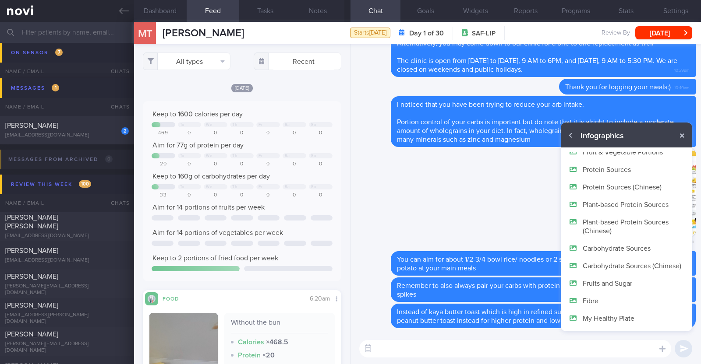
click at [607, 315] on button "My Healthy Plate" at bounding box center [626, 319] width 131 height 18
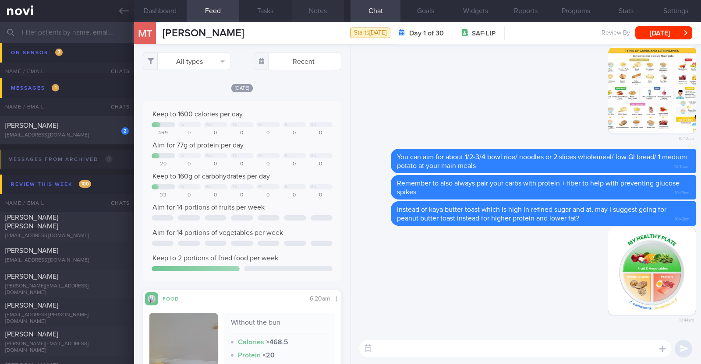
scroll to position [0, 0]
click at [376, 346] on textarea at bounding box center [515, 349] width 312 height 18
paste textarea "You can use My Healthy Plate as a guide to planning your meals. - Fill half of …"
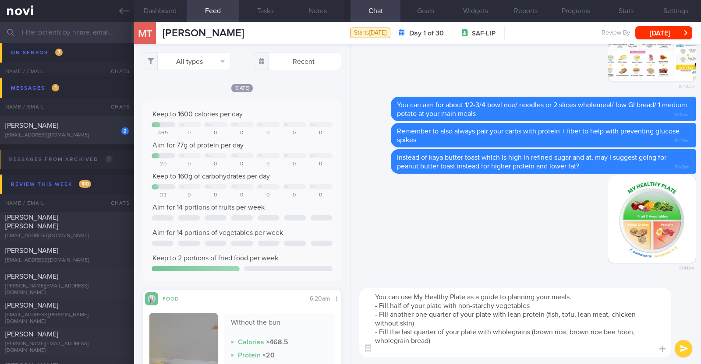
type textarea "You can use My Healthy Plate as a guide to planning your meals. - Fill half of …"
click at [681, 345] on button "submit" at bounding box center [683, 349] width 18 height 18
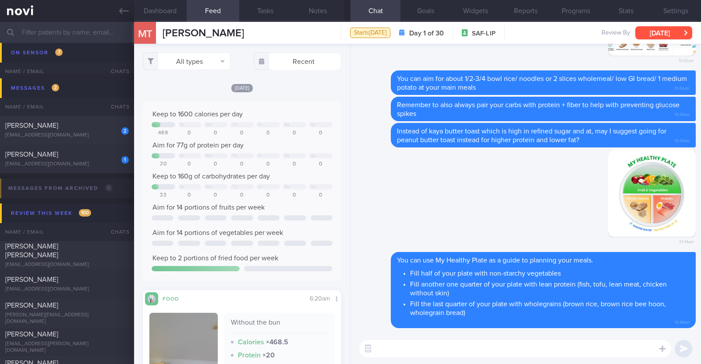
click at [658, 30] on button "[DATE]" at bounding box center [663, 32] width 57 height 13
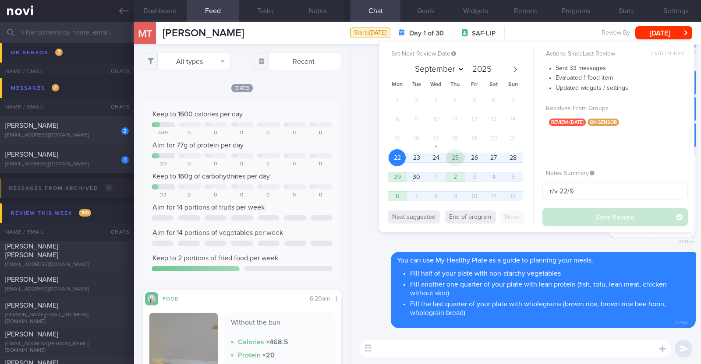
click at [460, 162] on span "25" at bounding box center [454, 157] width 17 height 17
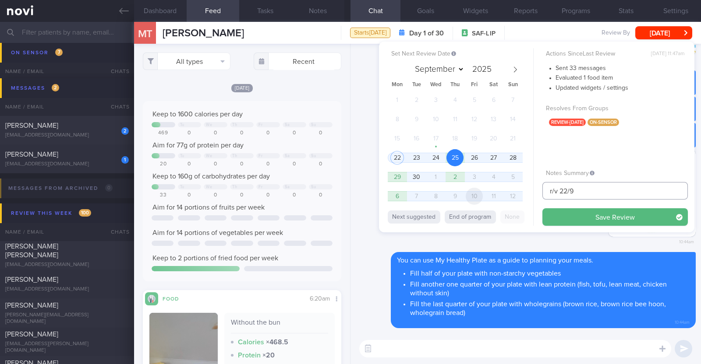
drag, startPoint x: 579, startPoint y: 194, endPoint x: 472, endPoint y: 192, distance: 107.8
click at [472, 192] on div "Set Next Review Date [DATE] September October November [DATE] Mon Tue Wed Thu F…" at bounding box center [536, 137] width 315 height 191
click at [626, 212] on button "Save Review" at bounding box center [614, 217] width 145 height 18
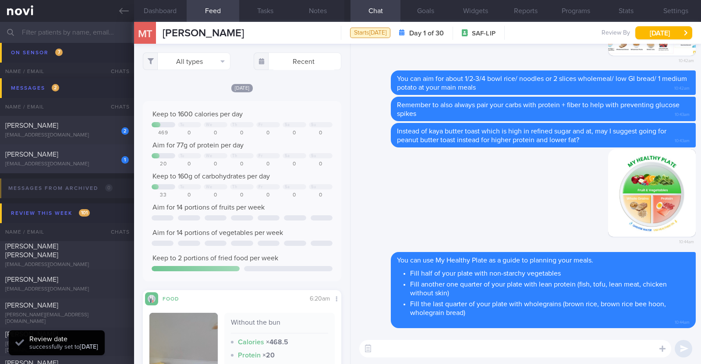
scroll to position [88, 177]
click at [86, 159] on div "1 [PERSON_NAME] [EMAIL_ADDRESS][DOMAIN_NAME]" at bounding box center [67, 159] width 134 height 18
type textarea "42M Nil PMHx/ meds Weight history: 68.8 kg ([DATE], lost 13.2kg in past 4/12, a…"
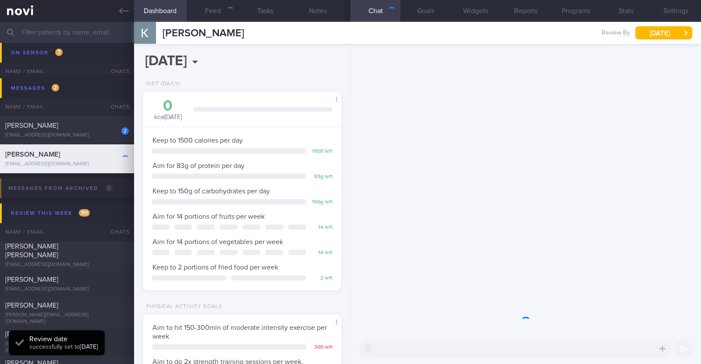
scroll to position [88, 177]
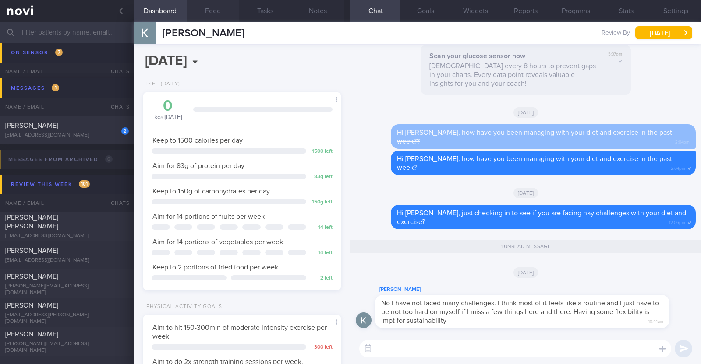
click at [219, 14] on button "Feed" at bounding box center [213, 11] width 53 height 22
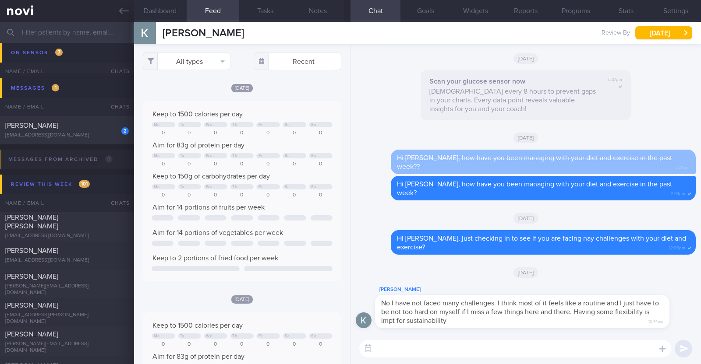
click at [418, 344] on textarea at bounding box center [515, 349] width 312 height 18
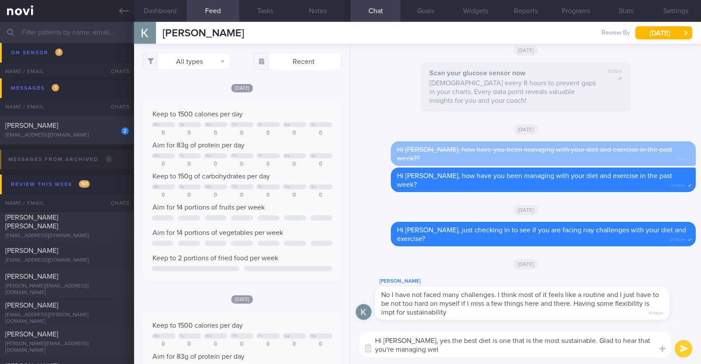
type textarea "Hi [PERSON_NAME], yes the best diet is one that is the most sustainable. Glad t…"
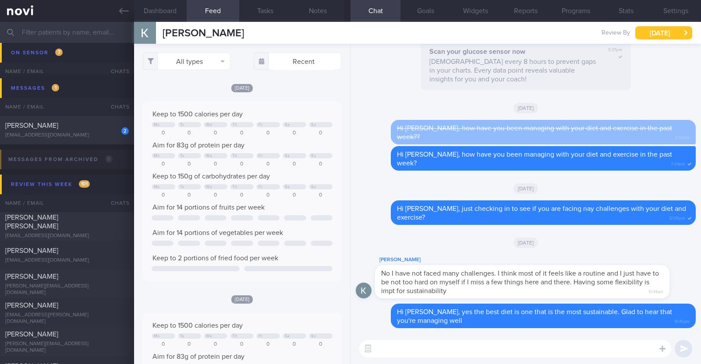
click at [664, 35] on button "[DATE]" at bounding box center [663, 32] width 57 height 13
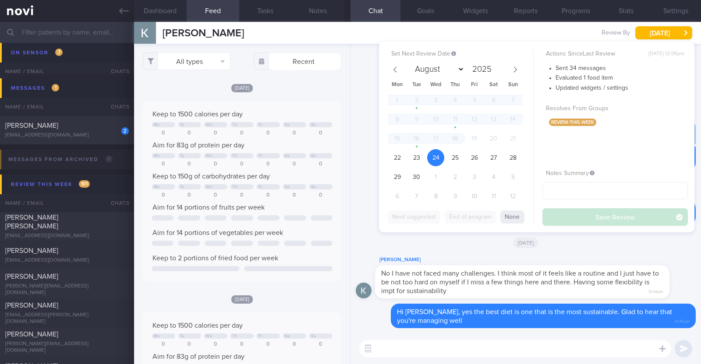
click at [484, 255] on div "[PERSON_NAME]" at bounding box center [535, 260] width 321 height 11
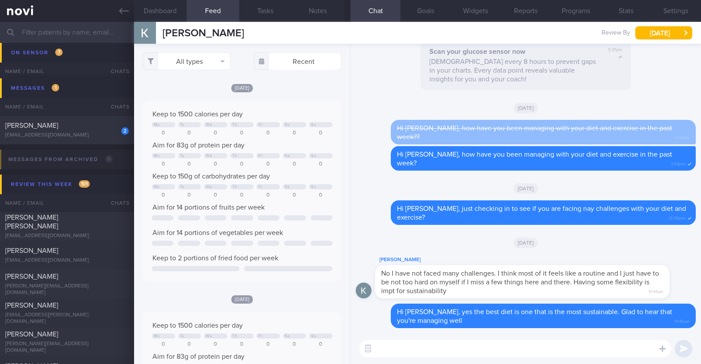
click at [429, 347] on textarea at bounding box center [515, 349] width 312 height 18
type textarea "I'll see you [DATE] for your review in clinic :)"
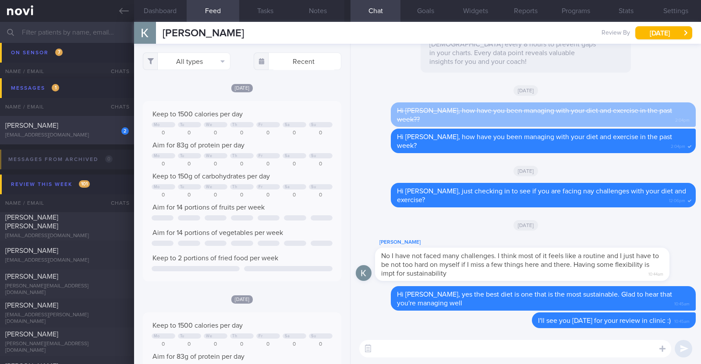
click at [76, 123] on div "[PERSON_NAME]" at bounding box center [65, 125] width 121 height 9
type input "R/v with [PERSON_NAME] 15/10. R/v 1/10"
type textarea "38F Nil PMHx/ Meds [MEDICAL_DATA] 0.25mg for 4 weeks, then 0.5mg for 4 weeks, a…"
select select "9"
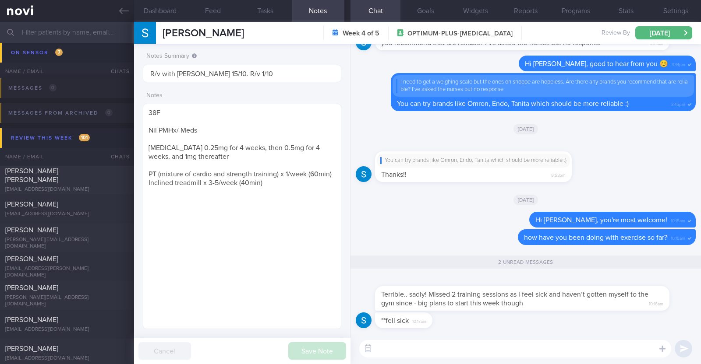
click at [408, 351] on textarea at bounding box center [515, 349] width 312 height 18
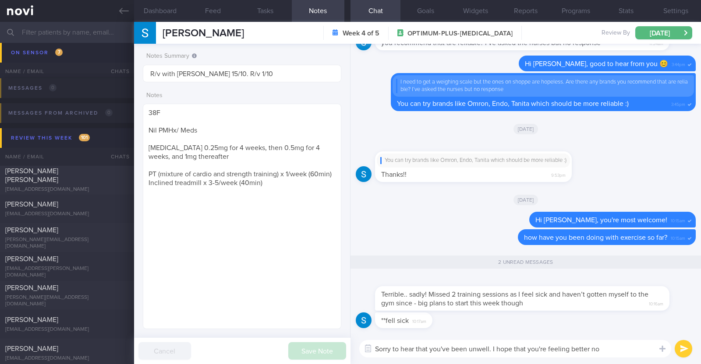
type textarea "Sorry to hear that you've been unwell. I hope that you're feeling better now"
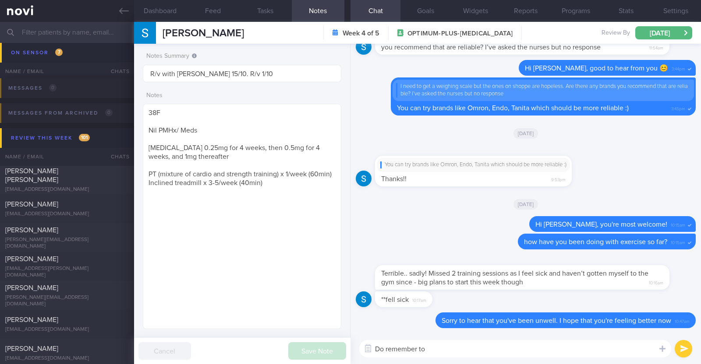
click at [442, 346] on textarea "Do remember to" at bounding box center [515, 349] width 312 height 18
type textarea "Do remember to prioritise protein and fluid intake as these will help with reco…"
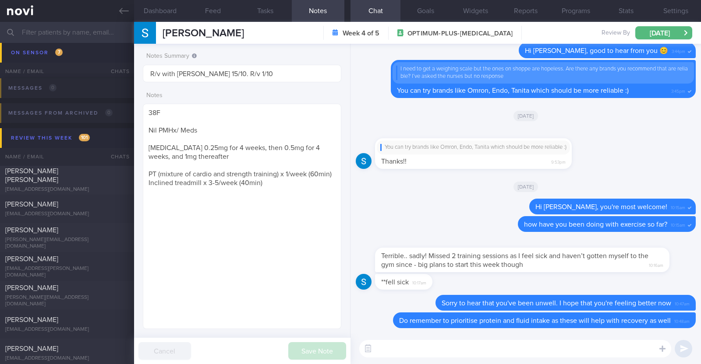
click at [425, 351] on textarea at bounding box center [515, 349] width 312 height 18
paste textarea "If time is an issue, you can also try incorporating 'exercise snacks'—short bur…"
type textarea "If time is an issue, you can also try incorporating 'exercise snacks'—short bur…"
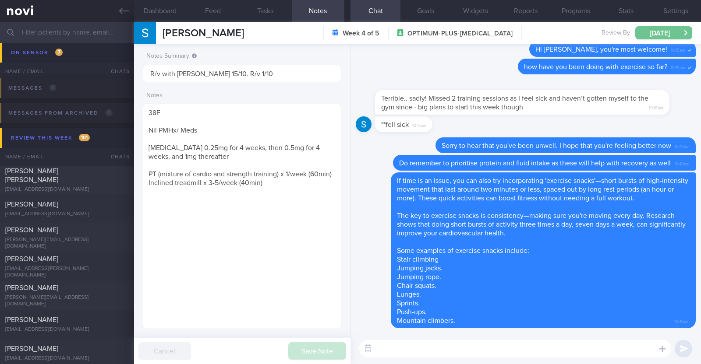
click at [668, 33] on button "[DATE]" at bounding box center [663, 32] width 57 height 13
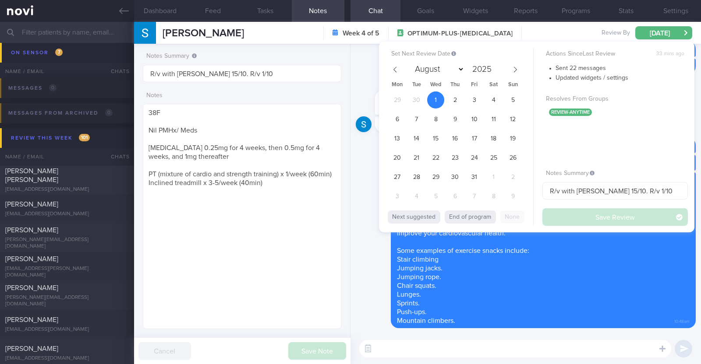
click at [679, 97] on label "Resolves From Groups" at bounding box center [615, 99] width 138 height 8
click at [603, 267] on div "If time is an issue, you can also try incorporating 'exercise snacks'—short bur…" at bounding box center [543, 251] width 305 height 156
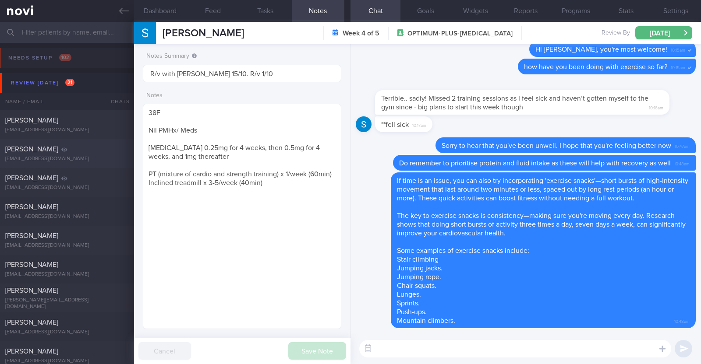
click at [79, 147] on div "[PERSON_NAME]" at bounding box center [65, 149] width 121 height 9
type textarea "54M Nil PMHx/ Meds [MEDICAL_DATA] 0.25mg wkly x 4/52 --> 0.5mg wkly 3-5x/wk hik…"
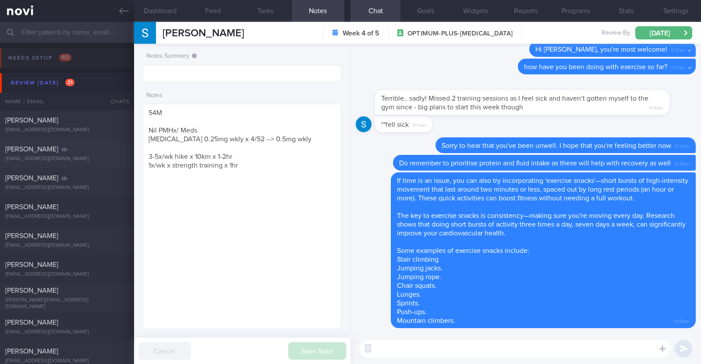
select select "8"
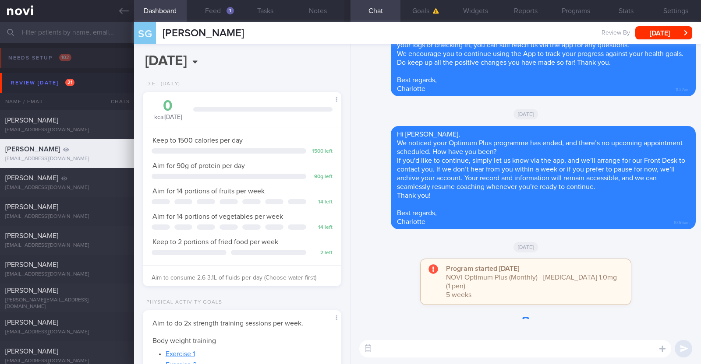
scroll to position [99, 174]
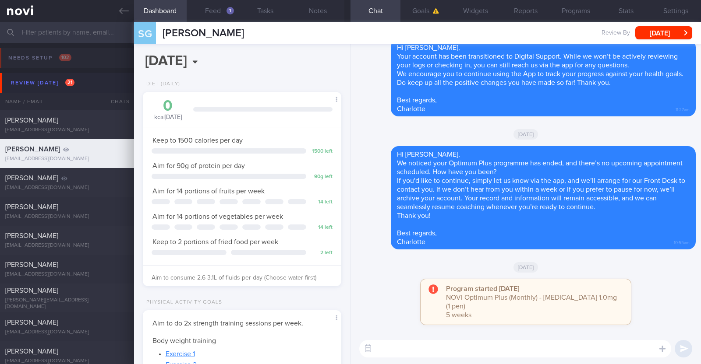
click at [314, 57] on div "[DATE], 22 Sep Diet (Daily) 0 kcal [DATE] Carbs Protein Fat 0 g 0 g 0 g Keep to…" at bounding box center [242, 204] width 216 height 321
click at [684, 31] on button "[DATE]" at bounding box center [663, 32] width 57 height 13
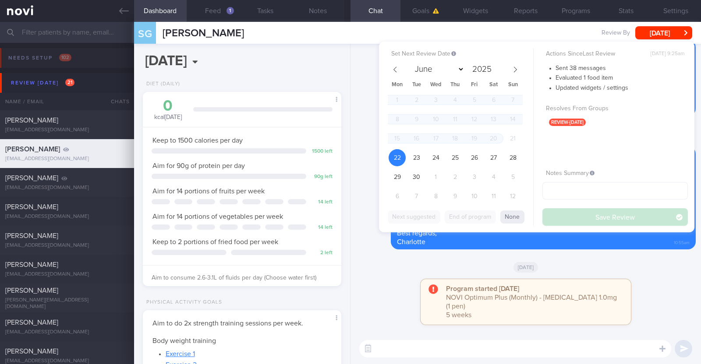
click at [381, 279] on div "[DATE]" at bounding box center [526, 267] width 340 height 25
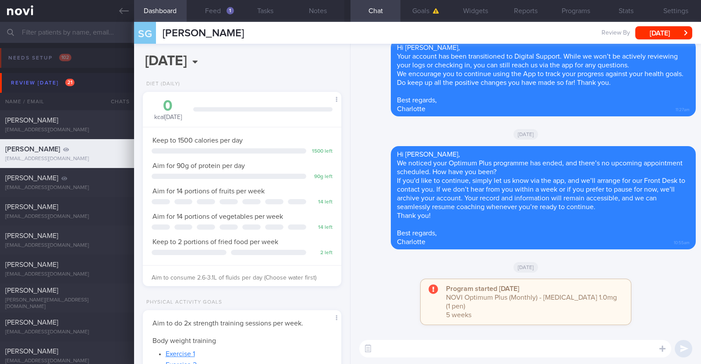
drag, startPoint x: 244, startPoint y: 32, endPoint x: 161, endPoint y: 32, distance: 83.7
click at [161, 32] on div "SG [PERSON_NAME] [PERSON_NAME] [EMAIL_ADDRESS][DOMAIN_NAME] Review By [DATE] Se…" at bounding box center [417, 33] width 567 height 22
copy span "[PERSON_NAME]"
click at [212, 11] on button "Feed 1" at bounding box center [213, 11] width 53 height 22
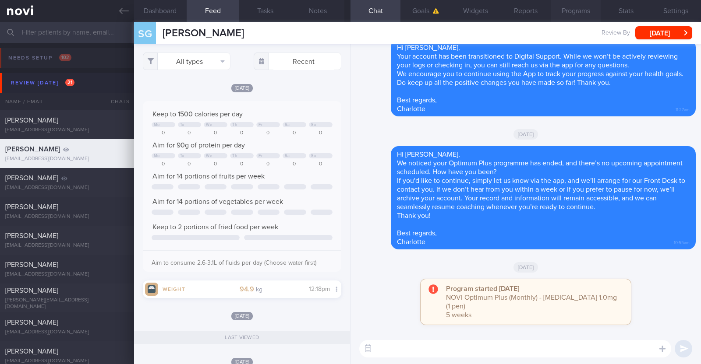
click at [578, 9] on button "Programs" at bounding box center [576, 11] width 50 height 22
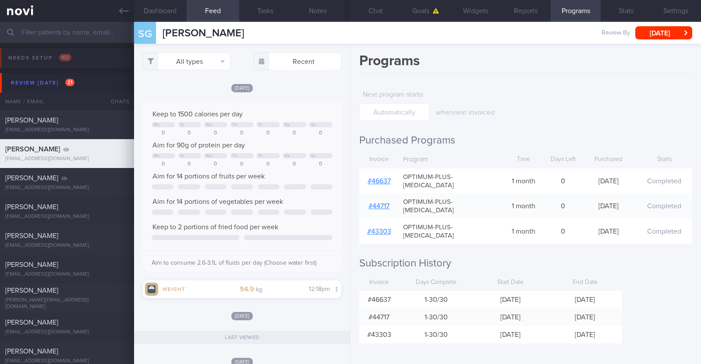
click at [385, 178] on link "# 46637" at bounding box center [378, 181] width 23 height 7
click at [418, 13] on button "Goals" at bounding box center [425, 11] width 50 height 22
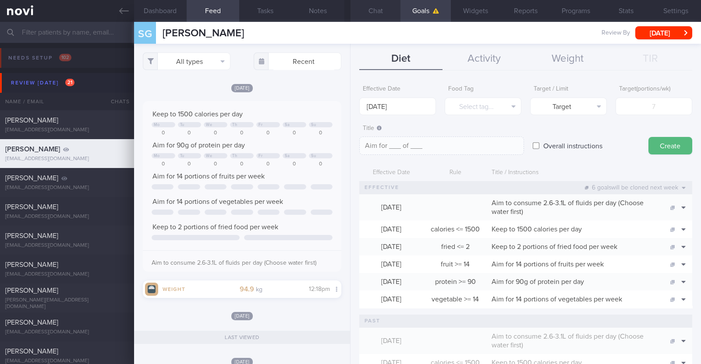
click at [368, 7] on button "Chat" at bounding box center [375, 11] width 50 height 22
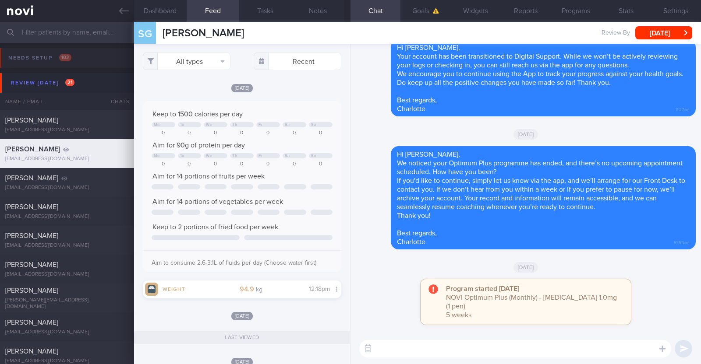
click at [384, 309] on div "Program started [DATE] NOVI Optimum Plus (Monthly) - [MEDICAL_DATA] 1.0mg (1 pe…" at bounding box center [526, 306] width 340 height 54
click at [648, 306] on div "Program started [DATE] NOVI Optimum Plus (Monthly) - [MEDICAL_DATA] 1.0mg (1 pe…" at bounding box center [526, 306] width 340 height 54
click at [576, 16] on button "Programs" at bounding box center [576, 11] width 50 height 22
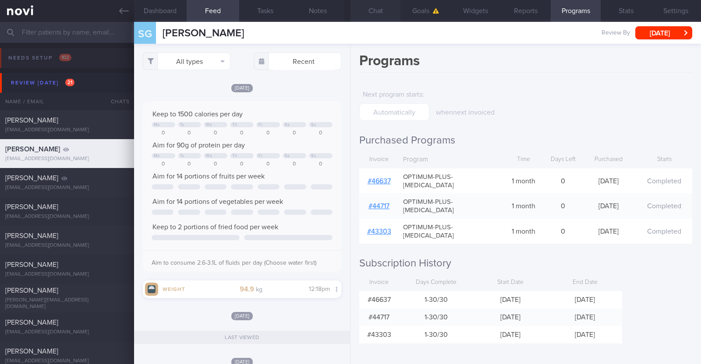
click at [385, 4] on button "Chat" at bounding box center [375, 11] width 50 height 22
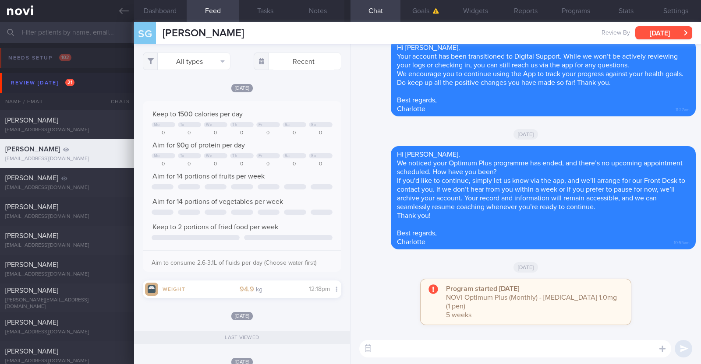
click at [669, 28] on button "[DATE]" at bounding box center [663, 32] width 57 height 13
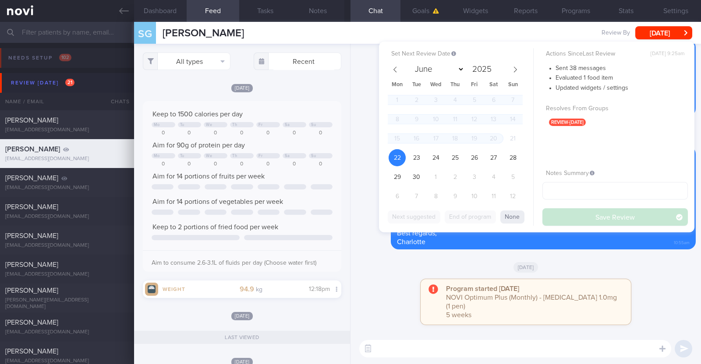
click at [373, 265] on div "[DATE]" at bounding box center [526, 267] width 340 height 25
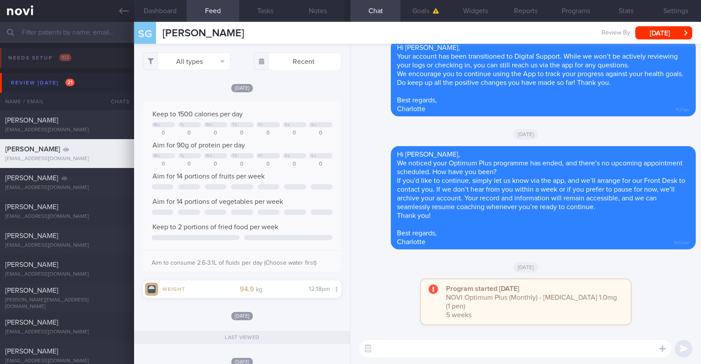
click at [413, 353] on textarea at bounding box center [515, 349] width 312 height 18
paste textarea "Hi [Patient's Name], We noticed your Optimum Plus programme has ended, and ther…"
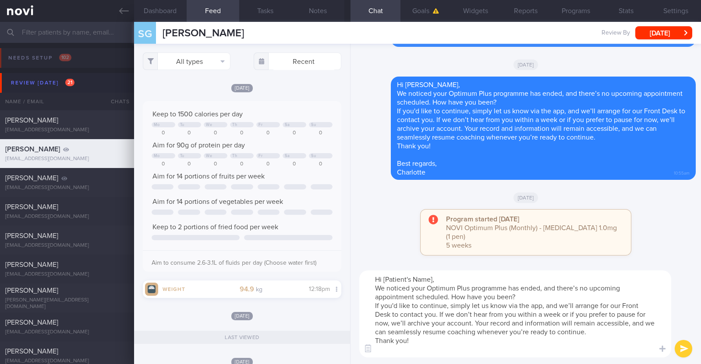
click at [432, 279] on textarea "Hi [Patient's Name], We noticed your Optimum Plus programme has ended, and ther…" at bounding box center [515, 314] width 312 height 87
type textarea "Hi [Patient's , We noticed your Optimum Plus programme has ended, and there’s n…"
drag, startPoint x: 422, startPoint y: 341, endPoint x: 344, endPoint y: 257, distance: 114.7
click at [344, 257] on div "Dashboard Feed 1 Tasks Notes Chat Goals Widgets Reports Programs Stats Settings…" at bounding box center [417, 193] width 567 height 343
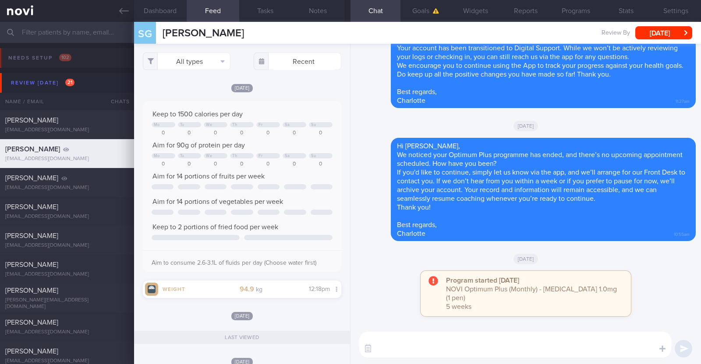
click at [654, 271] on div "[DATE]" at bounding box center [526, 259] width 340 height 25
click at [451, 344] on textarea at bounding box center [515, 345] width 312 height 26
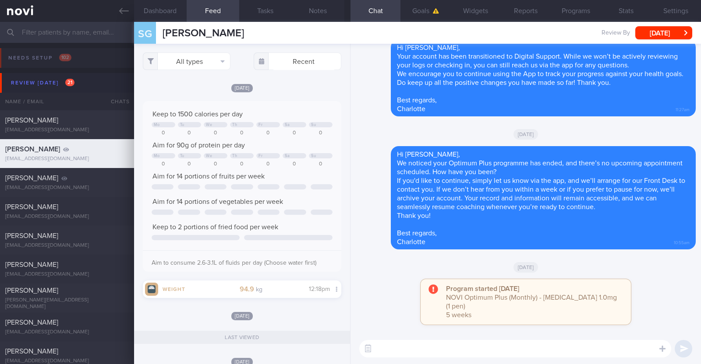
paste textarea "I just wanted to let you know that your NOVI Health account will be archived sh…"
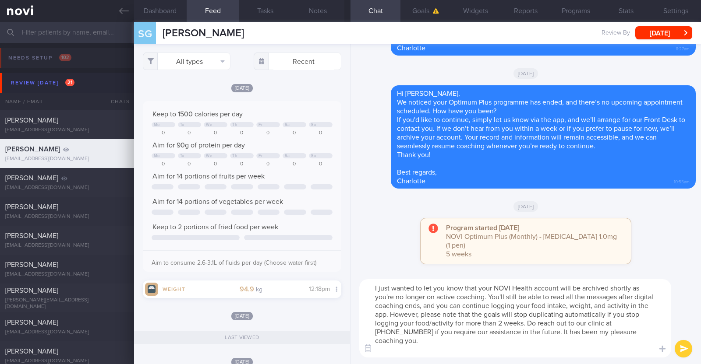
click at [375, 288] on textarea "I just wanted to let you know that your NOVI Health account will be archived sh…" at bounding box center [515, 318] width 312 height 78
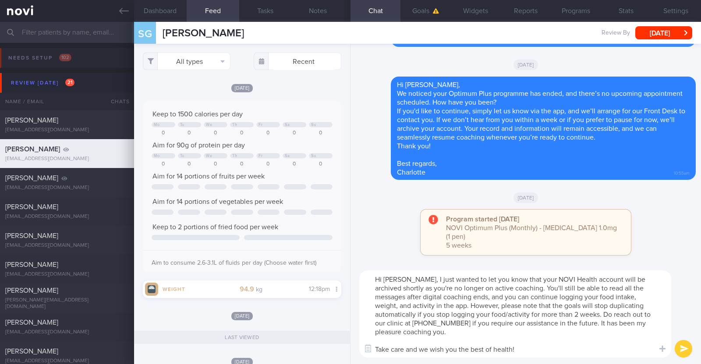
type textarea "Hi [PERSON_NAME], I just wanted to let you know that your NOVI Health account w…"
click at [376, 226] on div "Program started [DATE] NOVI Optimum Plus (Monthly) - [MEDICAL_DATA] 1.0mg (1 pe…" at bounding box center [526, 237] width 340 height 54
drag, startPoint x: 525, startPoint y: 349, endPoint x: 345, endPoint y: 275, distance: 194.9
click at [345, 275] on div "Dashboard Feed 1 Tasks Notes Chat Goals Widgets Reports Programs Stats Settings…" at bounding box center [417, 193] width 567 height 343
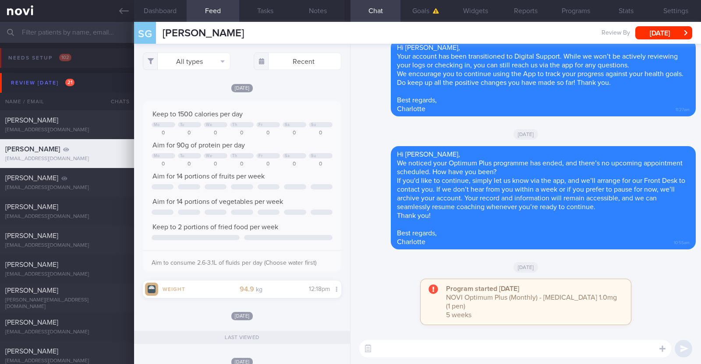
select select "8"
click at [383, 157] on icon at bounding box center [384, 154] width 2 height 6
click at [377, 139] on button "Delete" at bounding box center [373, 136] width 35 height 13
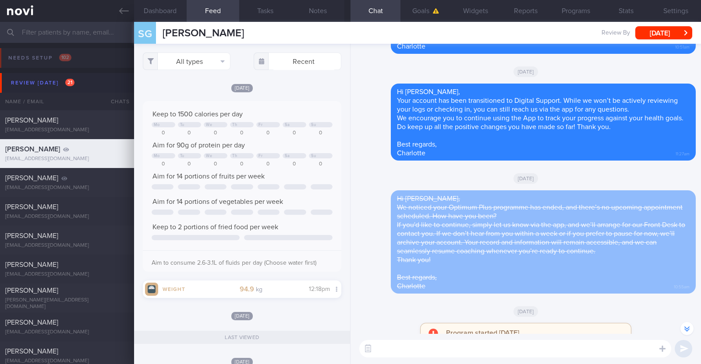
scroll to position [0, 0]
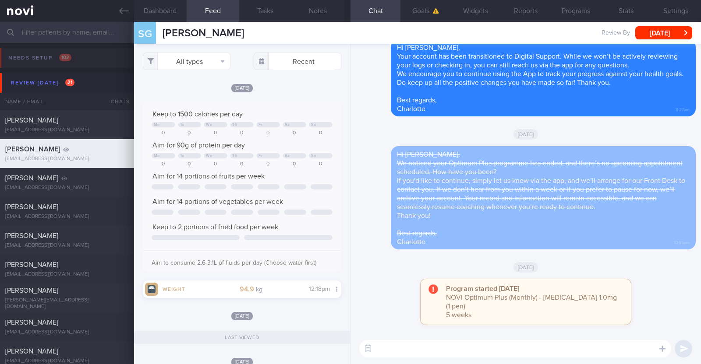
click at [463, 347] on textarea at bounding box center [515, 349] width 312 height 18
paste textarea "Hi [Patient's Name], We noticed your Optimum Plus programme has ended, and ther…"
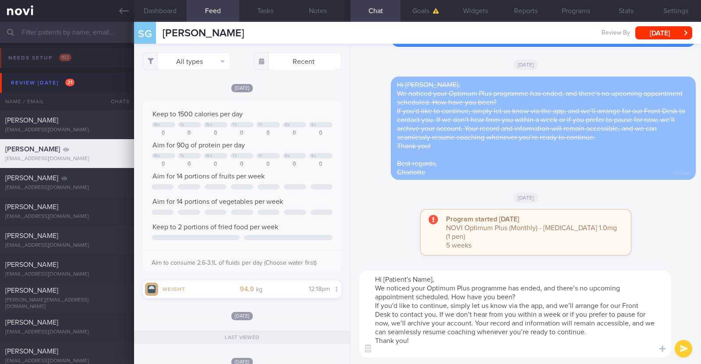
click at [431, 278] on textarea "Hi [Patient's Name], We noticed your Optimum Plus programme has ended, and ther…" at bounding box center [515, 314] width 312 height 87
type textarea "Hi [PERSON_NAME], We noticed your Optimum Plus programme has ended, and there’s…"
click at [681, 355] on button "submit" at bounding box center [683, 349] width 18 height 18
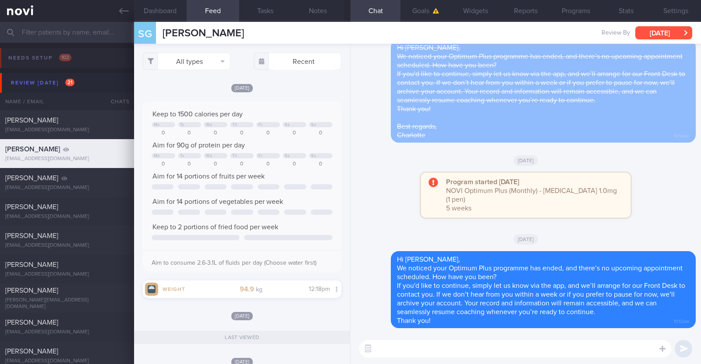
click at [658, 30] on button "[DATE]" at bounding box center [663, 32] width 57 height 13
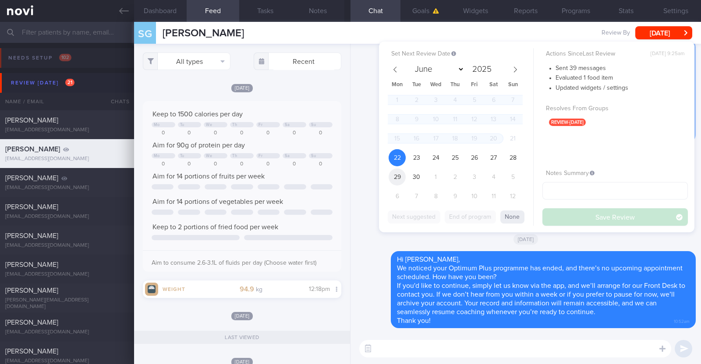
click at [399, 174] on span "29" at bounding box center [396, 177] width 17 height 17
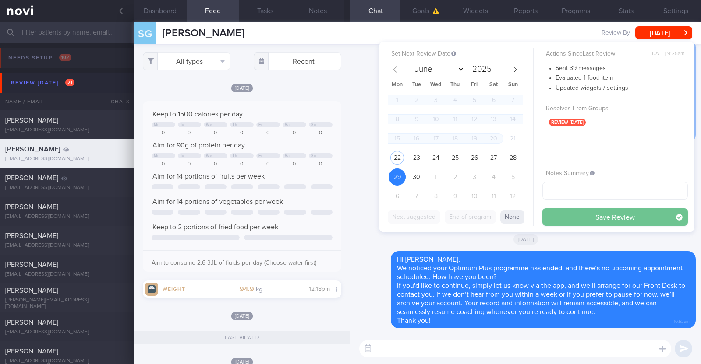
click at [580, 220] on button "Save Review" at bounding box center [614, 217] width 145 height 18
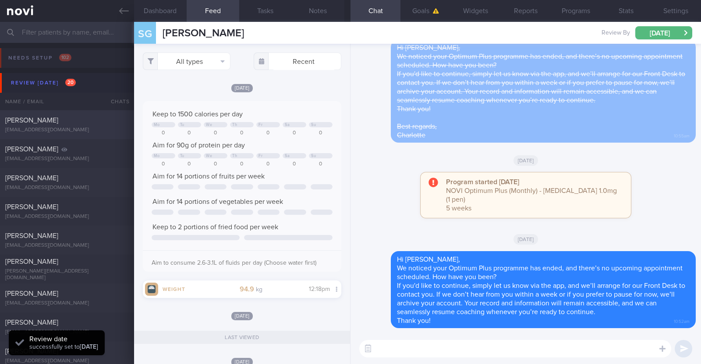
click at [88, 126] on div "[PERSON_NAME] [EMAIL_ADDRESS][DOMAIN_NAME]" at bounding box center [67, 125] width 134 height 18
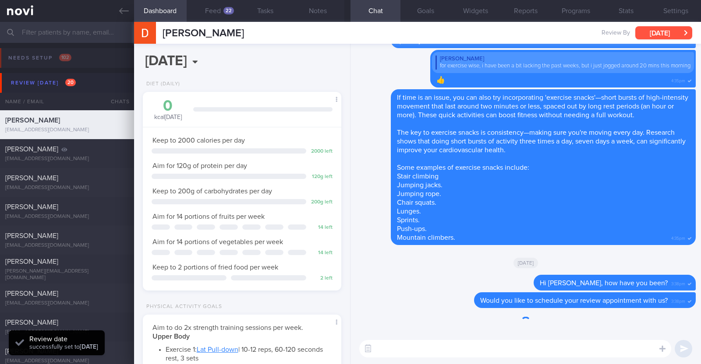
scroll to position [88, 177]
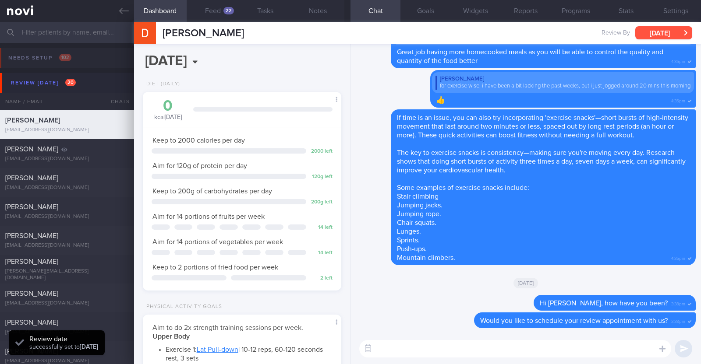
click at [673, 32] on button "[DATE]" at bounding box center [663, 32] width 57 height 13
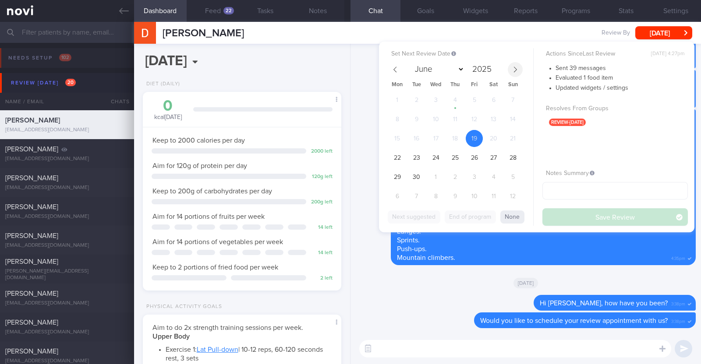
click at [517, 71] on icon at bounding box center [515, 70] width 6 height 6
select select "9"
click at [476, 181] on span "31" at bounding box center [474, 177] width 17 height 17
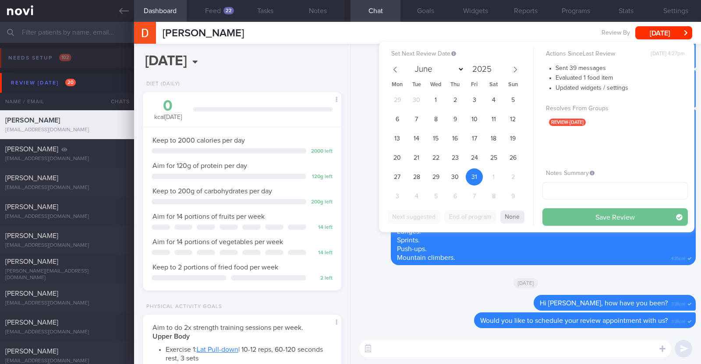
click at [578, 217] on button "Save Review" at bounding box center [614, 217] width 145 height 18
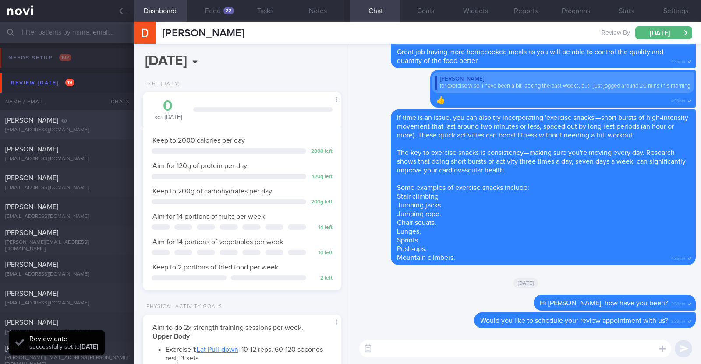
click at [103, 128] on div "[EMAIL_ADDRESS][DOMAIN_NAME]" at bounding box center [67, 130] width 124 height 7
type input "KIV downgrade to digital support"
type textarea "55M Comorbidities: HTN h/o GERD Medication 1. ? [MEDICAL_DATA] 5mg daily increa…"
select select "8"
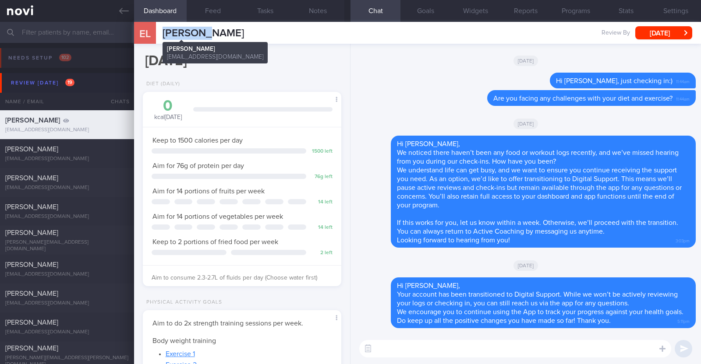
drag, startPoint x: 205, startPoint y: 32, endPoint x: 163, endPoint y: 34, distance: 42.1
click at [163, 34] on div "EL [PERSON_NAME] [PERSON_NAME] [EMAIL_ADDRESS][DOMAIN_NAME] Review By [DATE] Se…" at bounding box center [417, 33] width 567 height 22
copy span "[PERSON_NAME]"
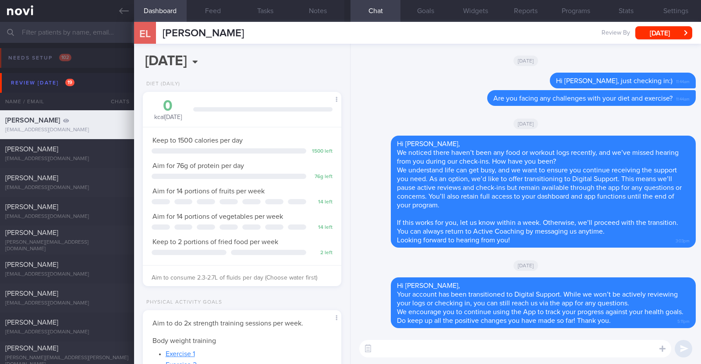
click at [392, 112] on div "[DATE]" at bounding box center [526, 123] width 340 height 25
click at [570, 9] on button "Programs" at bounding box center [576, 11] width 50 height 22
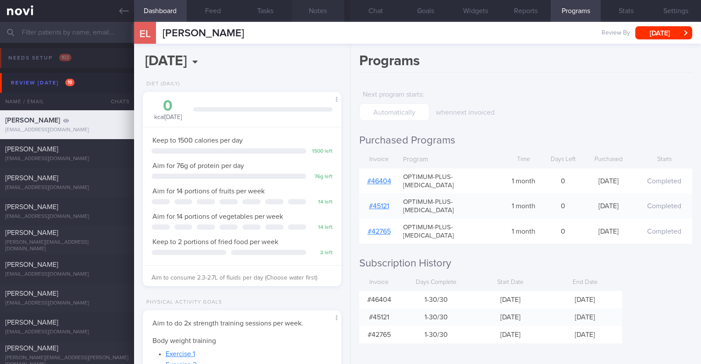
click at [326, 12] on button "Notes" at bounding box center [318, 11] width 53 height 22
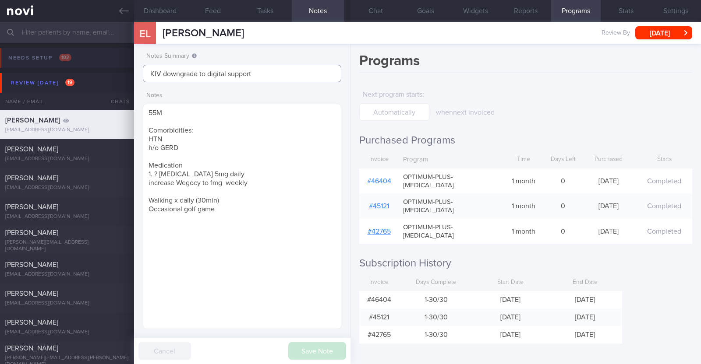
drag, startPoint x: 262, startPoint y: 74, endPoint x: 100, endPoint y: 71, distance: 162.5
click at [100, 71] on div "Patients New Users Coaches Assigned patients Assigned patients All active patie…" at bounding box center [350, 193] width 701 height 343
type input "R/v with Dr SA on 17/10"
click at [322, 349] on button "Save Note" at bounding box center [317, 352] width 58 height 18
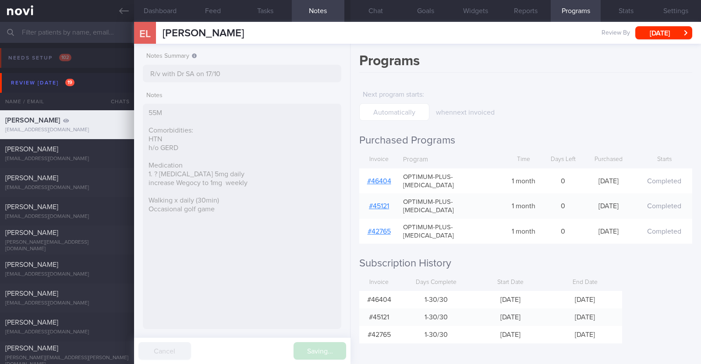
type input "R/v with Dr SA on 17/10"
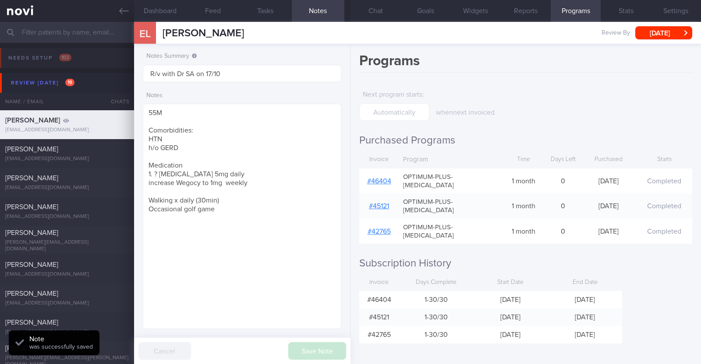
click at [379, 178] on link "# 46404" at bounding box center [379, 181] width 24 height 7
click at [366, 11] on button "Chat" at bounding box center [375, 11] width 50 height 22
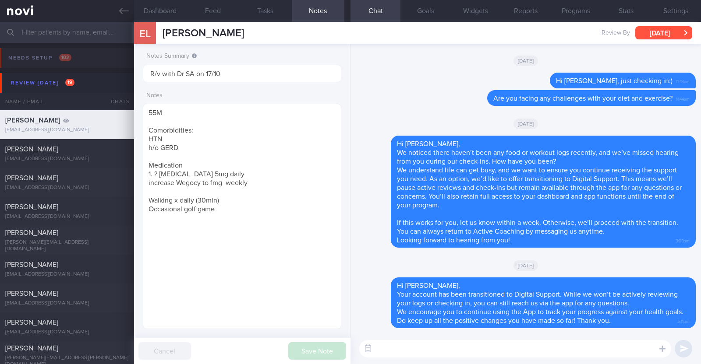
click at [674, 28] on button "[DATE]" at bounding box center [663, 32] width 57 height 13
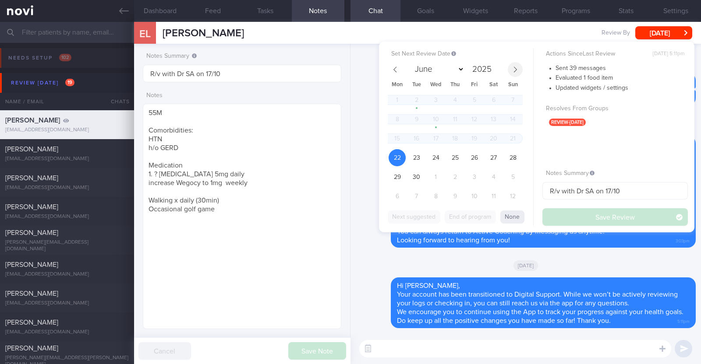
click at [520, 72] on span at bounding box center [515, 69] width 15 height 15
select select "9"
click at [400, 158] on span "20" at bounding box center [396, 157] width 17 height 17
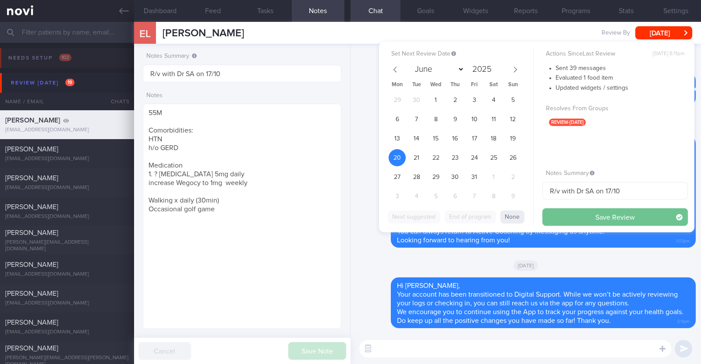
click at [586, 216] on button "Save Review" at bounding box center [614, 217] width 145 height 18
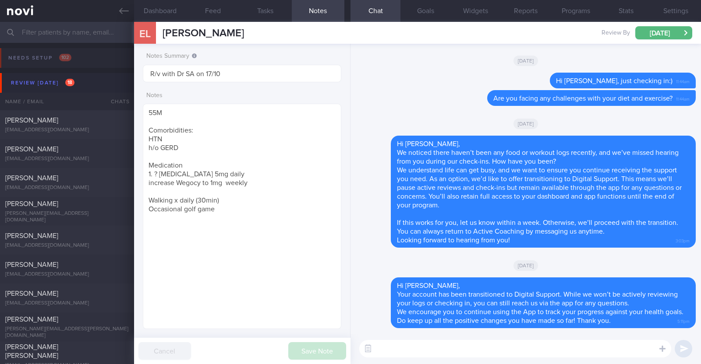
click at [371, 59] on div "[DATE]" at bounding box center [526, 60] width 340 height 25
select select "9"
click at [81, 128] on div "[EMAIL_ADDRESS][DOMAIN_NAME]" at bounding box center [67, 130] width 124 height 7
type input "Nil r/v appt. R/v 22/9"
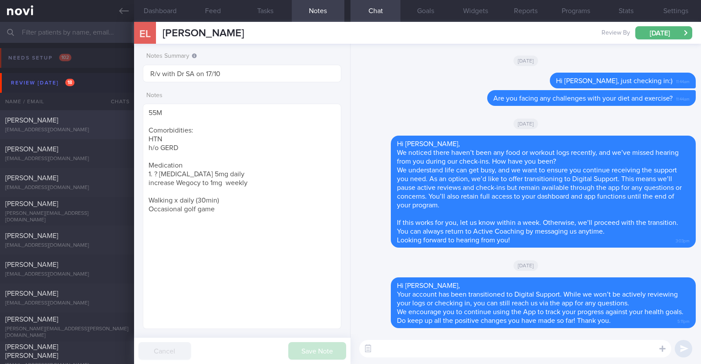
type input "Nil r/v appt. R/v 22/9"
type textarea "28F Co-morbidities: [MEDICAL_DATA] [MEDICAL_DATA] Medication/Supplements: [MEDI…"
select select "8"
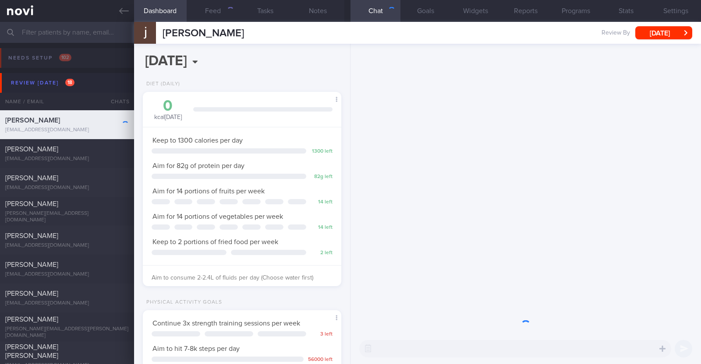
scroll to position [437882, 437808]
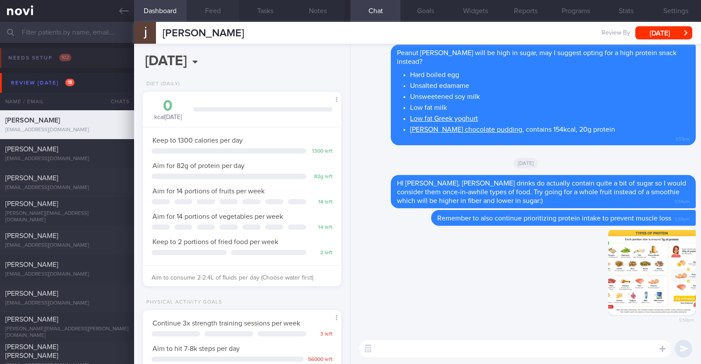
click at [225, 15] on button "Feed" at bounding box center [213, 11] width 53 height 22
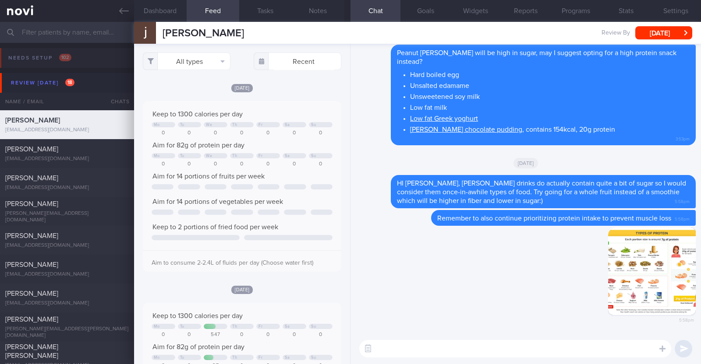
click at [454, 345] on textarea at bounding box center [515, 349] width 312 height 18
type textarea "Hi [PERSON_NAME], happy [DATE]:)"
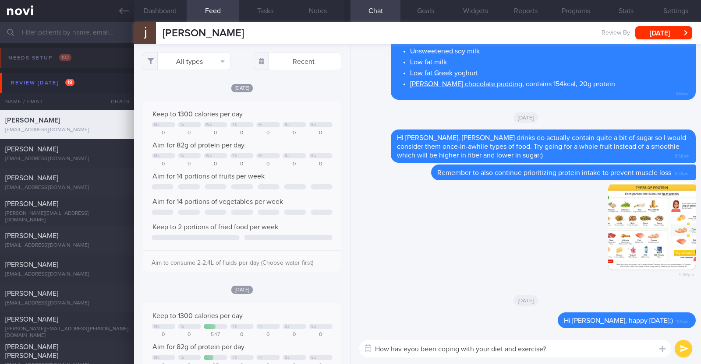
click at [402, 347] on textarea "How hav eyou been coping with your diet and exercise?" at bounding box center [515, 349] width 312 height 18
type textarea "How have you been coping with your diet and exercise?"
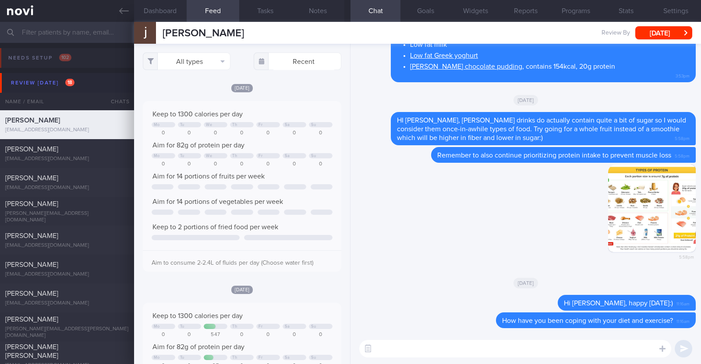
click at [434, 294] on div "[DATE]" at bounding box center [526, 283] width 340 height 25
click at [658, 37] on button "[DATE]" at bounding box center [663, 32] width 57 height 13
click at [427, 265] on div "Delete 5:58pm" at bounding box center [526, 218] width 340 height 106
drag, startPoint x: 233, startPoint y: 35, endPoint x: 160, endPoint y: 30, distance: 72.9
click at [160, 30] on div "[PERSON_NAME] [PERSON_NAME] [EMAIL_ADDRESS][DOMAIN_NAME] Review By [DATE] Set N…" at bounding box center [417, 33] width 567 height 22
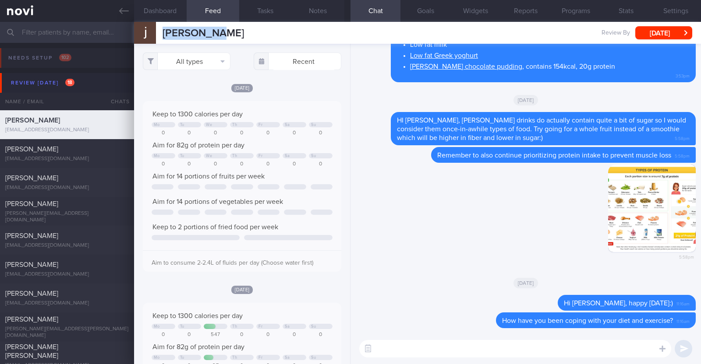
copy span "[PERSON_NAME]"
click at [564, 7] on button "Programs" at bounding box center [576, 11] width 50 height 22
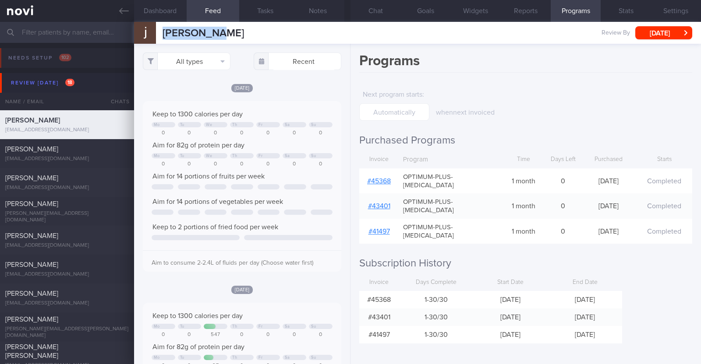
click at [389, 178] on link "# 45368" at bounding box center [379, 181] width 24 height 7
select select "8"
click at [378, 17] on button "Chat" at bounding box center [375, 11] width 50 height 22
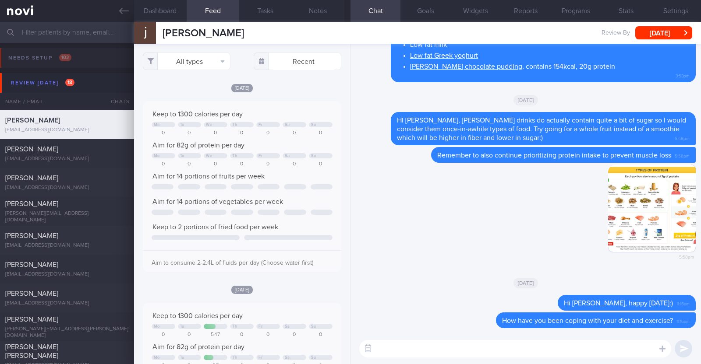
click at [467, 348] on textarea at bounding box center [515, 349] width 312 height 18
paste textarea "Hi [Patient's Name], We noticed your Optimum Plus programme has ended, and ther…"
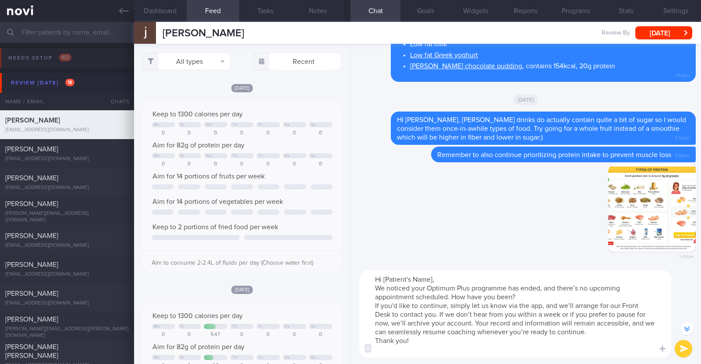
drag, startPoint x: 443, startPoint y: 276, endPoint x: 352, endPoint y: 278, distance: 91.1
click at [352, 278] on div "Hi [Patient's Name], We noticed your Optimum Plus programme has ended, and ther…" at bounding box center [525, 314] width 350 height 100
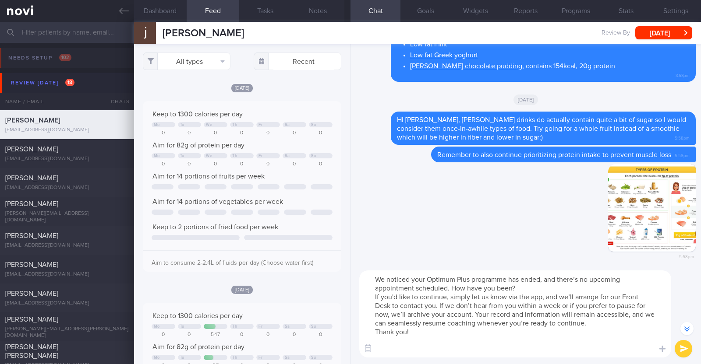
type textarea "We noticed your Optimum Plus programme has ended, and there’s no upcoming appoi…"
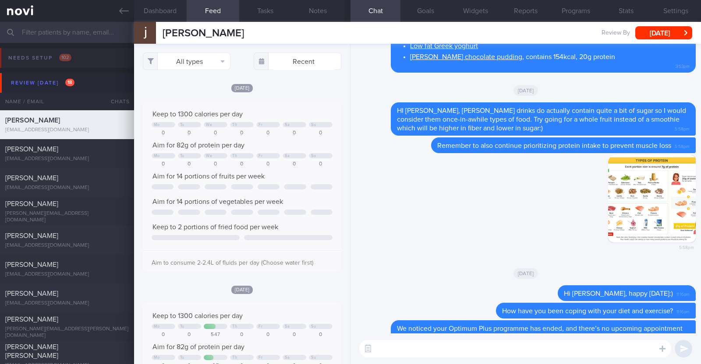
scroll to position [0, 0]
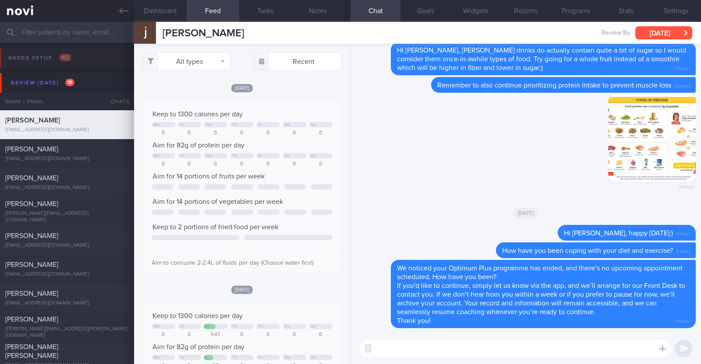
click at [653, 35] on button "[DATE]" at bounding box center [663, 32] width 57 height 13
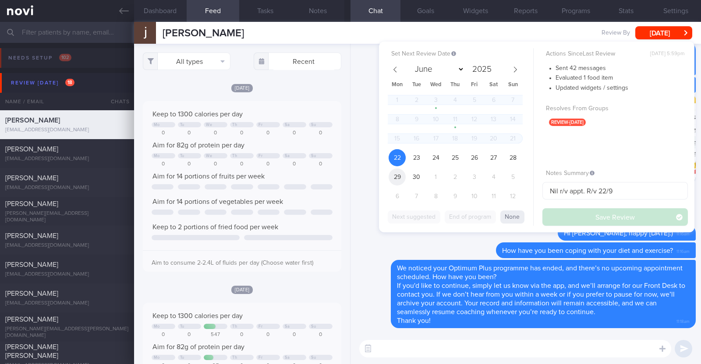
click at [394, 176] on span "29" at bounding box center [396, 177] width 17 height 17
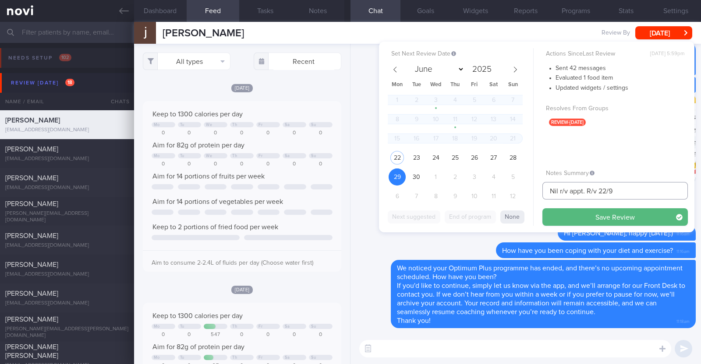
click at [606, 192] on input "Nil r/v appt. R/v 22/9" at bounding box center [614, 191] width 145 height 18
type input "Nil r/v appt. R/v 29/9"
click at [594, 220] on button "Save Review" at bounding box center [614, 217] width 145 height 18
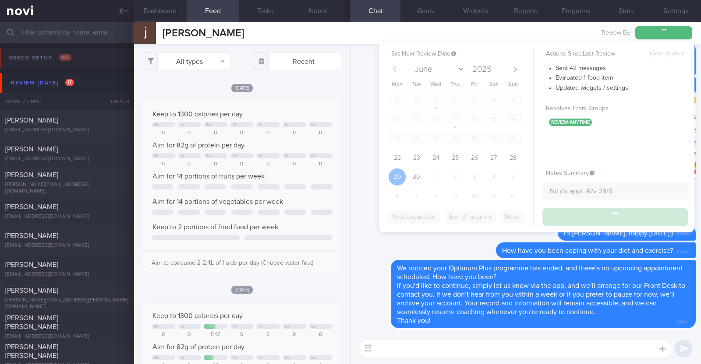
type input "Nil r/v appt. R/v 29/9"
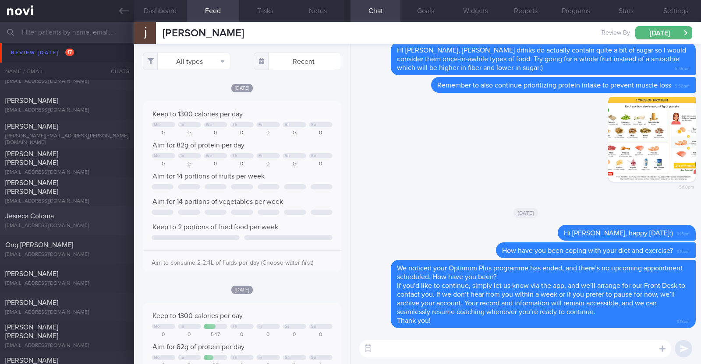
scroll to position [219, 0]
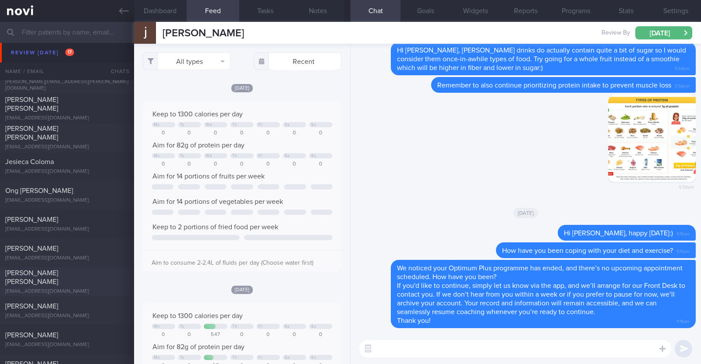
click at [94, 289] on div "[EMAIL_ADDRESS][DOMAIN_NAME]" at bounding box center [67, 292] width 124 height 7
type textarea "45F Nil PMHx/ Meds Walking 2 to 3 times per week Keen for OP+ to start [MEDICAL…"
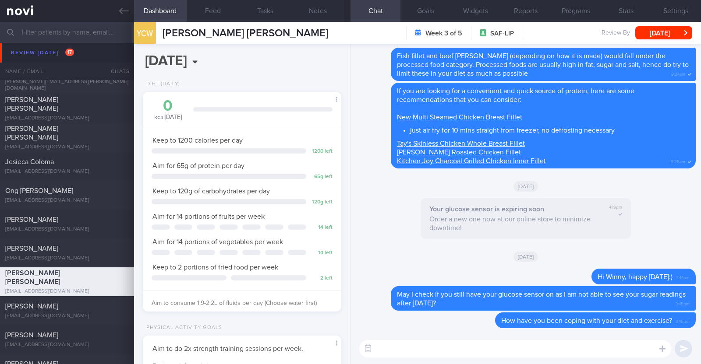
scroll to position [88, 177]
click at [221, 3] on button "Feed" at bounding box center [213, 11] width 53 height 22
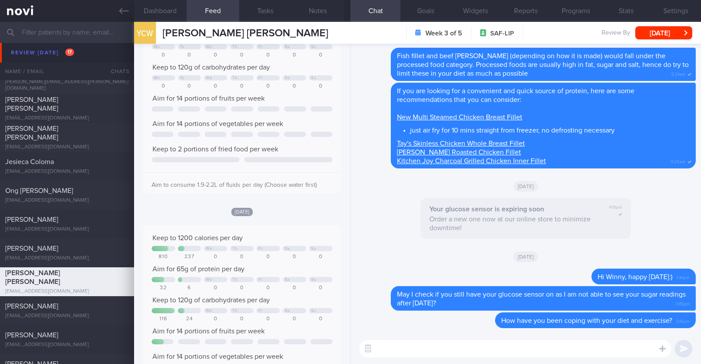
scroll to position [39, 0]
click at [376, 192] on div "[DATE]" at bounding box center [526, 186] width 340 height 25
click at [494, 349] on textarea at bounding box center [515, 349] width 312 height 18
click at [484, 345] on textarea "Hi Winny" at bounding box center [515, 349] width 312 height 18
type textarea "Hi Winny, how have you been?"
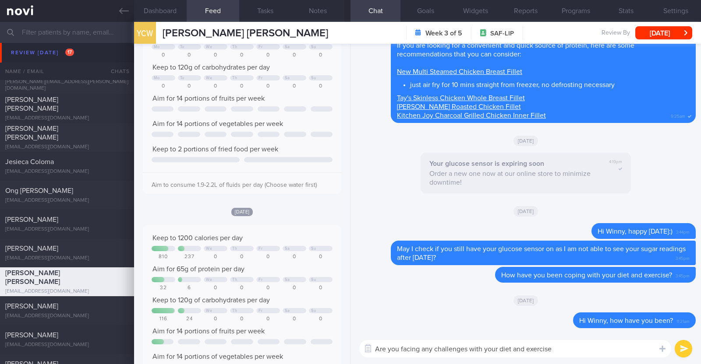
type textarea "Are you facing any challenges with your diet and exercise?"
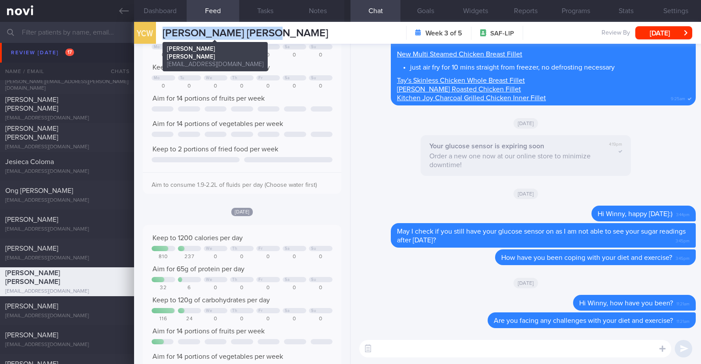
drag, startPoint x: 273, startPoint y: 31, endPoint x: 165, endPoint y: 32, distance: 108.2
click at [165, 32] on div "YCW [PERSON_NAME] [PERSON_NAME] [PERSON_NAME] [PERSON_NAME] [EMAIL_ADDRESS][DOM…" at bounding box center [417, 33] width 567 height 22
copy span "[PERSON_NAME] [PERSON_NAME]"
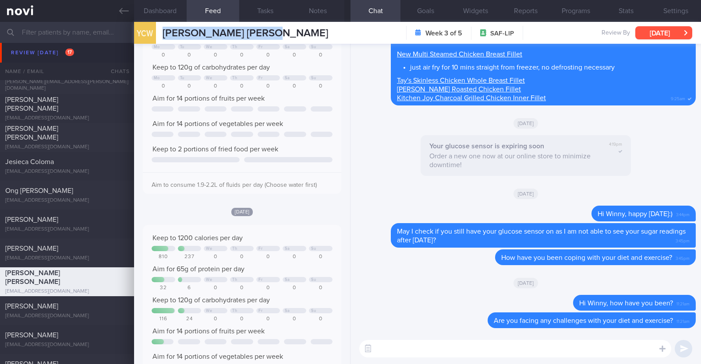
click at [660, 32] on button "[DATE]" at bounding box center [663, 32] width 57 height 13
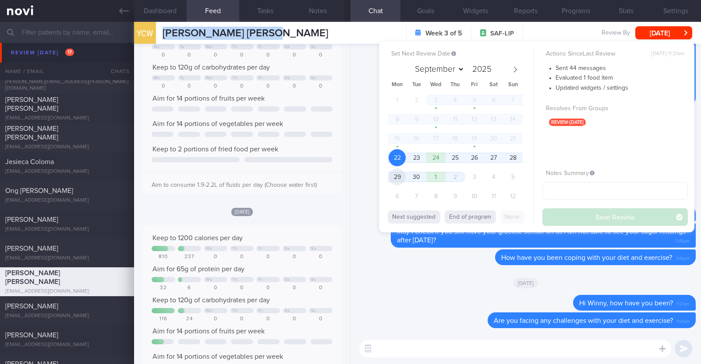
click at [398, 175] on span "29" at bounding box center [396, 177] width 17 height 17
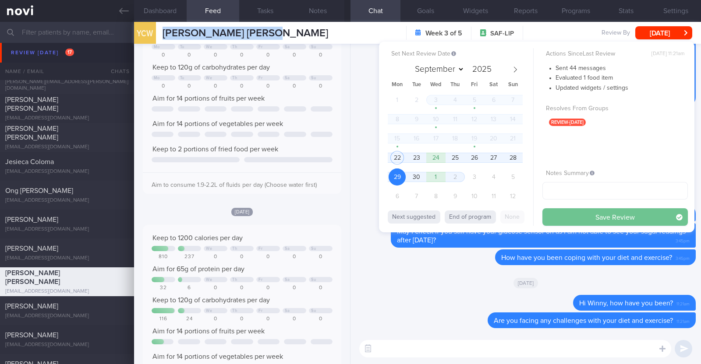
click at [618, 219] on button "Save Review" at bounding box center [614, 217] width 145 height 18
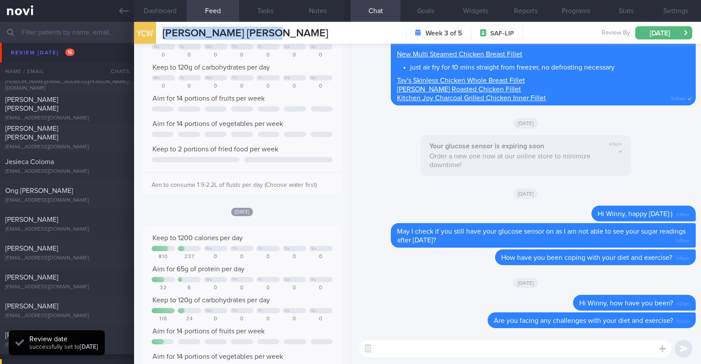
click at [420, 291] on div "[DATE]" at bounding box center [526, 283] width 340 height 25
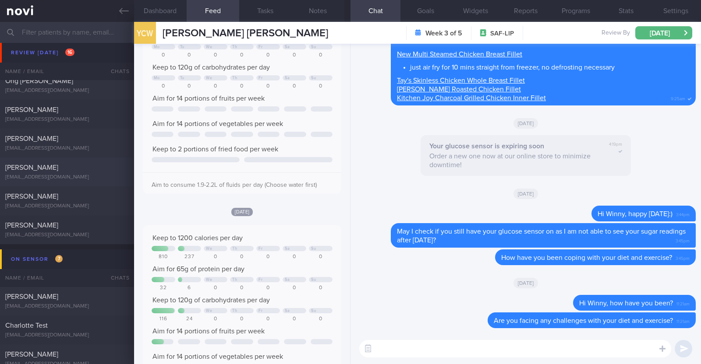
scroll to position [219, 0]
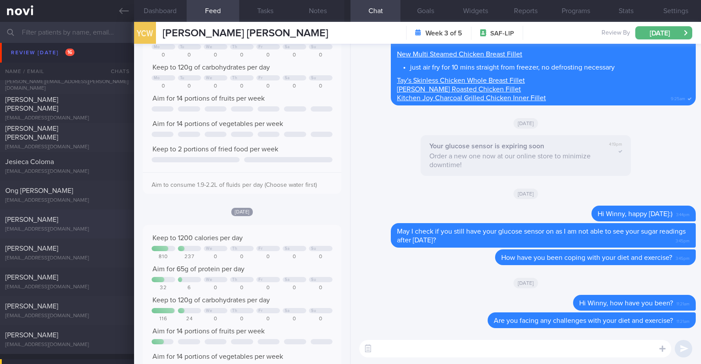
click at [70, 218] on div "[PERSON_NAME]" at bounding box center [65, 219] width 121 height 9
type input "r/v 22/9"
type textarea "34F Nil PMHx/ Meds [MEDICAL_DATA] 3mg OM x 1/12 1x/wk pickleball x 2h"
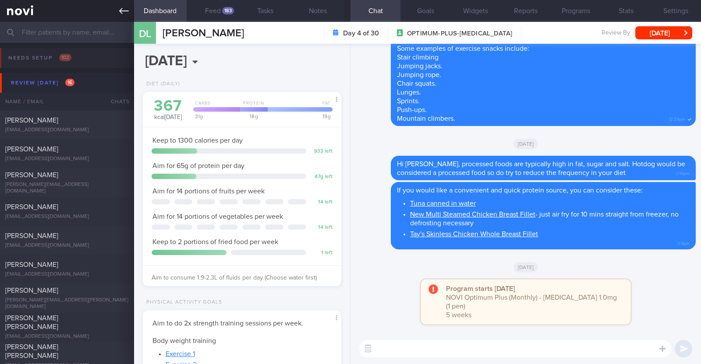
click at [127, 13] on icon at bounding box center [124, 11] width 10 height 10
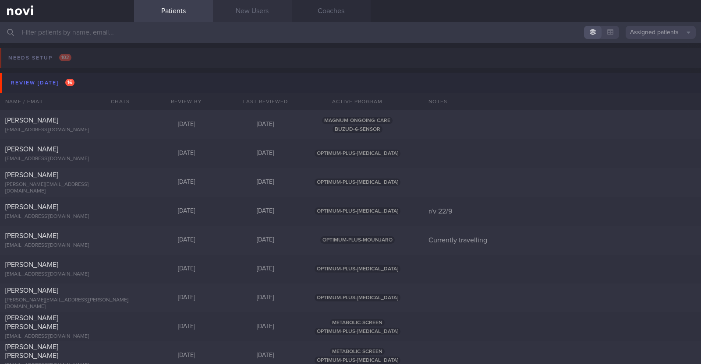
click at [274, 5] on link "New Users" at bounding box center [252, 11] width 79 height 22
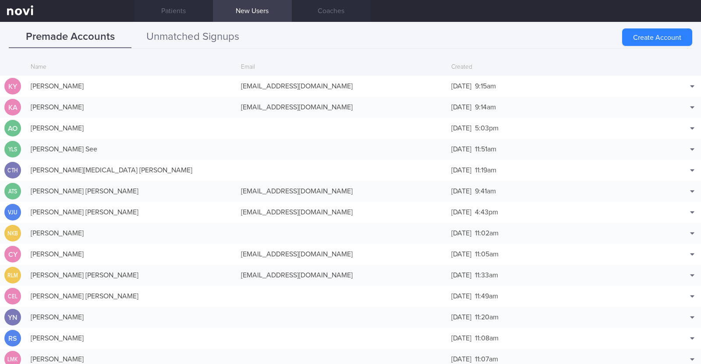
scroll to position [21, 0]
click at [199, 36] on button "Unmatched Signups" at bounding box center [192, 37] width 123 height 22
